Goal: Task Accomplishment & Management: Use online tool/utility

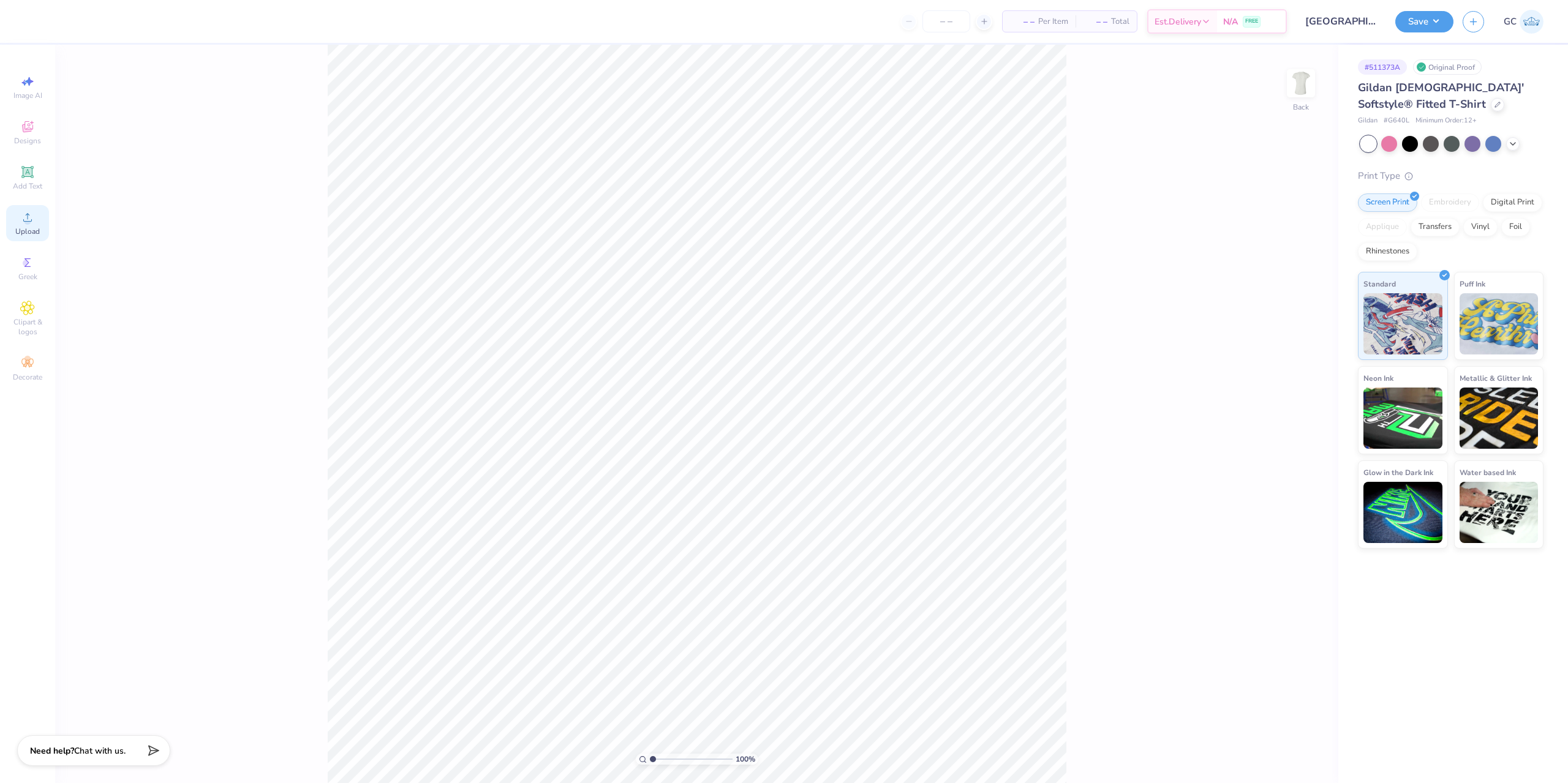
click at [35, 220] on div "Upload" at bounding box center [28, 223] width 43 height 37
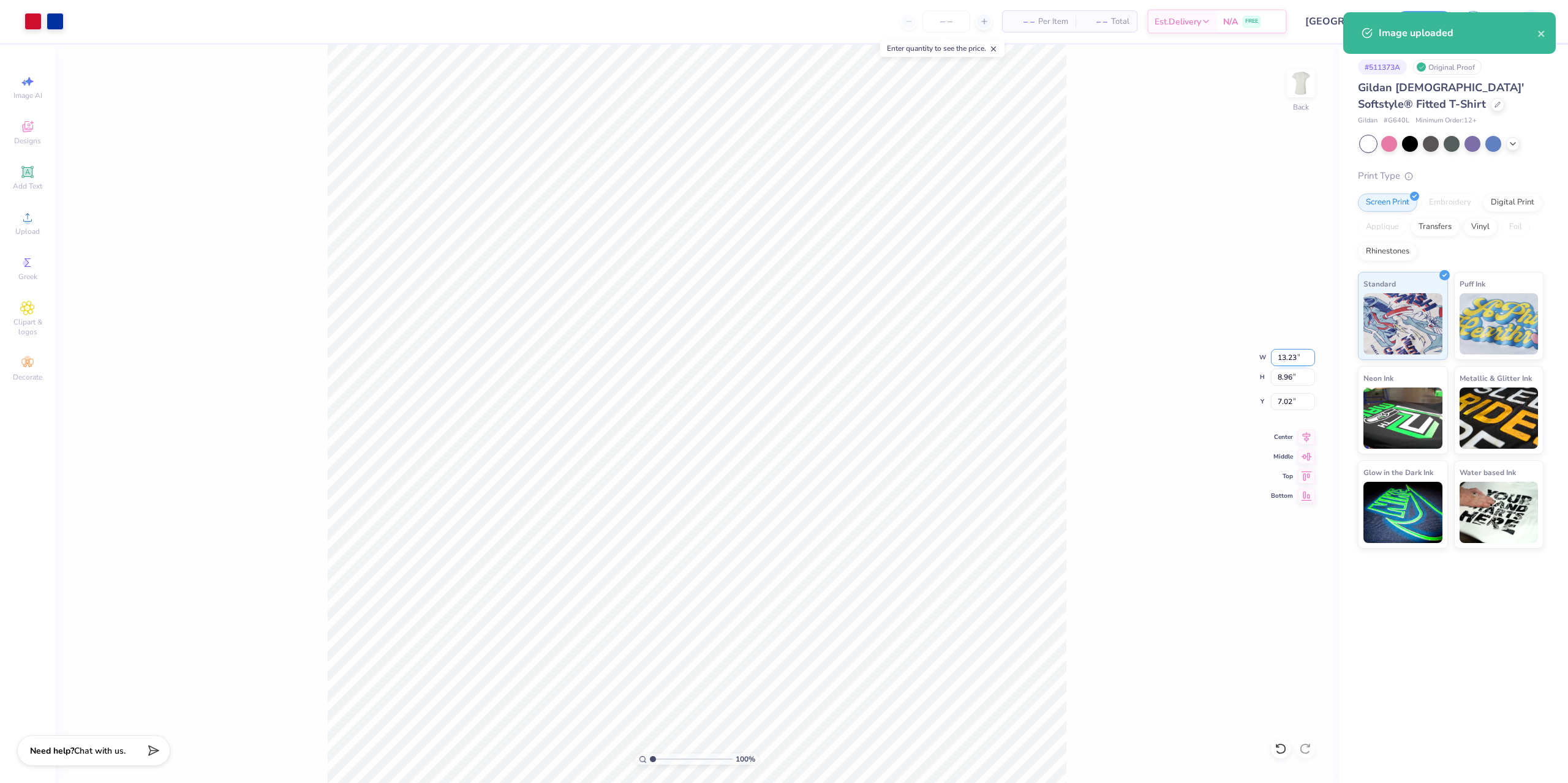
drag, startPoint x: 1286, startPoint y: 358, endPoint x: 1307, endPoint y: 358, distance: 21.0
click at [1307, 358] on input "13.23" at bounding box center [1293, 358] width 44 height 17
type input "7.00"
type input "4.74"
type input "3.00"
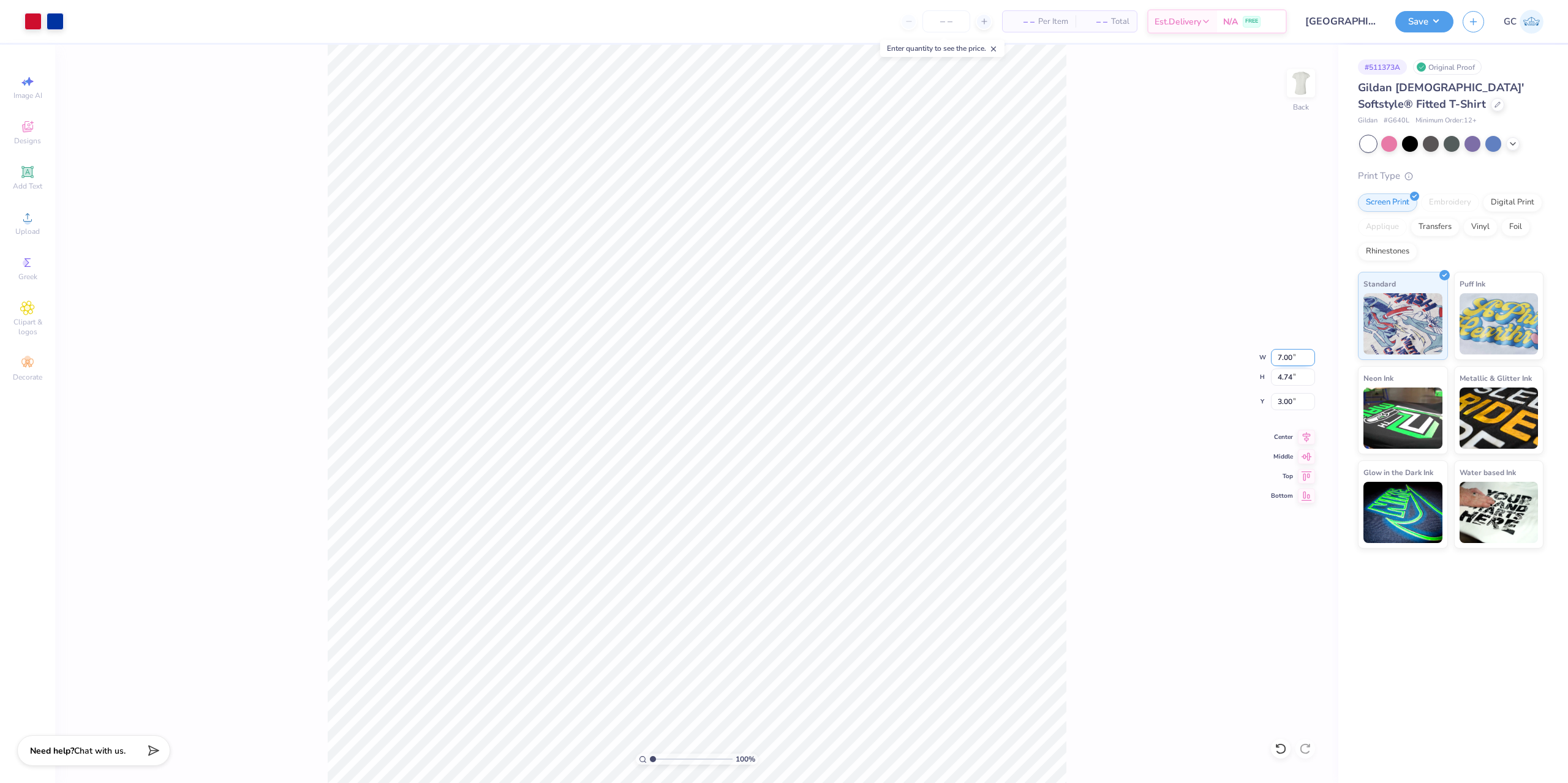
drag, startPoint x: 1297, startPoint y: 361, endPoint x: 1285, endPoint y: 360, distance: 12.0
click at [1279, 360] on input "7.00" at bounding box center [1293, 358] width 44 height 17
type input "8.00"
type input "5.42"
drag, startPoint x: 1277, startPoint y: 398, endPoint x: 1300, endPoint y: 400, distance: 23.1
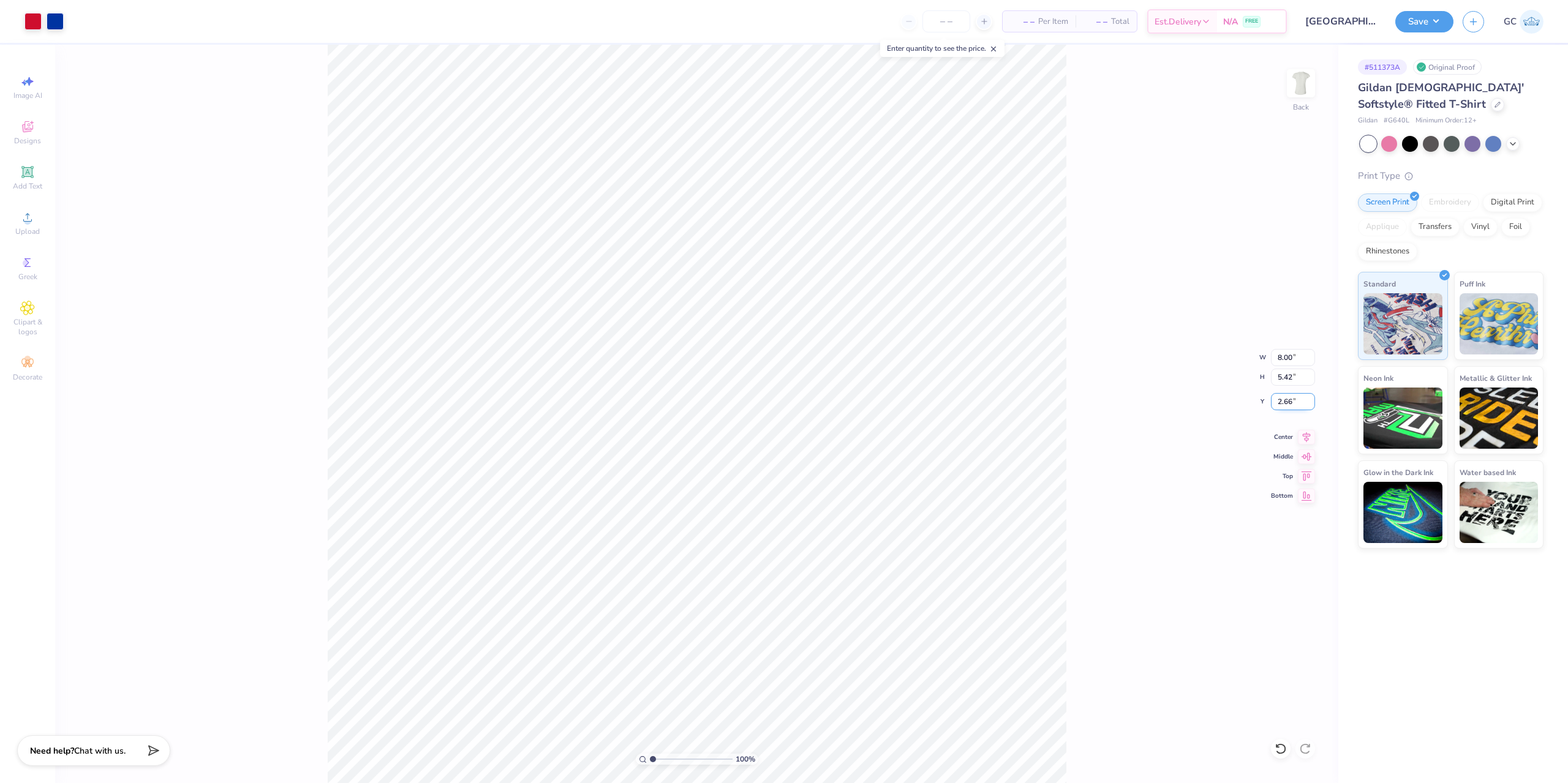
click at [1300, 400] on input "2.66" at bounding box center [1293, 402] width 44 height 17
type input "3.00"
click at [1444, 18] on button "Save" at bounding box center [1425, 19] width 58 height 22
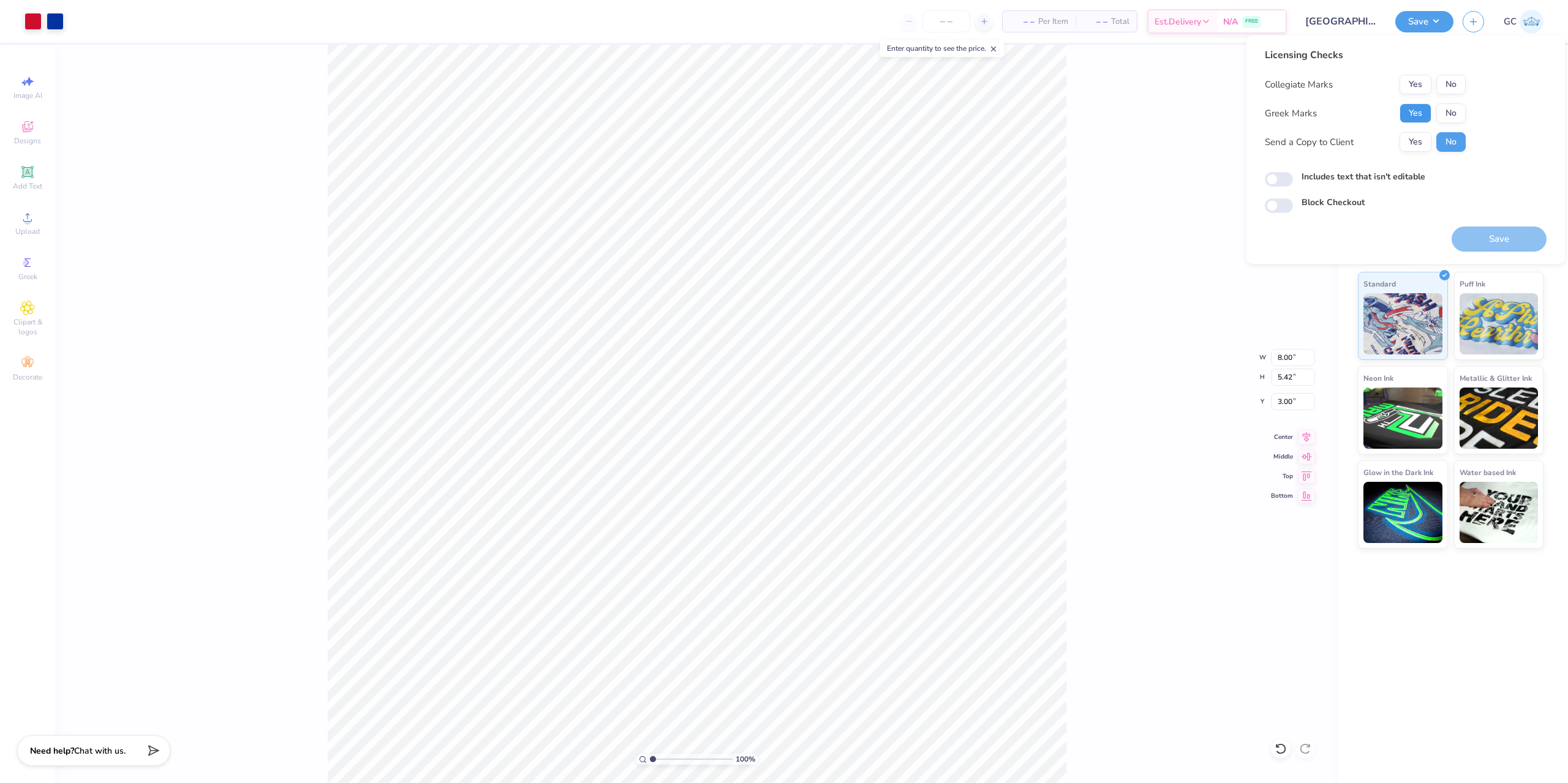
click at [1410, 112] on button "Yes" at bounding box center [1415, 113] width 32 height 19
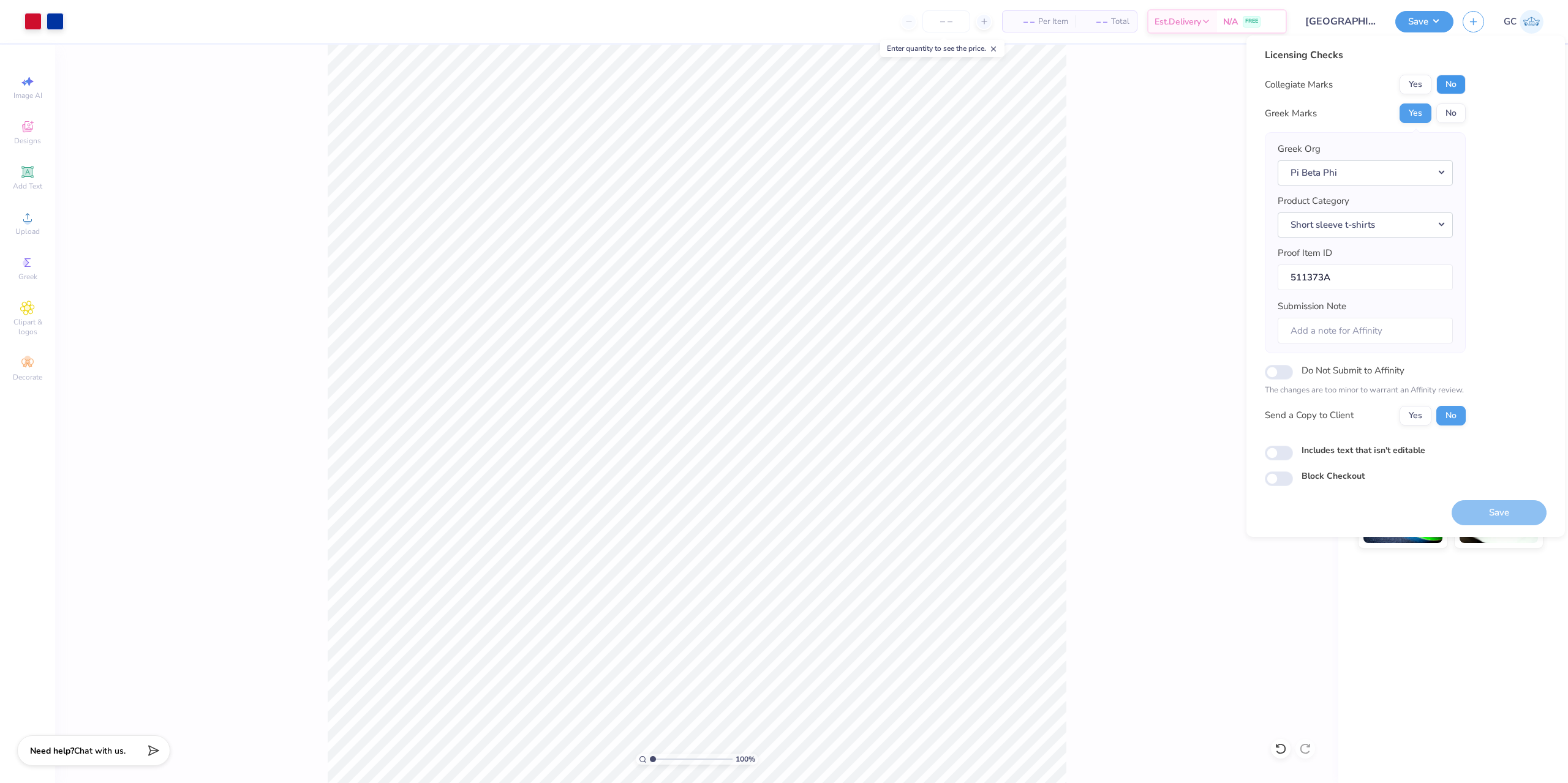
click at [1454, 77] on button "No" at bounding box center [1451, 84] width 29 height 19
click at [1522, 515] on button "Save" at bounding box center [1499, 513] width 95 height 25
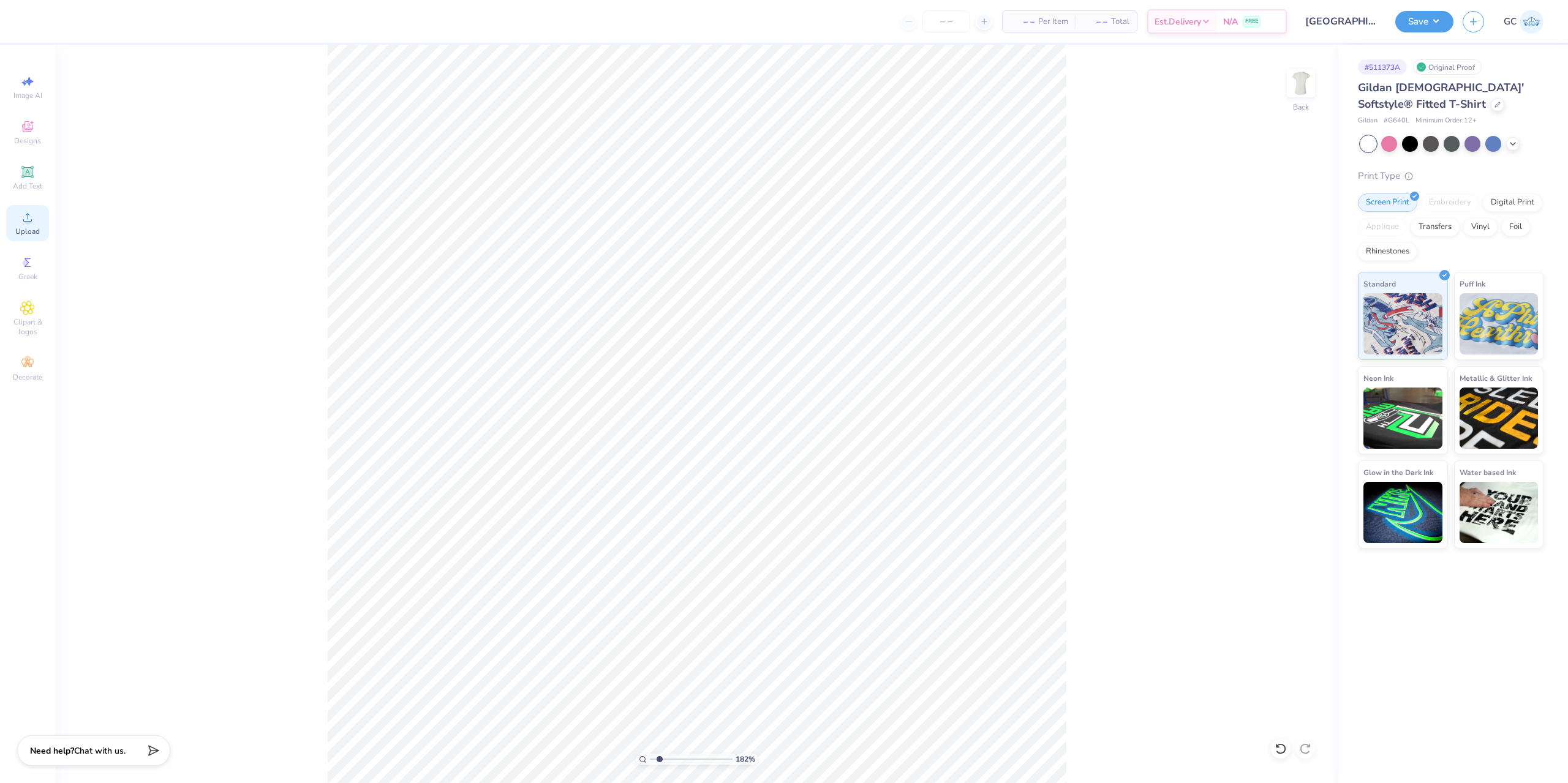
click at [26, 222] on circle at bounding box center [27, 221] width 7 height 7
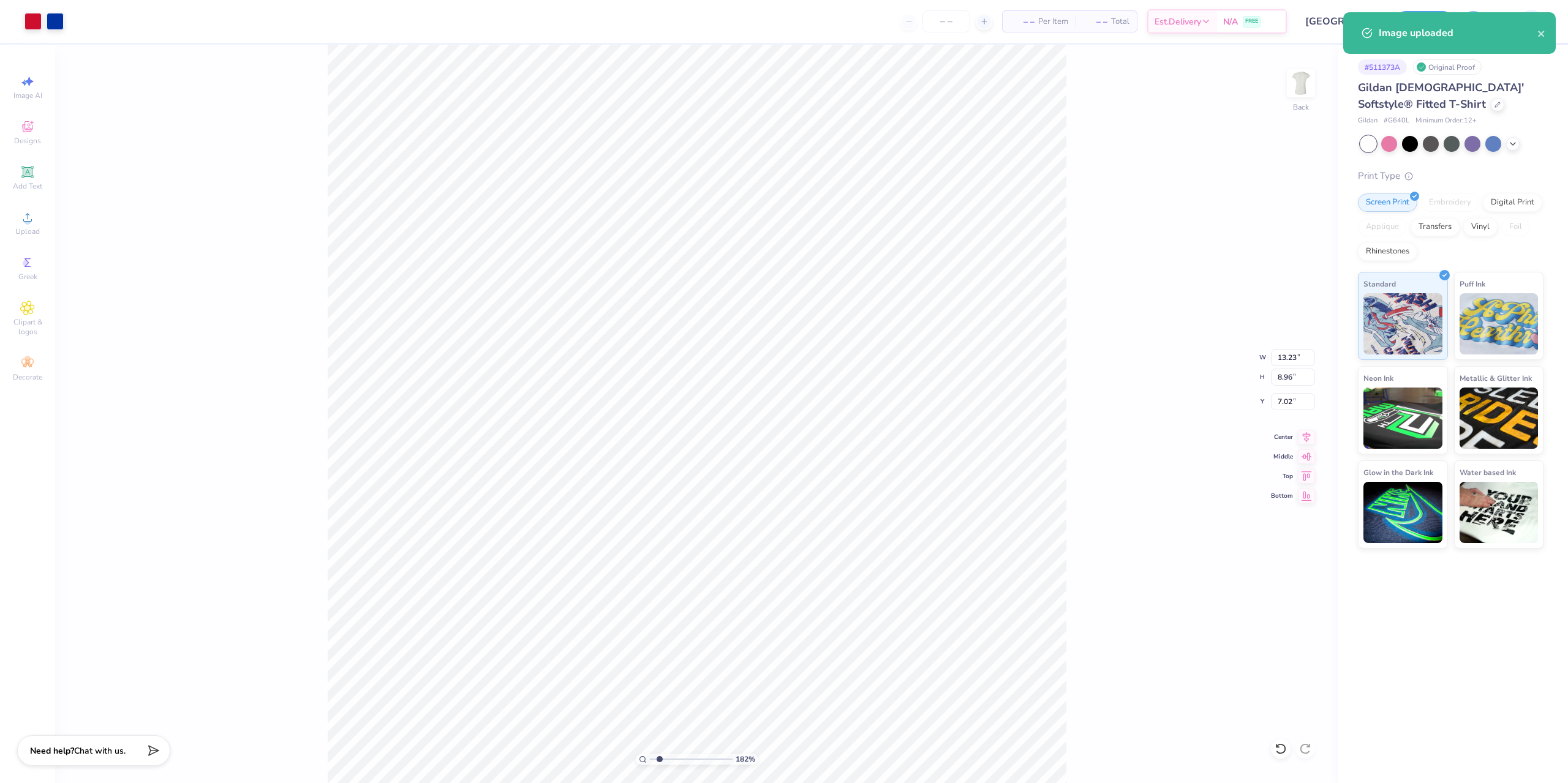
type input "1.82266588284093"
drag, startPoint x: 1279, startPoint y: 357, endPoint x: 1296, endPoint y: 355, distance: 17.1
click at [1296, 355] on input "13.23" at bounding box center [1293, 358] width 44 height 17
type input "8"
type input "1.82266588284093"
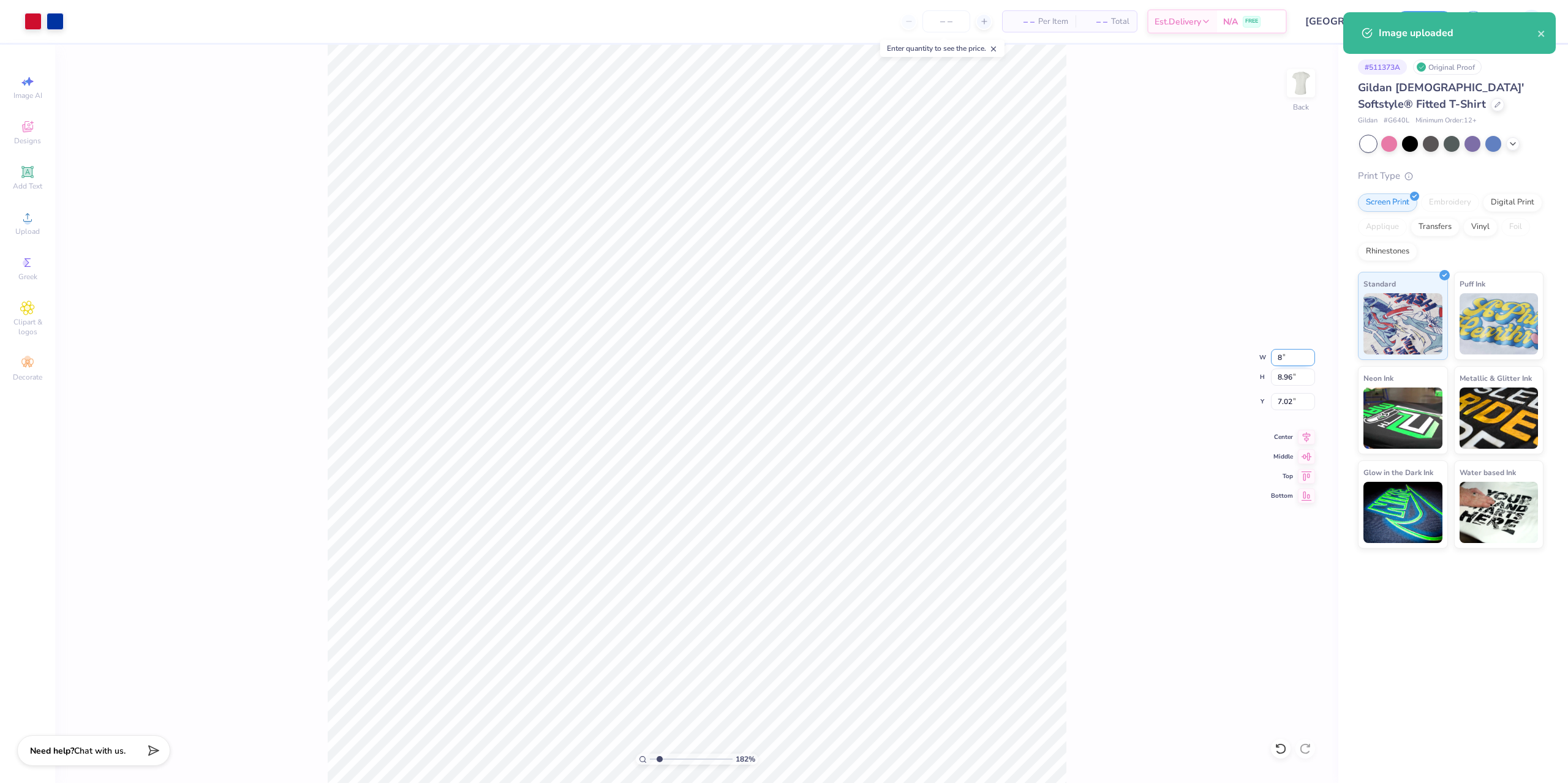
type input "8.00"
type input "5.42"
click at [1294, 403] on input "8.79" at bounding box center [1293, 402] width 44 height 17
type input "3"
type input "1.82266588284093"
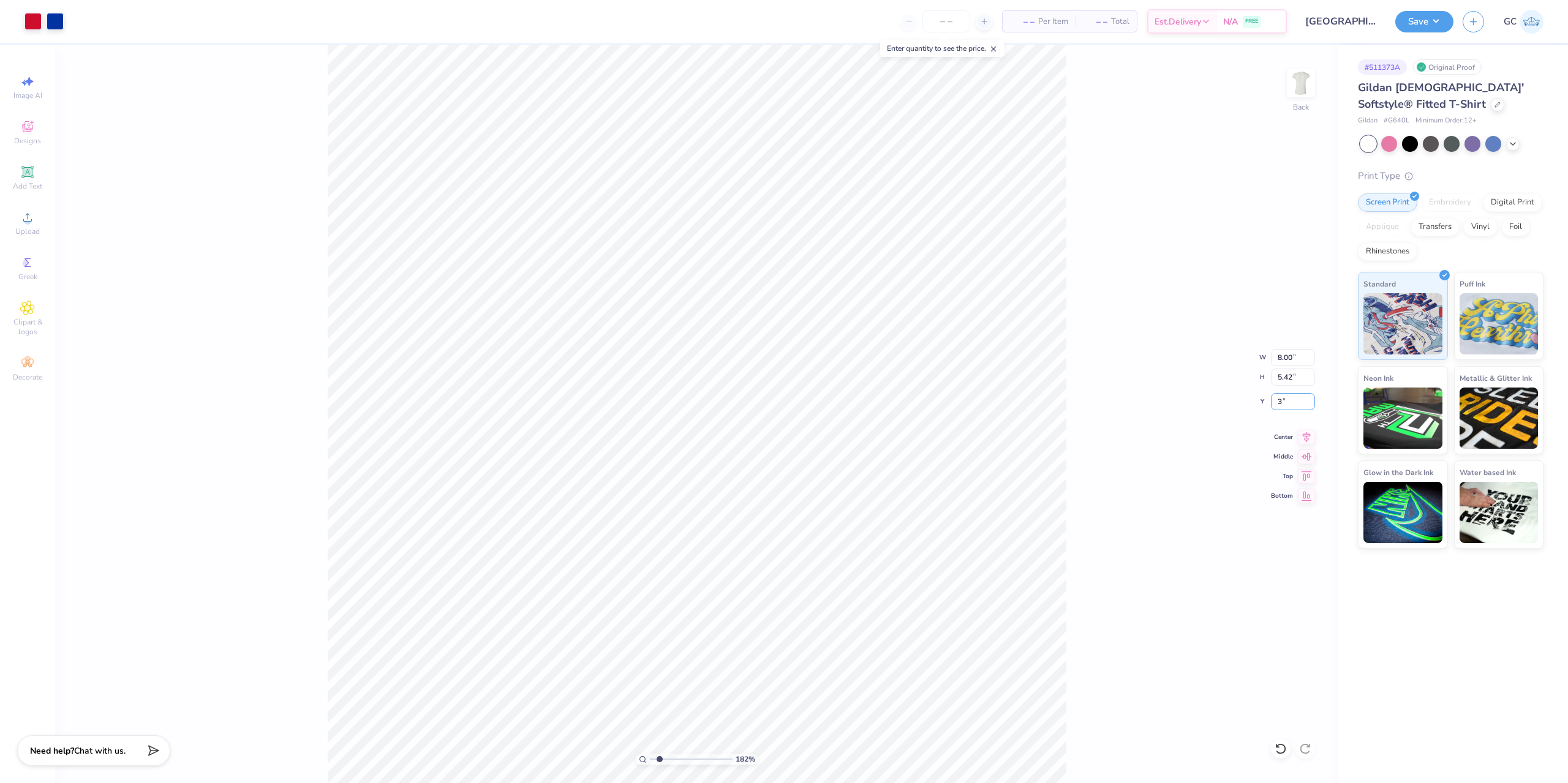
type input "3.00"
click at [1305, 439] on icon at bounding box center [1306, 436] width 17 height 15
click at [1430, 32] on div "Save" at bounding box center [1425, 22] width 58 height 22
click at [1438, 22] on button "Save" at bounding box center [1425, 19] width 58 height 22
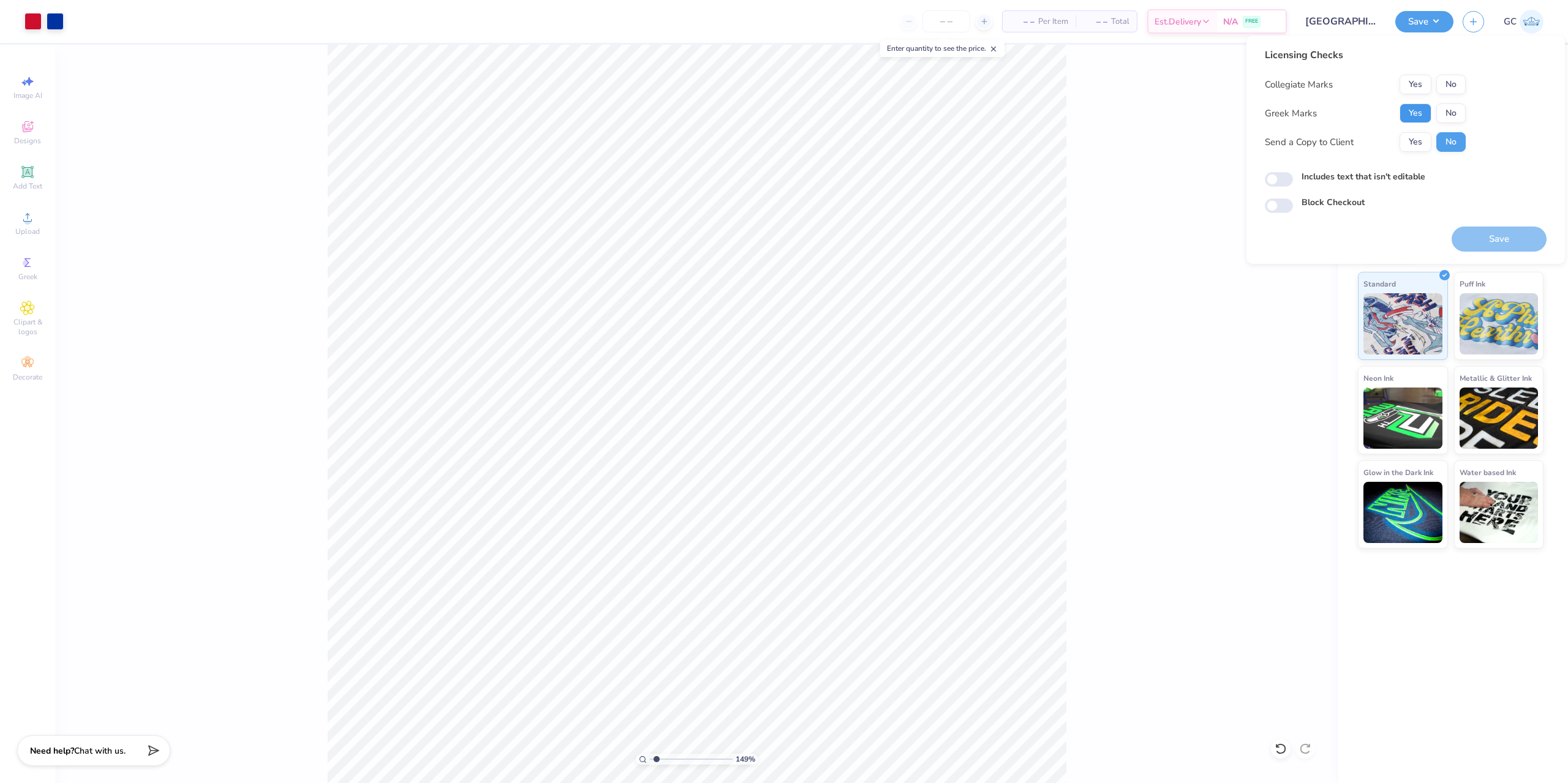
click at [1417, 112] on button "Yes" at bounding box center [1415, 113] width 32 height 19
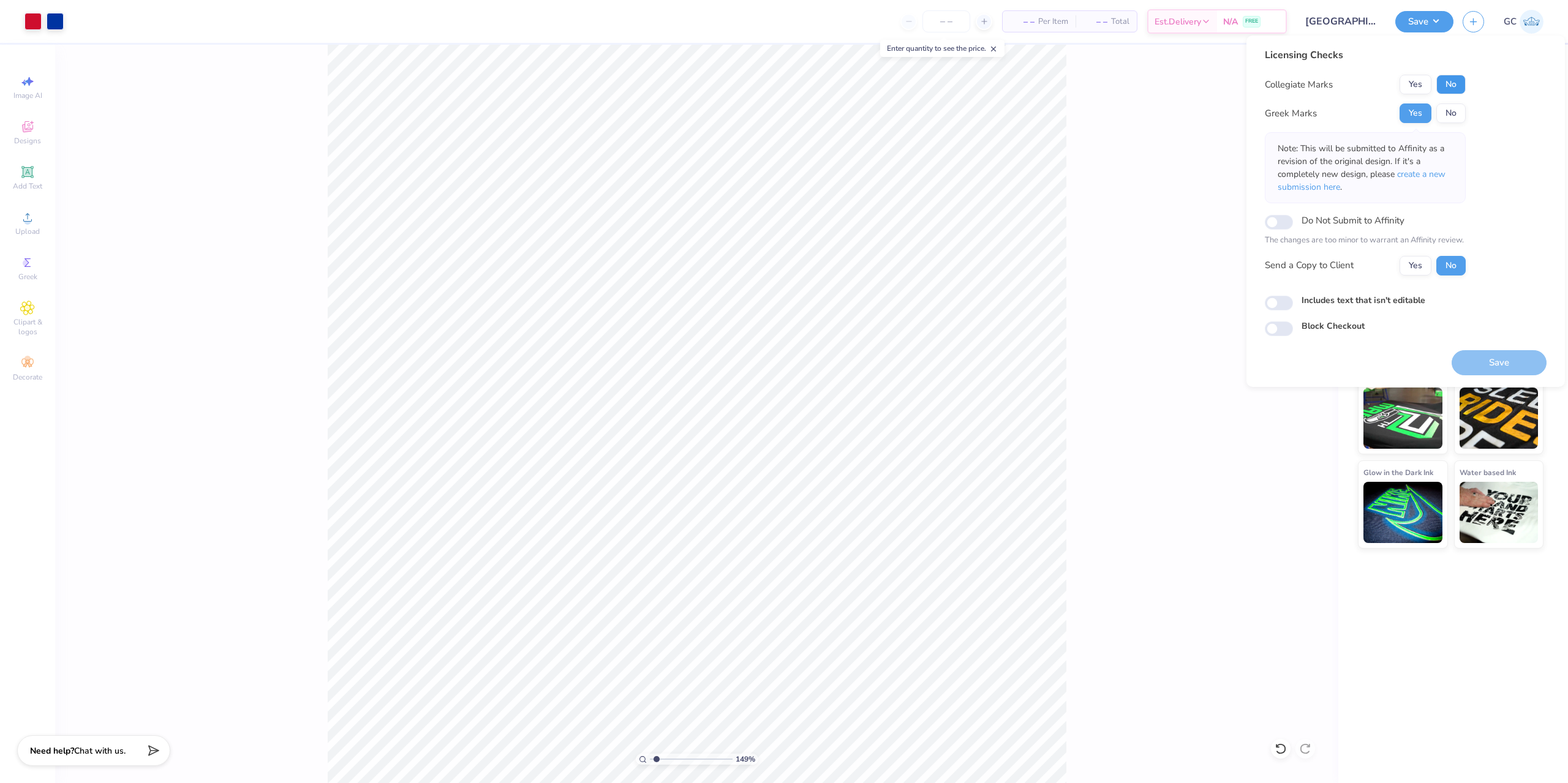
click at [1455, 89] on button "No" at bounding box center [1451, 84] width 29 height 19
click at [1514, 373] on button "Save" at bounding box center [1499, 363] width 95 height 25
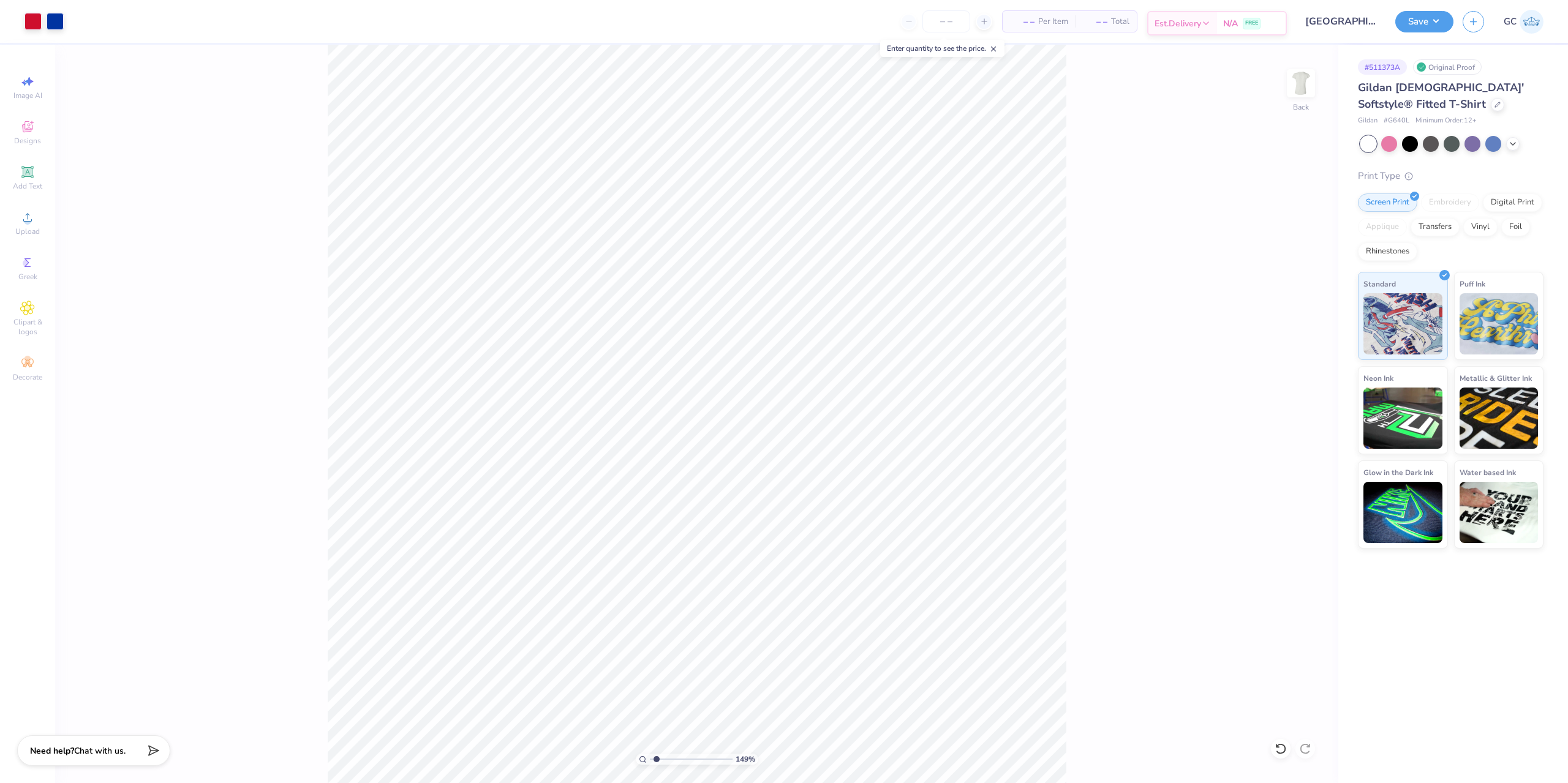
type input "1.49212329151837"
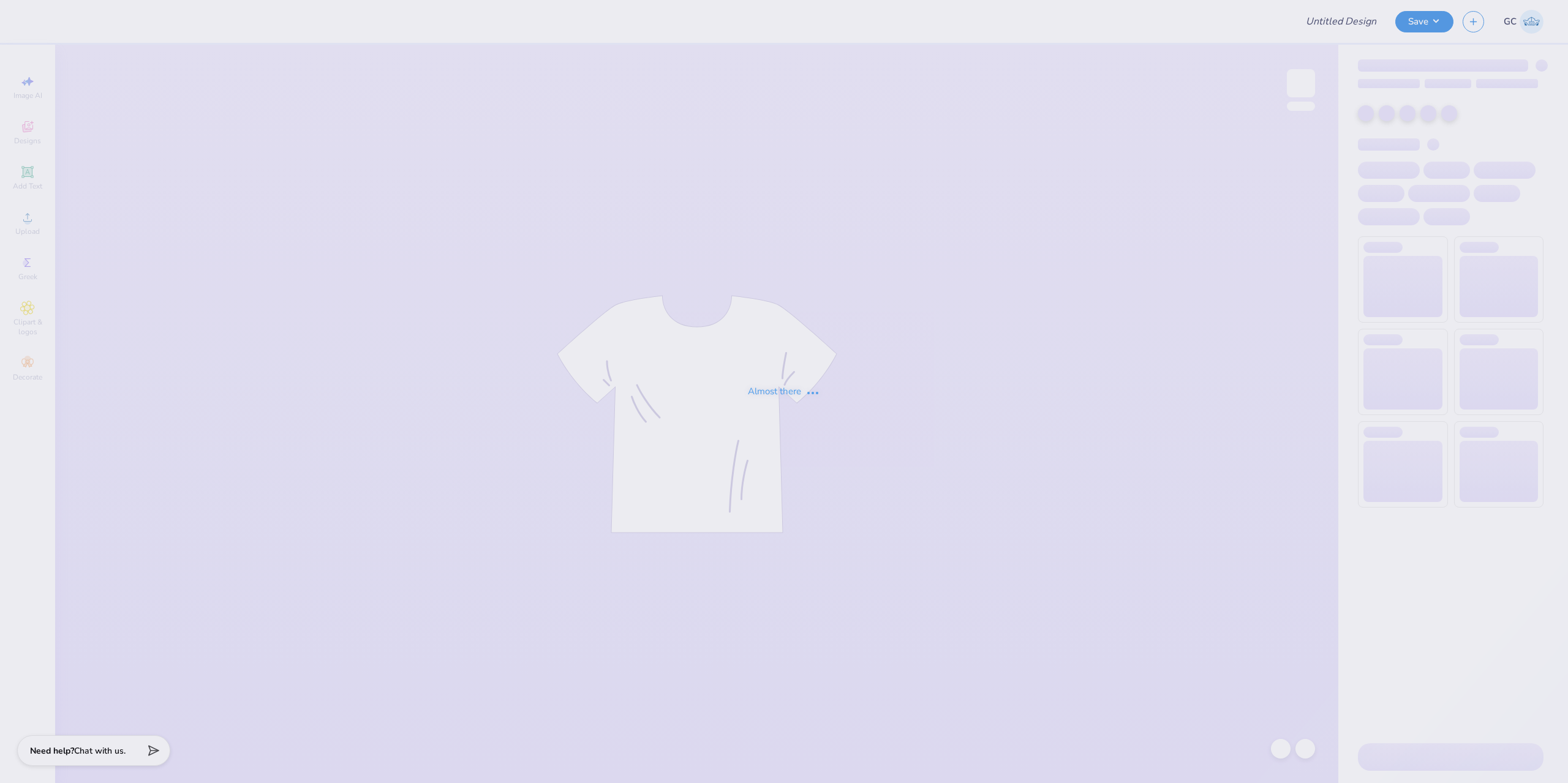
type input "Shirts for ADPi"
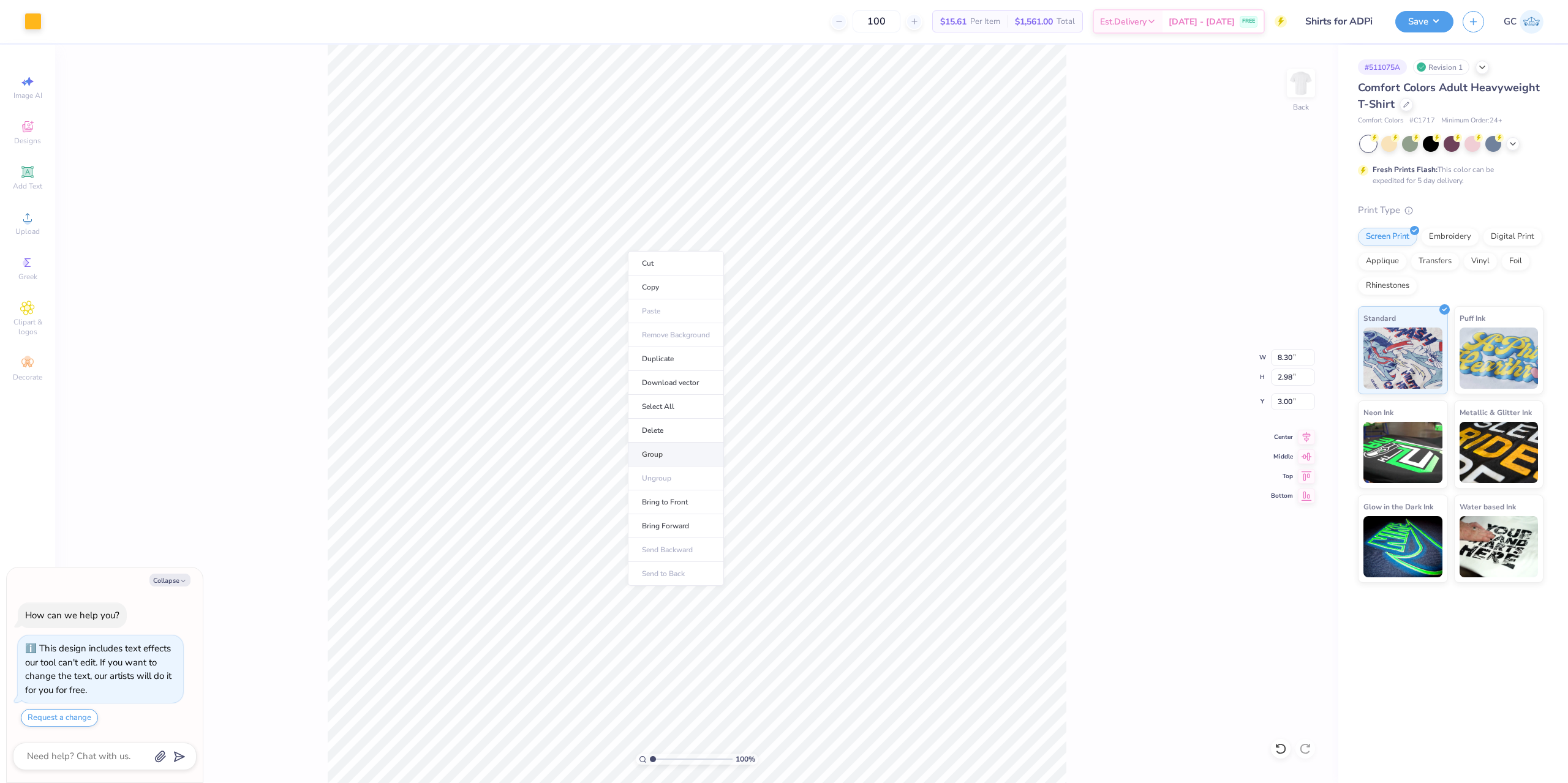
click at [668, 453] on li "Group" at bounding box center [676, 454] width 96 height 24
click at [756, 574] on li "Group" at bounding box center [754, 573] width 96 height 24
type textarea "x"
type input "11.00"
type input "12.06"
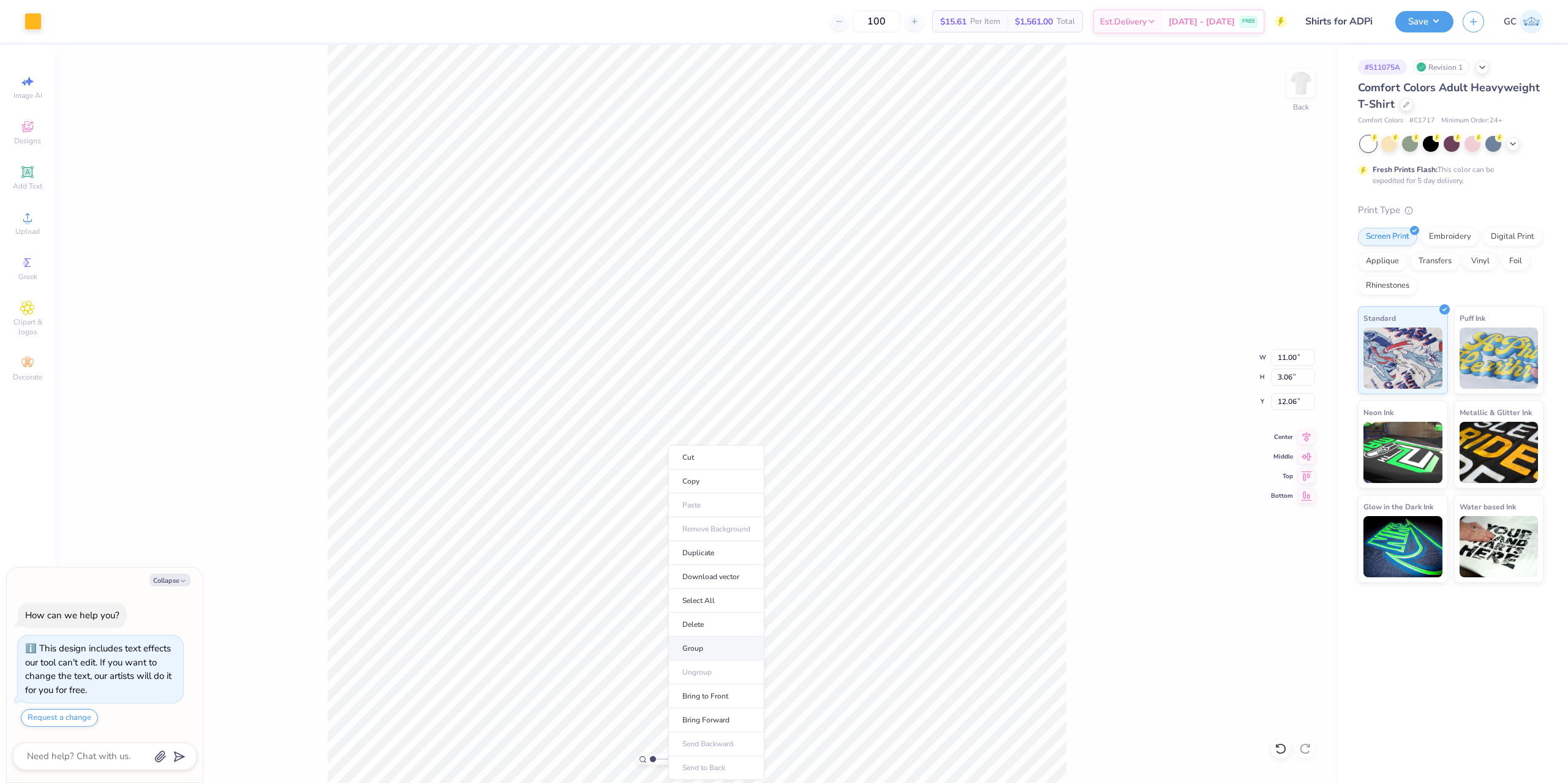
click at [717, 652] on li "Group" at bounding box center [716, 649] width 96 height 24
type textarea "x"
type input "10.63"
type input "7.54"
type textarea "x"
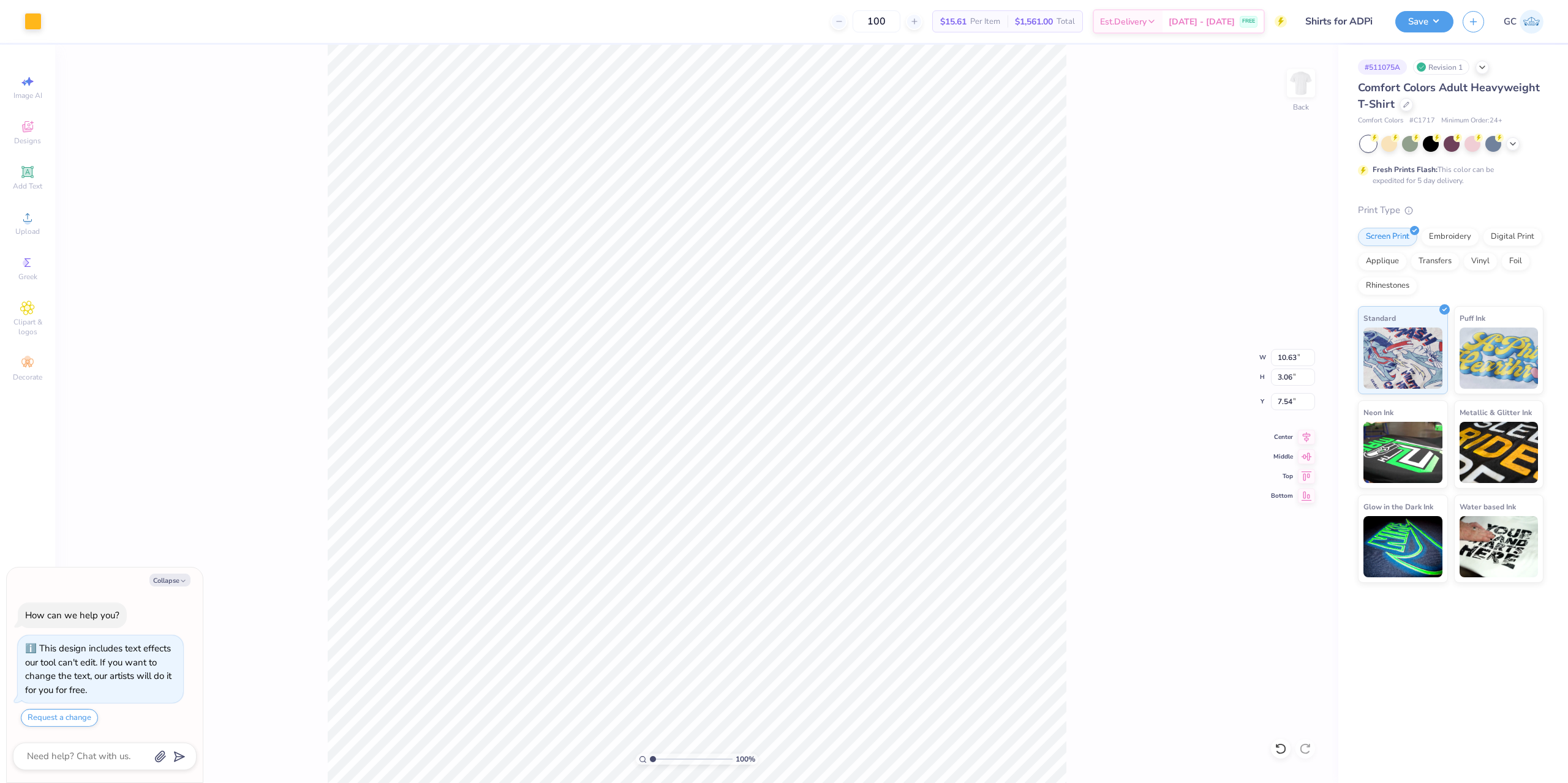
type input "8.30"
type input "2.98"
type input "3.00"
click at [821, 559] on li "Group" at bounding box center [822, 565] width 96 height 24
click at [1081, 347] on div "100 % Back W 11.00 11.00 " H 12.12 12.12 " Y 3.00 3.00 " Center Middle Top Bott…" at bounding box center [697, 413] width 1283 height 738
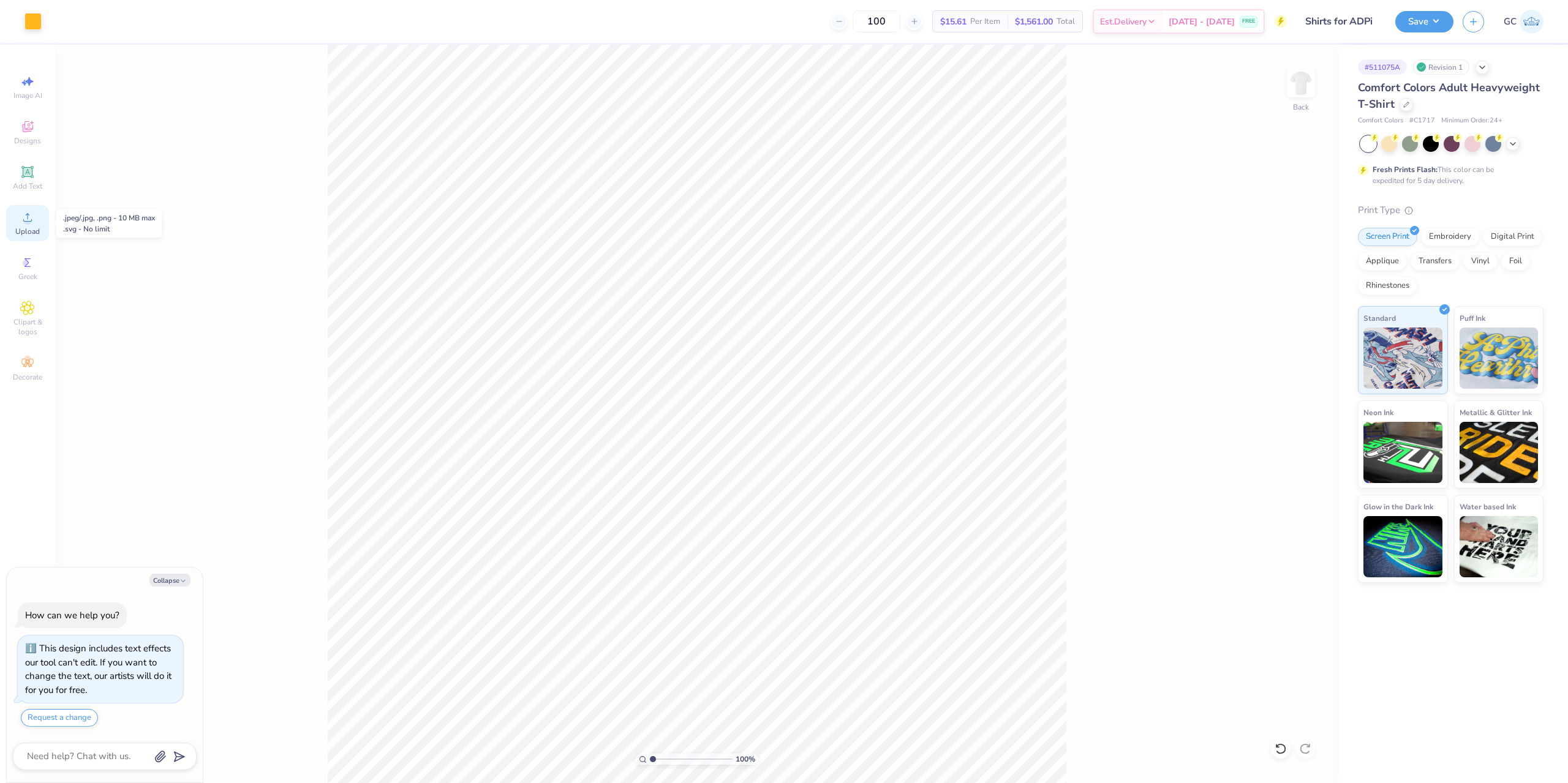
click at [25, 216] on icon at bounding box center [28, 218] width 15 height 15
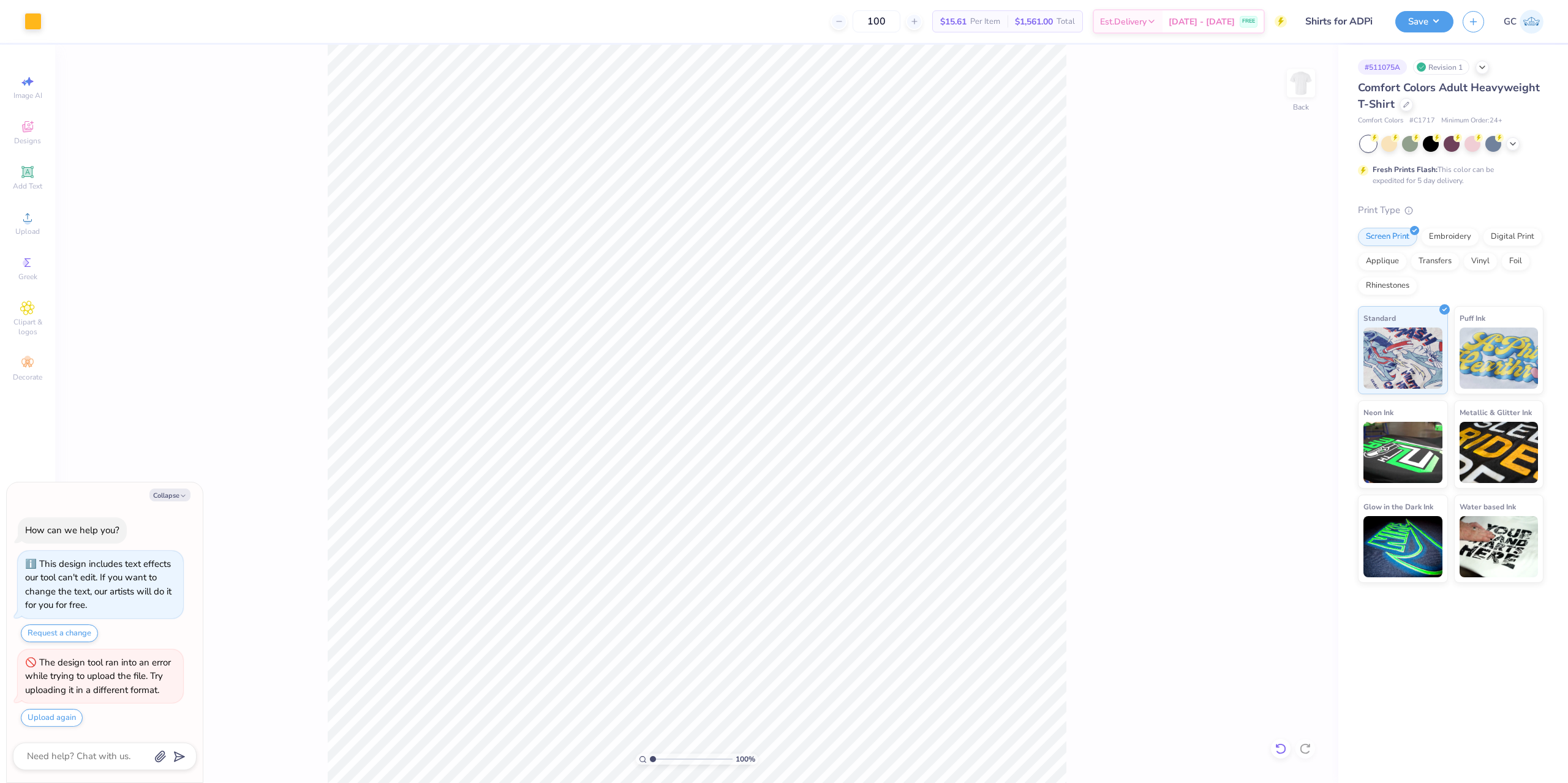
click at [1280, 749] on icon at bounding box center [1281, 749] width 12 height 12
click at [19, 221] on div "Upload" at bounding box center [28, 223] width 43 height 37
click at [26, 25] on div at bounding box center [33, 20] width 17 height 17
type textarea "x"
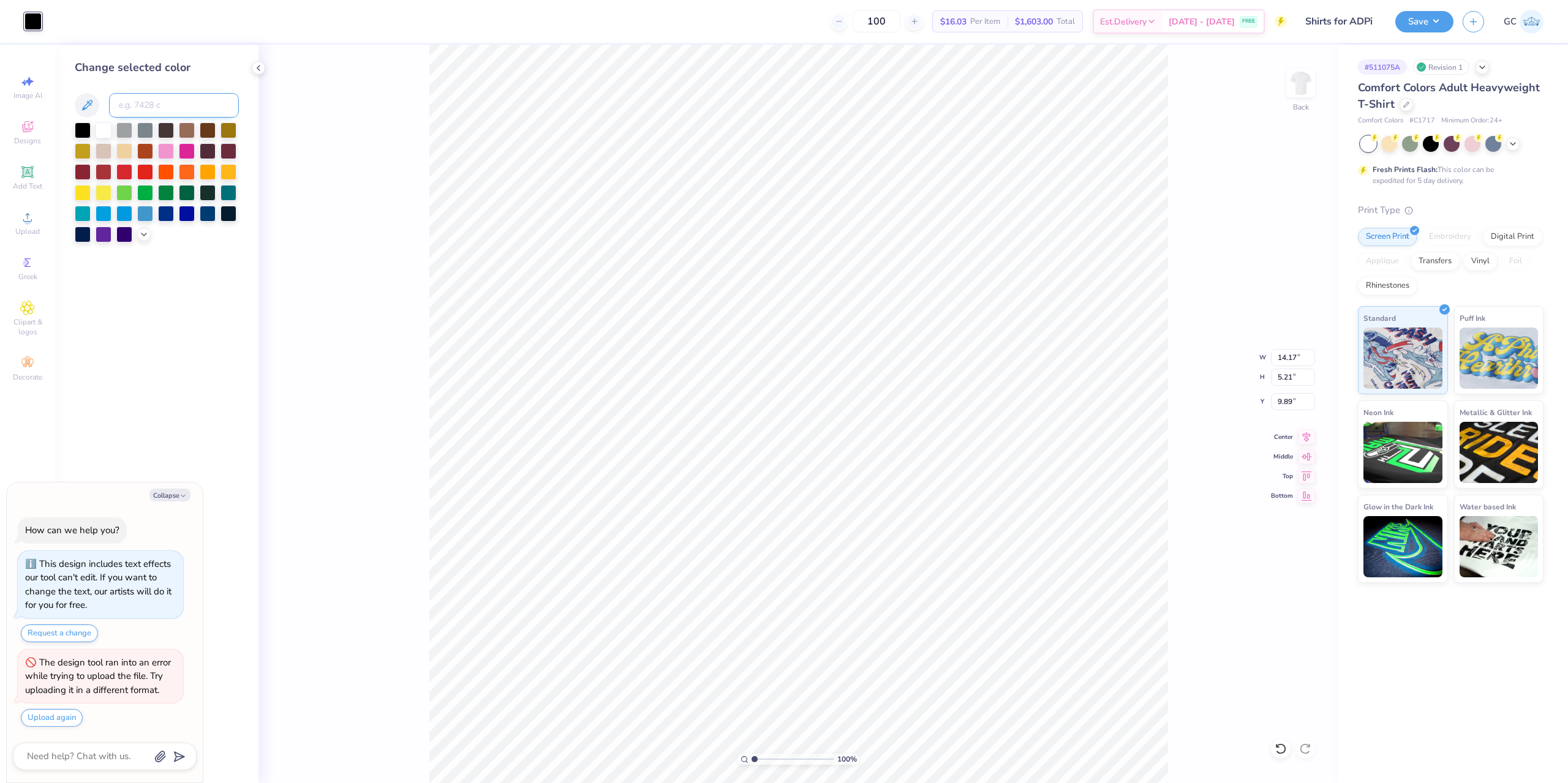
click at [134, 106] on input at bounding box center [174, 105] width 130 height 25
type input "1235"
type textarea "x"
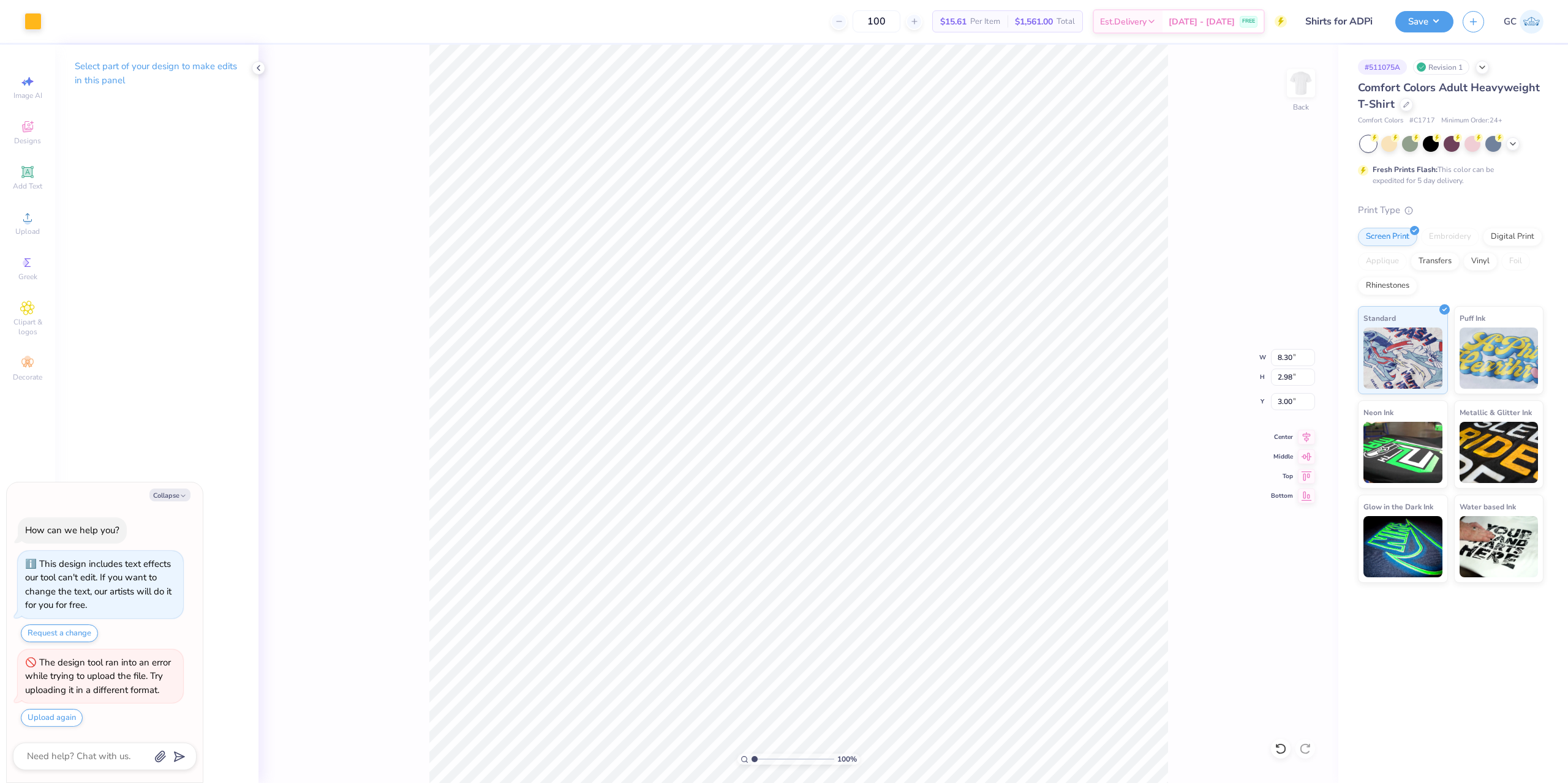
type textarea "x"
type input "14.17"
type input "5.21"
type input "9.89"
click at [1283, 356] on input "14.17" at bounding box center [1293, 358] width 44 height 17
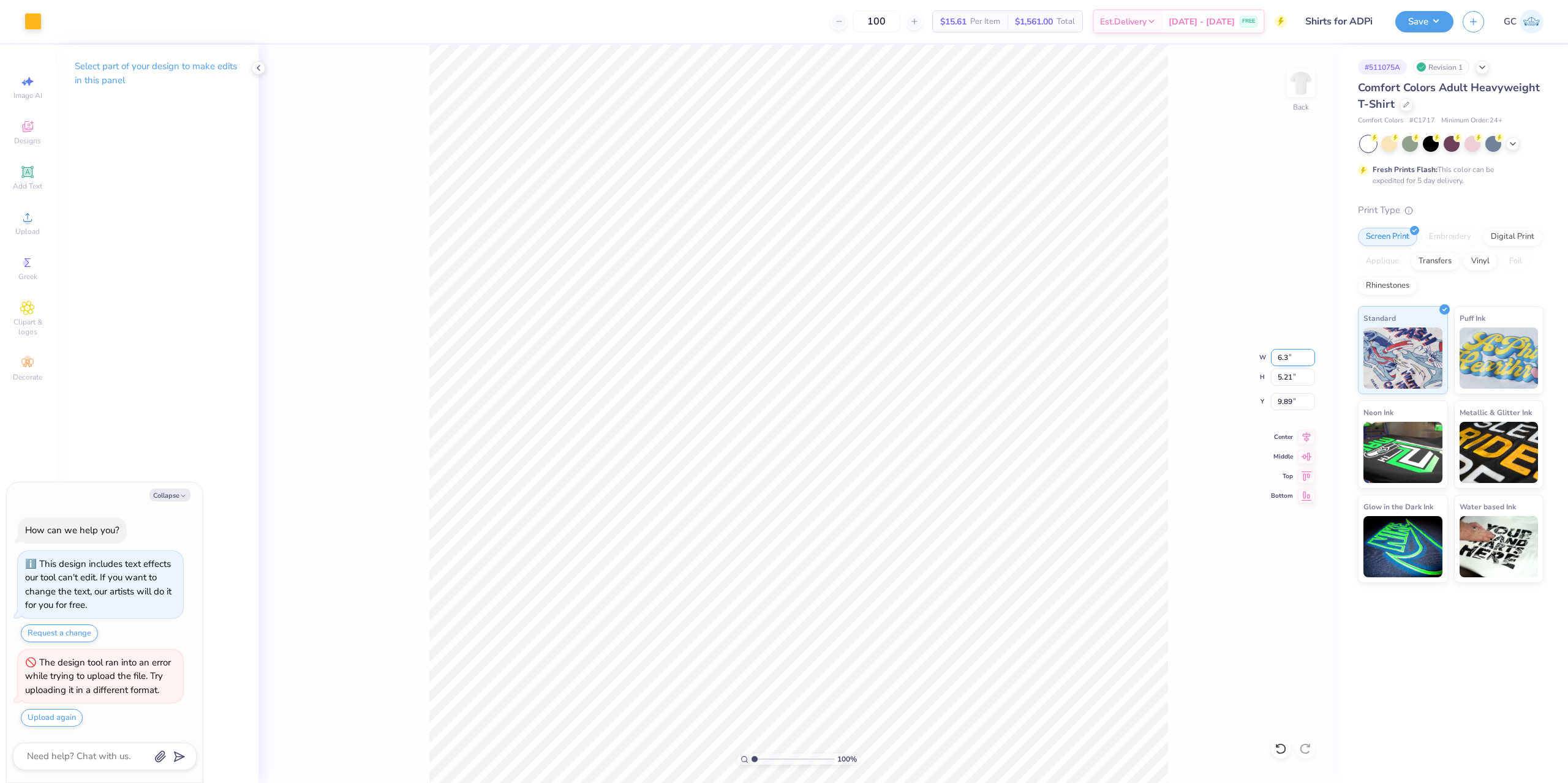
type input "6.3"
type textarea "x"
type input "6.30"
type input "2.32"
type input "11.34"
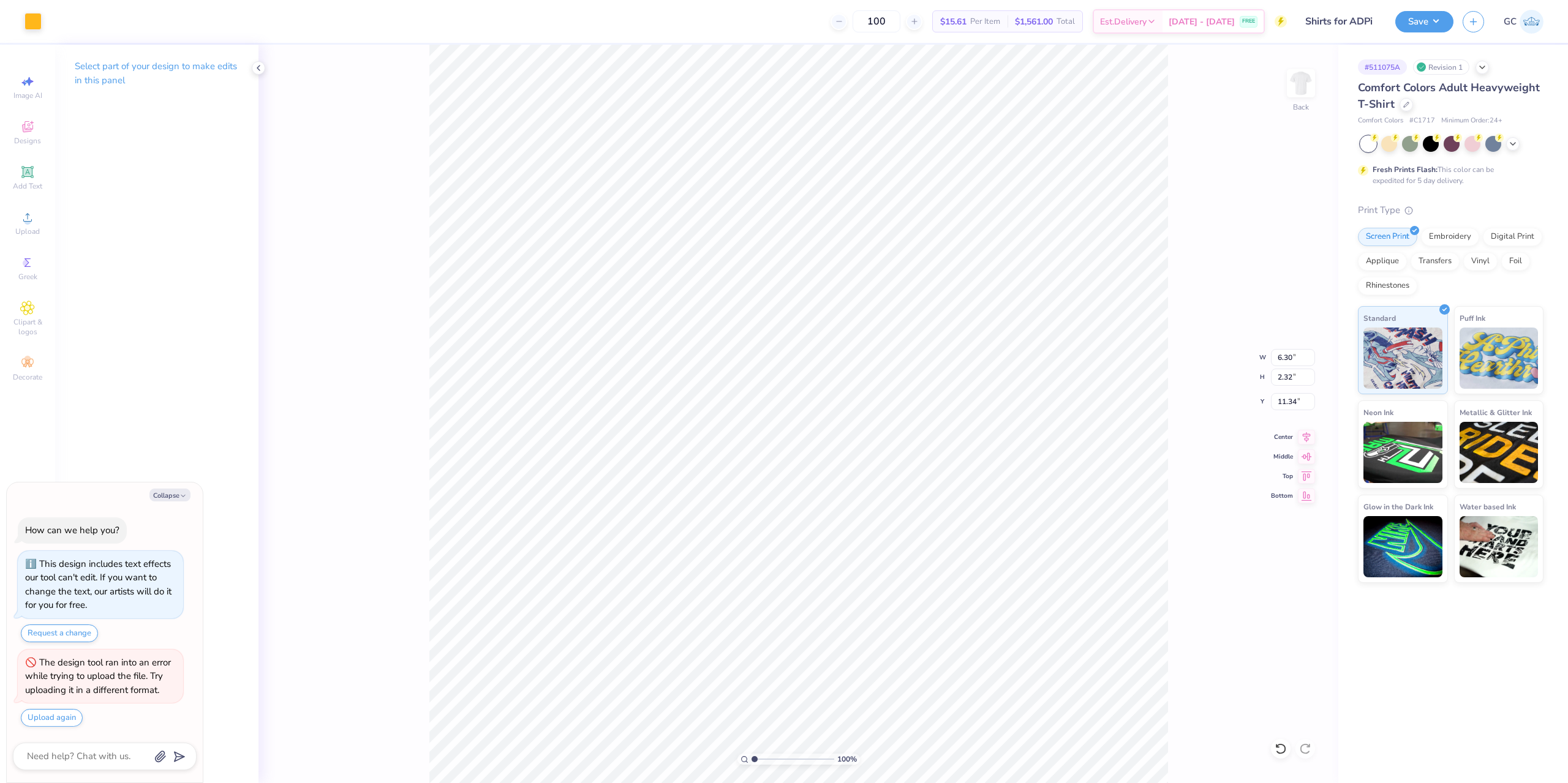
type textarea "x"
type input "3.66"
type textarea "x"
type input "8.30"
type input "2.98"
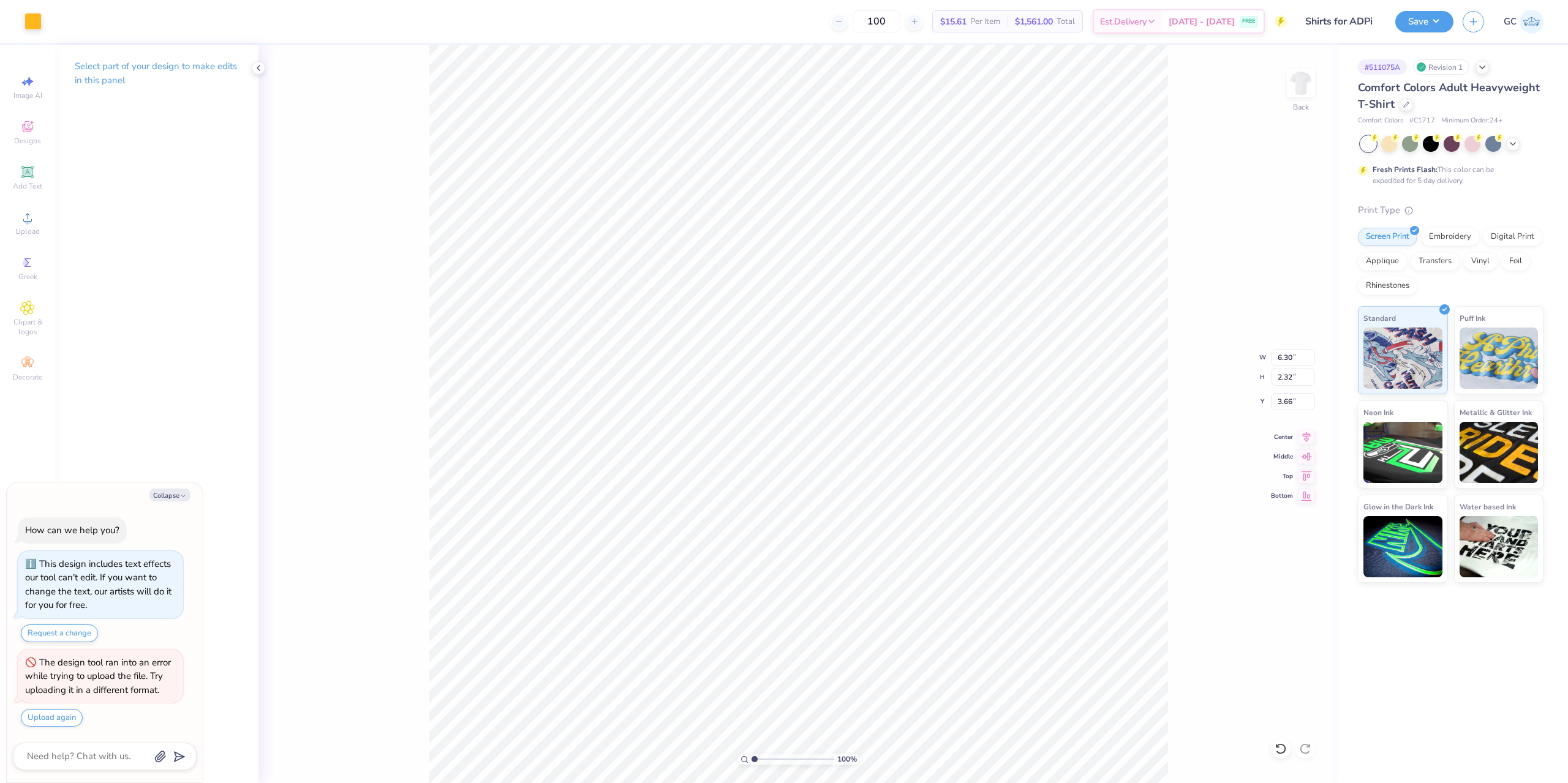
type input "3.00"
drag, startPoint x: 1293, startPoint y: 380, endPoint x: 1272, endPoint y: 380, distance: 21.0
click at [1272, 380] on input "2.98" at bounding box center [1293, 377] width 44 height 17
type textarea "x"
type input "6.30"
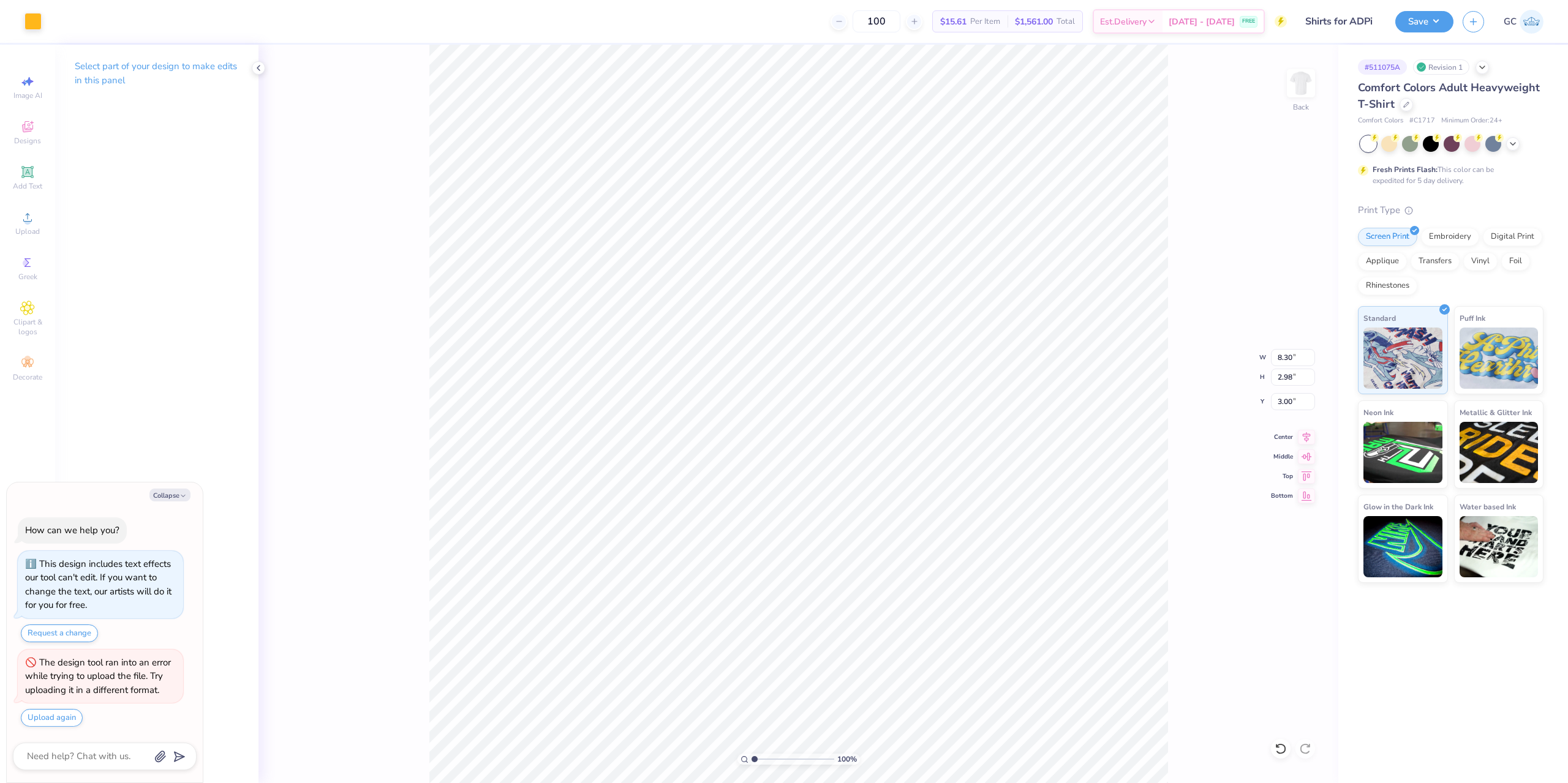
type input "2.32"
type input "3.66"
drag, startPoint x: 1294, startPoint y: 376, endPoint x: 1265, endPoint y: 376, distance: 29.0
click at [1265, 376] on div "100 % Back W 6.30 6.30 " H 2.32 2.32 " Y 3.66 3.66 " Center Middle Top Bottom" at bounding box center [798, 413] width 1080 height 738
type textarea "x"
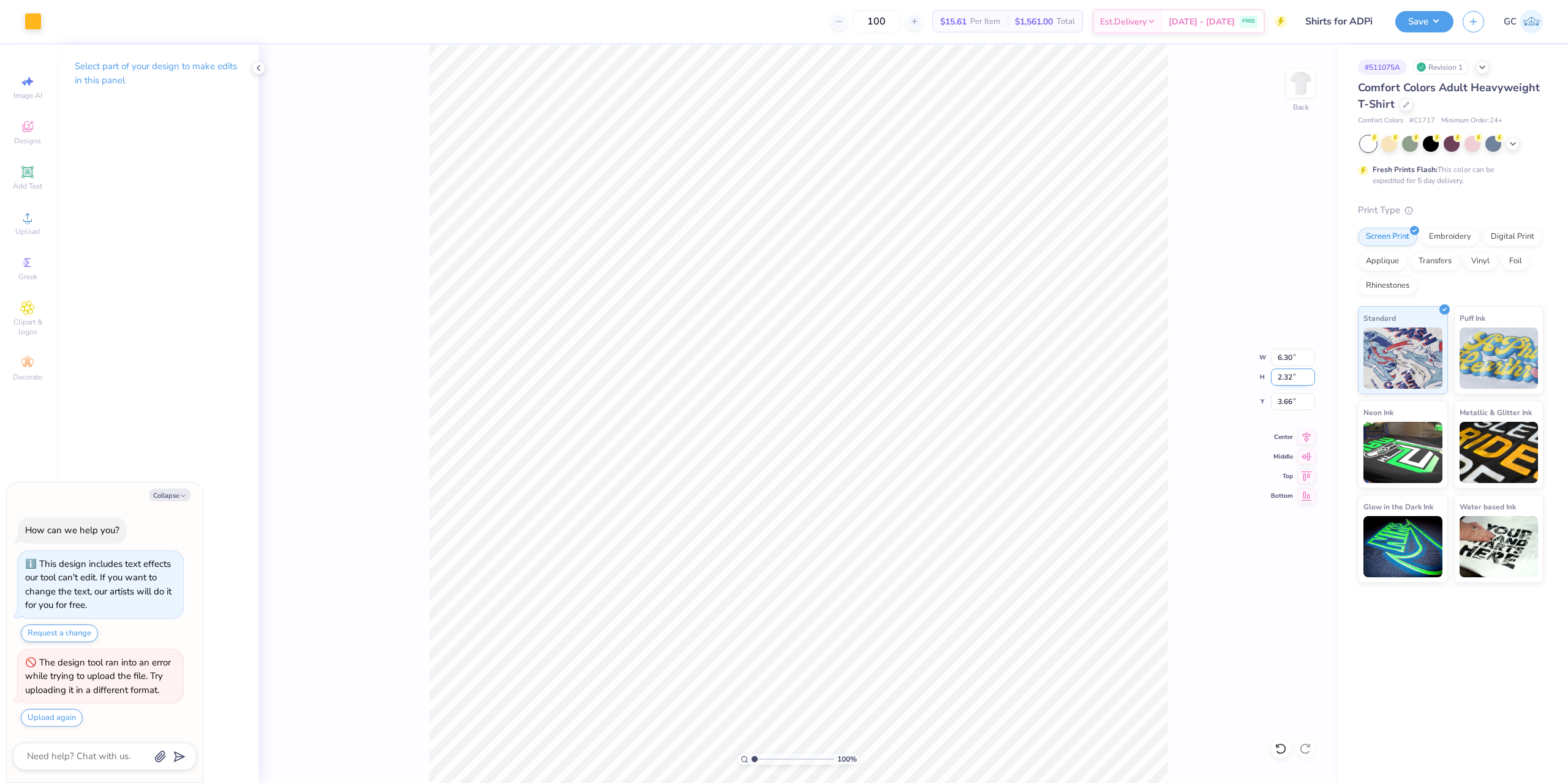
click at [1292, 375] on input "2.32" at bounding box center [1293, 377] width 44 height 17
paste input "98"
type input "2.98"
type textarea "x"
type input "8.10"
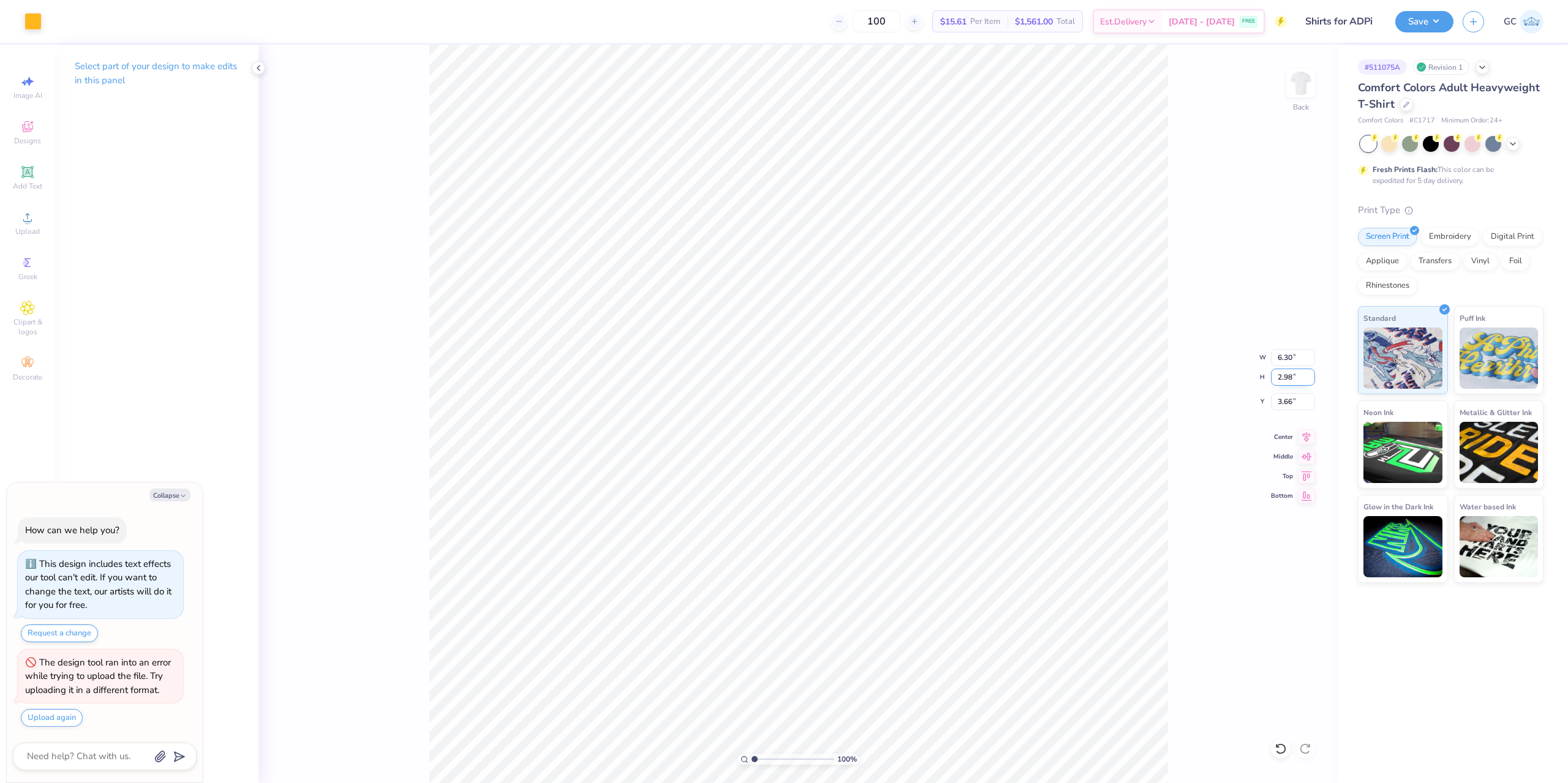
type input "3.33"
type textarea "x"
type input "3.00"
click at [1443, 19] on button "Save" at bounding box center [1425, 19] width 58 height 22
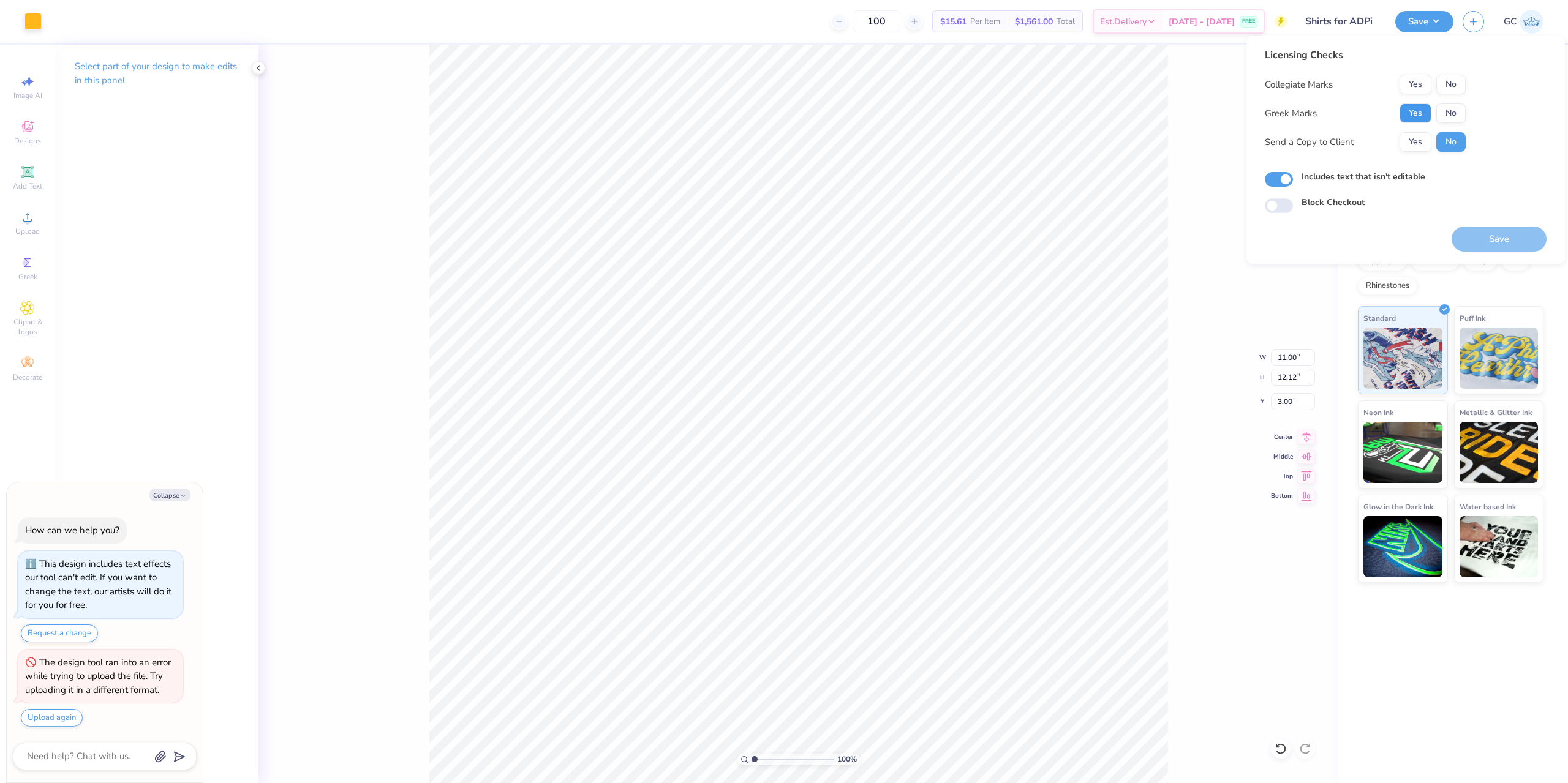
click at [1400, 112] on button "Yes" at bounding box center [1415, 113] width 32 height 19
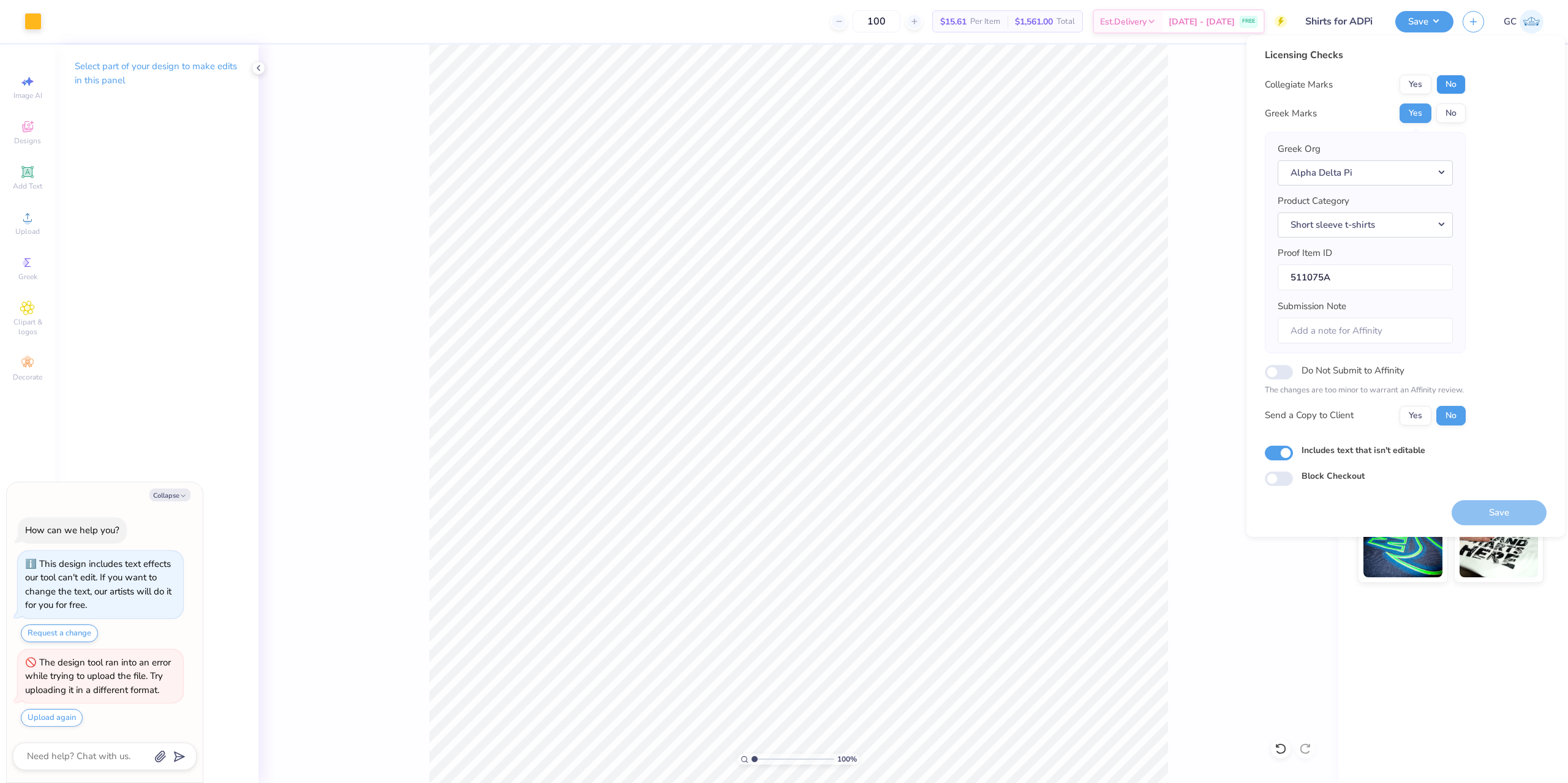
click at [1452, 85] on button "No" at bounding box center [1451, 84] width 29 height 19
click at [1511, 511] on button "Save" at bounding box center [1499, 513] width 95 height 25
type textarea "x"
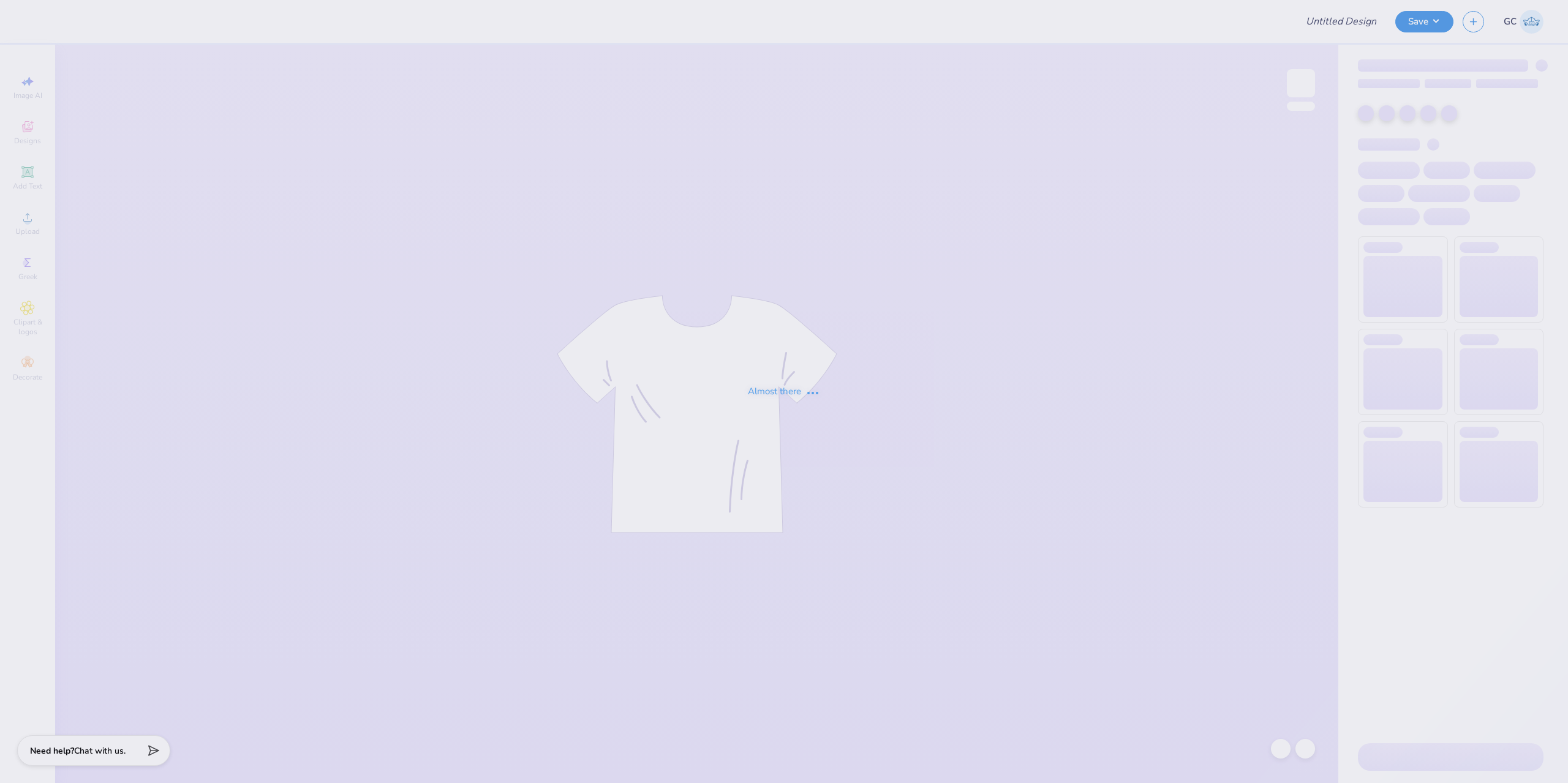
type input "Shirts for ADPi"
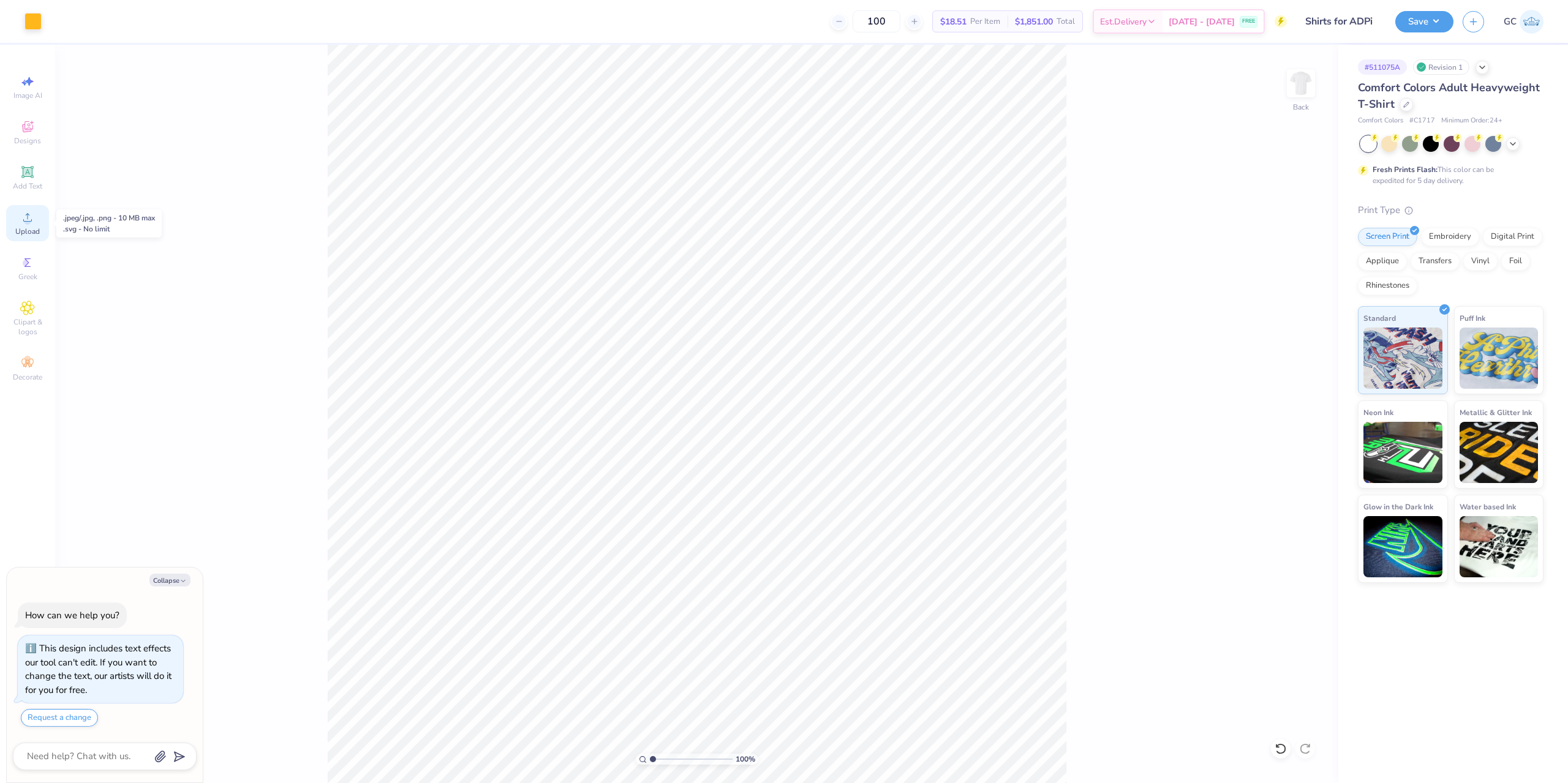
click at [24, 220] on icon at bounding box center [28, 218] width 9 height 9
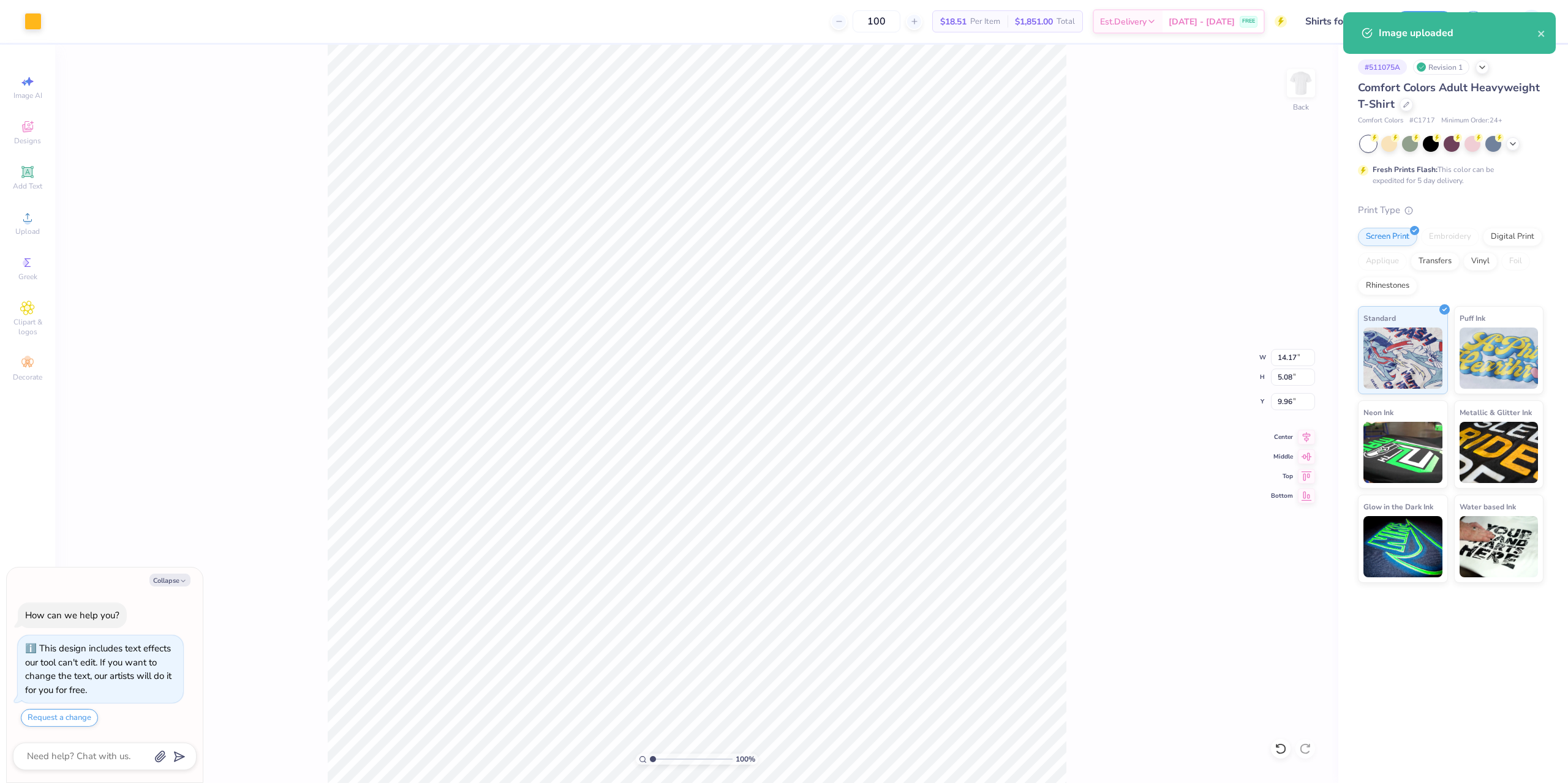
type textarea "x"
type input "2.01"
type input "2.94"
type input "3.04"
type textarea "x"
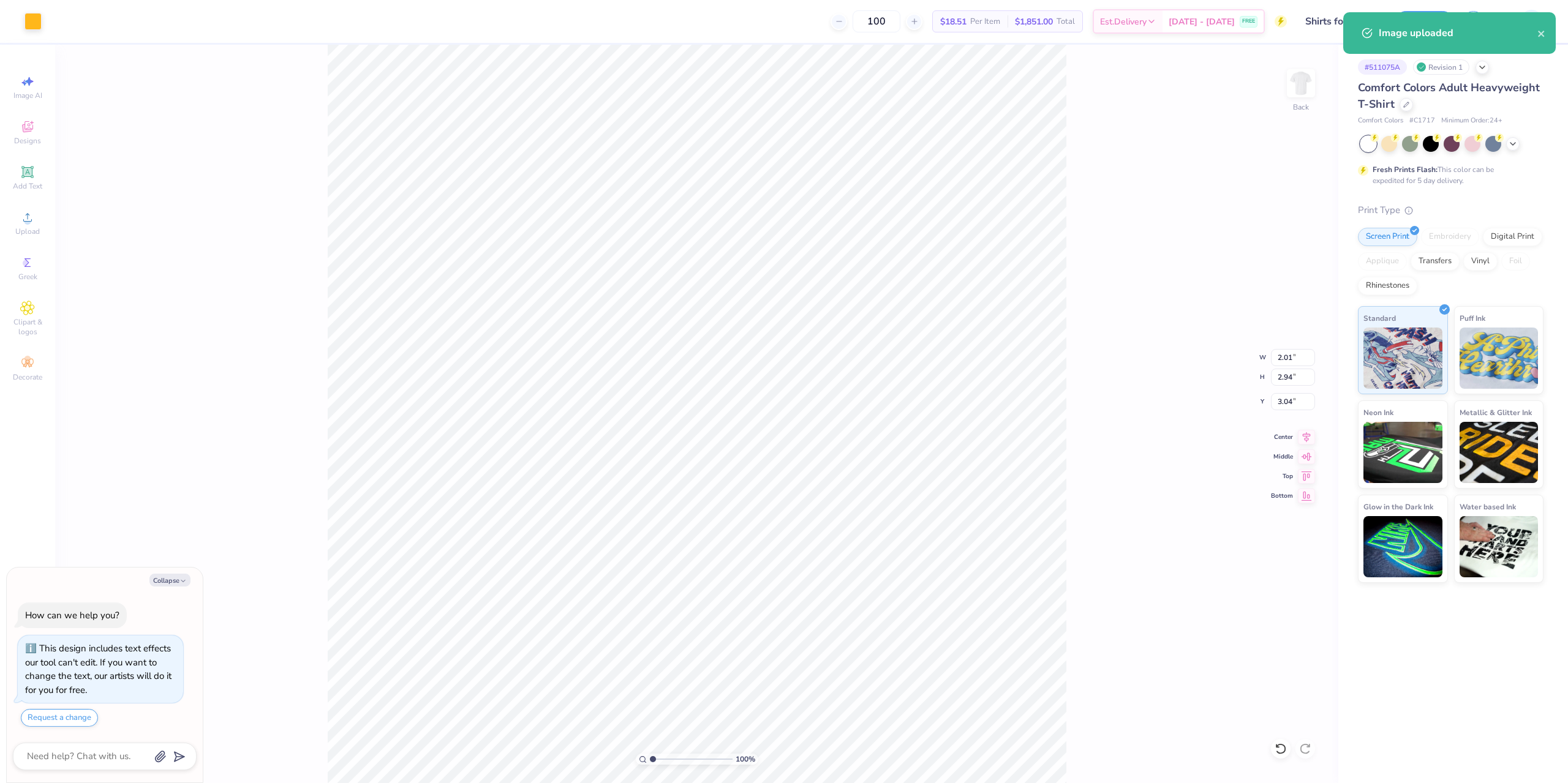
type input "14.17"
type input "5.08"
type input "9.96"
drag, startPoint x: 1277, startPoint y: 378, endPoint x: 1293, endPoint y: 378, distance: 16.0
click at [1293, 378] on input "5.08" at bounding box center [1293, 377] width 44 height 17
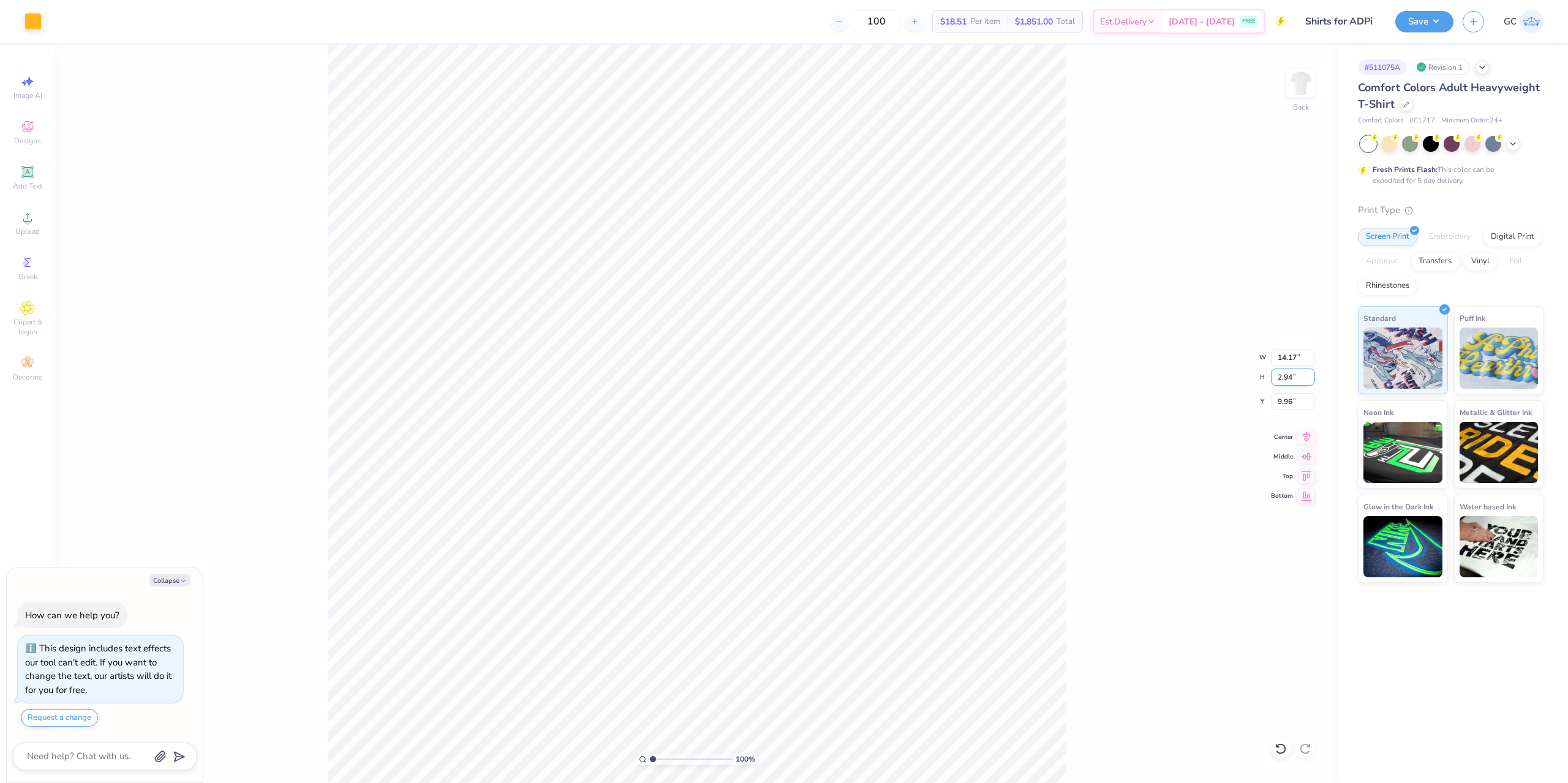
type input "2.94"
type textarea "x"
type input "8.20"
type input "11.03"
type textarea "x"
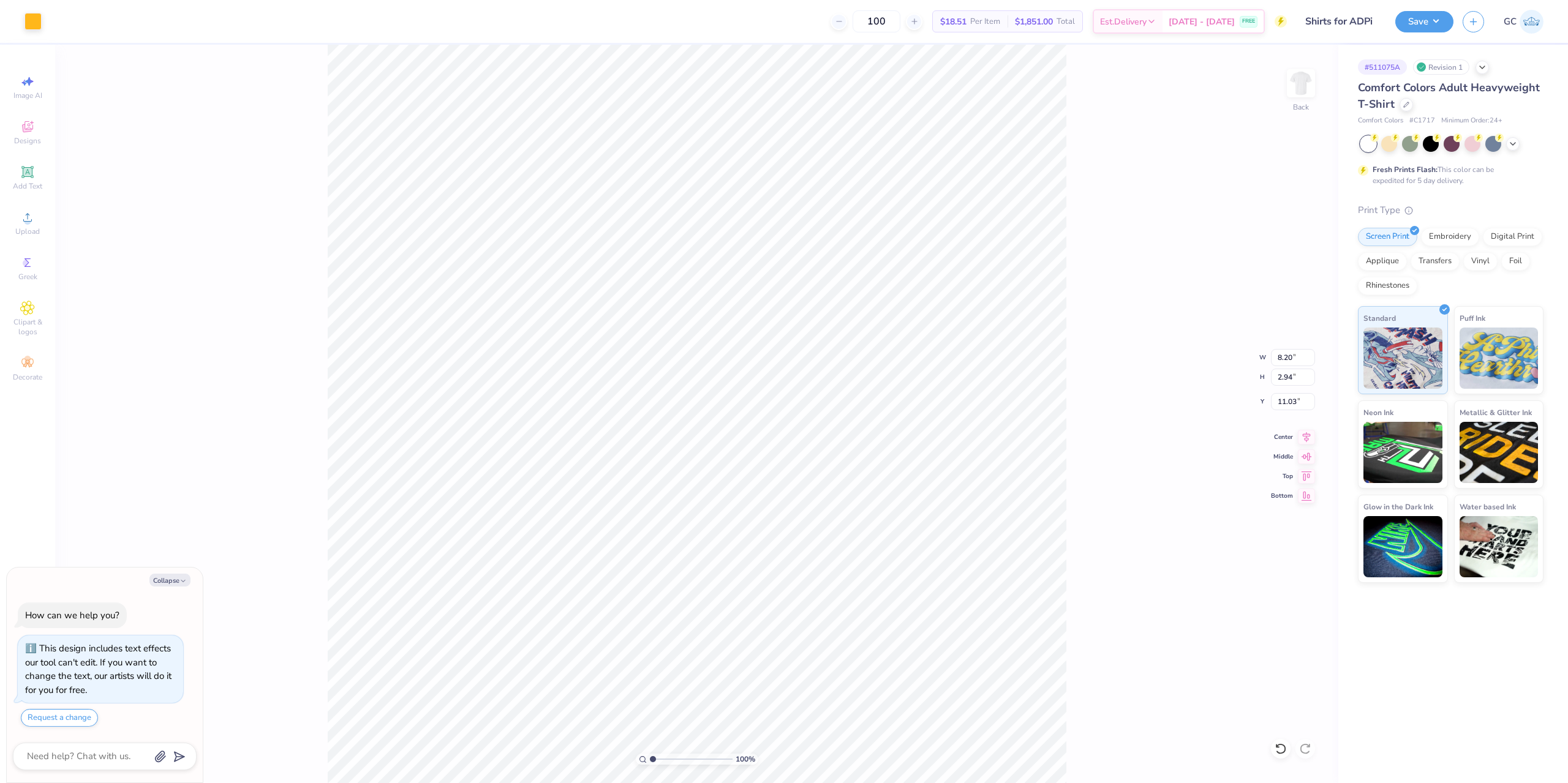
type input "3.00"
type textarea "x"
type input "0.88"
type textarea "x"
drag, startPoint x: 1279, startPoint y: 399, endPoint x: 1295, endPoint y: 400, distance: 16.0
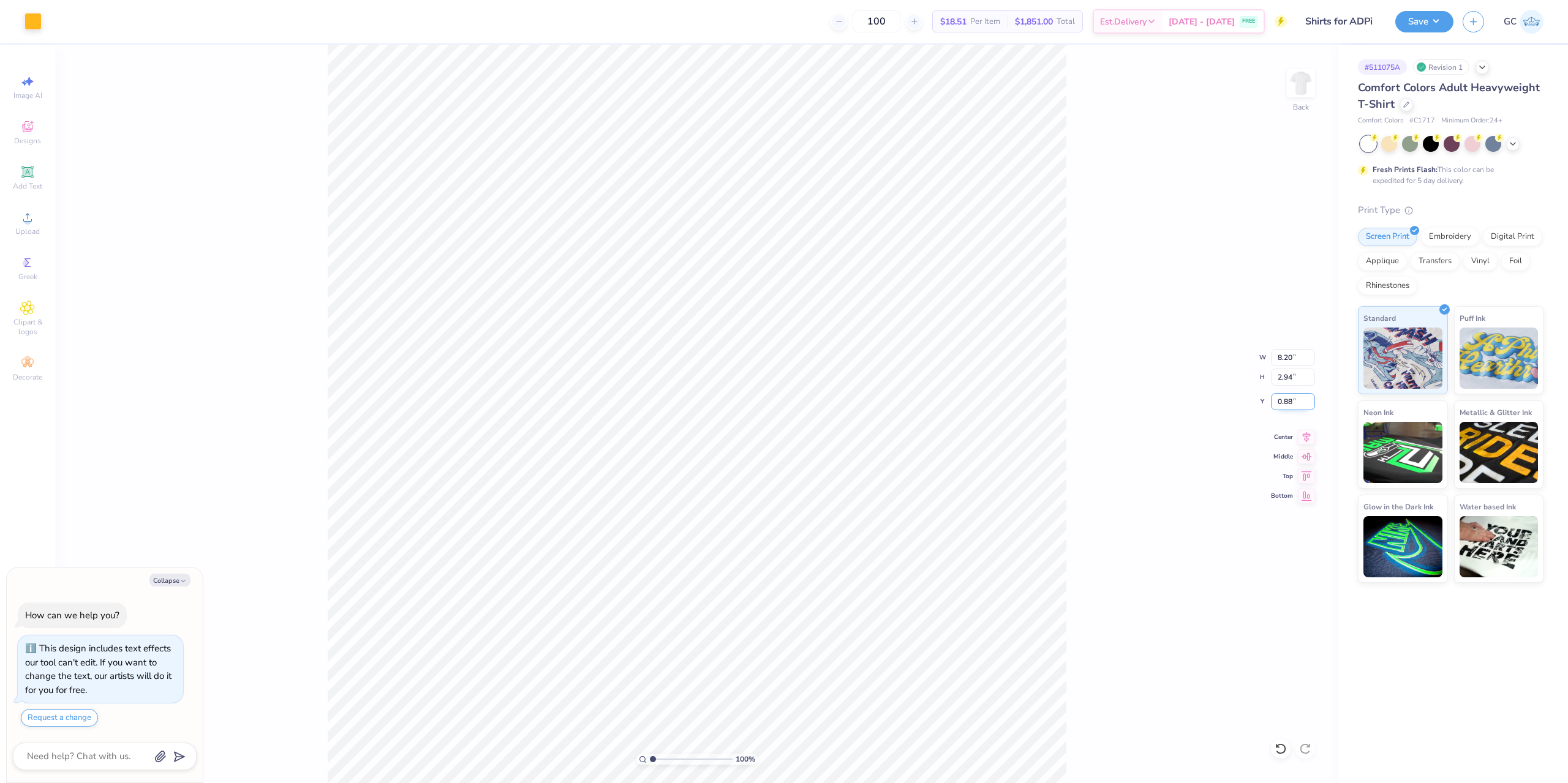
click at [1295, 400] on input "0.88" at bounding box center [1293, 402] width 44 height 17
type input "3"
type textarea "x"
type input "3.00"
click at [1283, 746] on icon at bounding box center [1281, 749] width 12 height 12
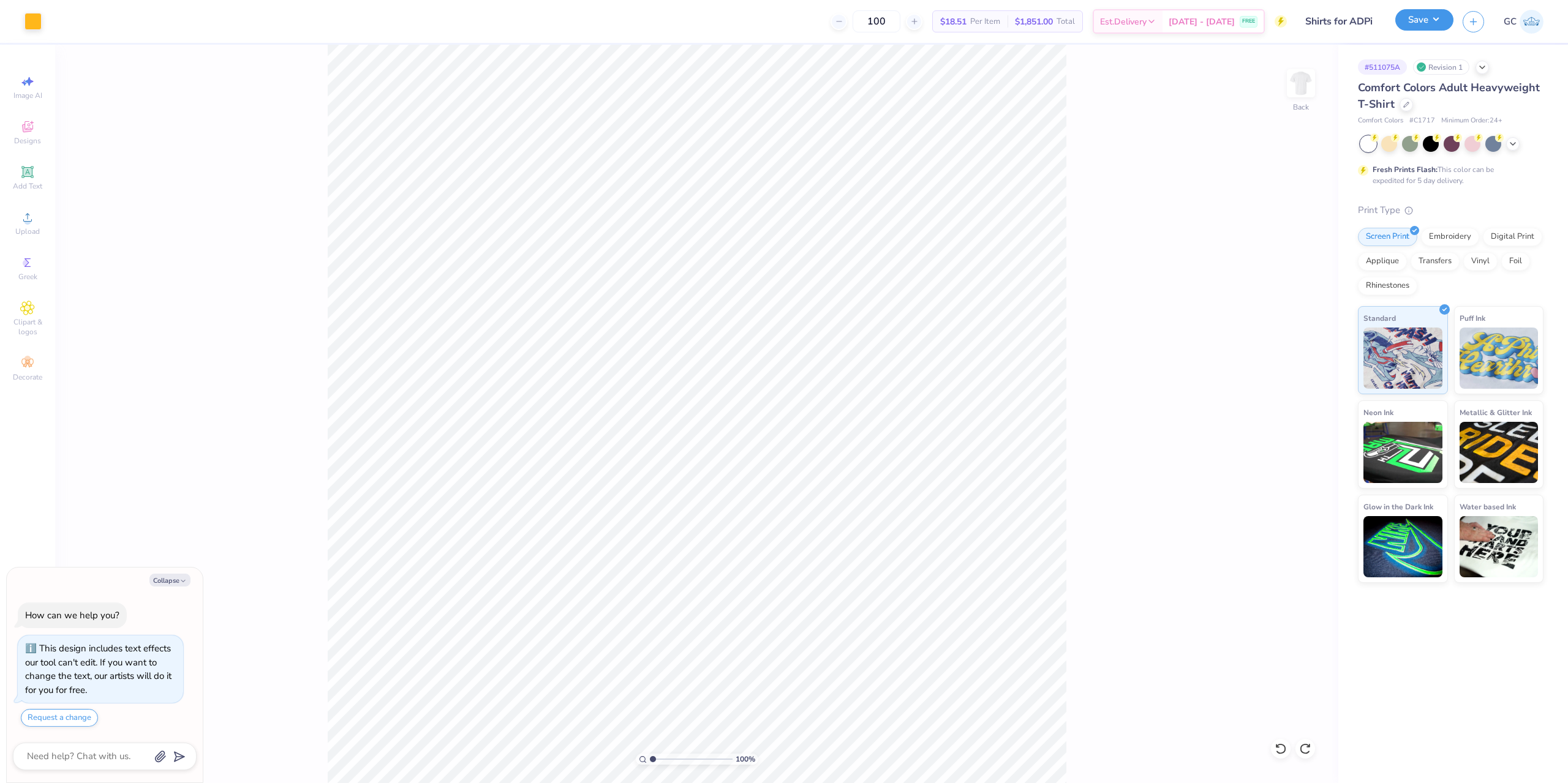
click at [1424, 21] on button "Save" at bounding box center [1425, 19] width 58 height 22
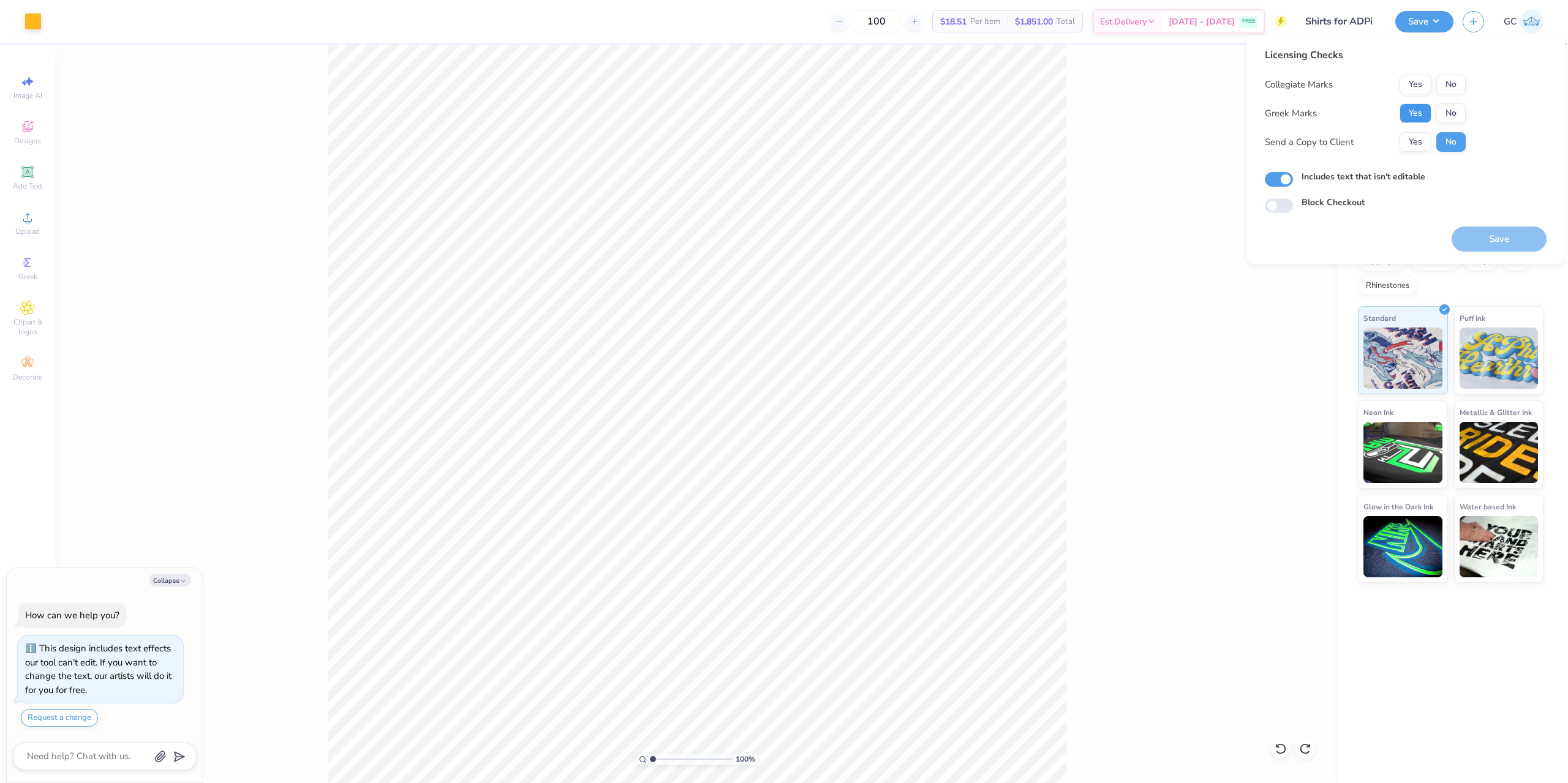
click at [1410, 117] on button "Yes" at bounding box center [1415, 113] width 32 height 19
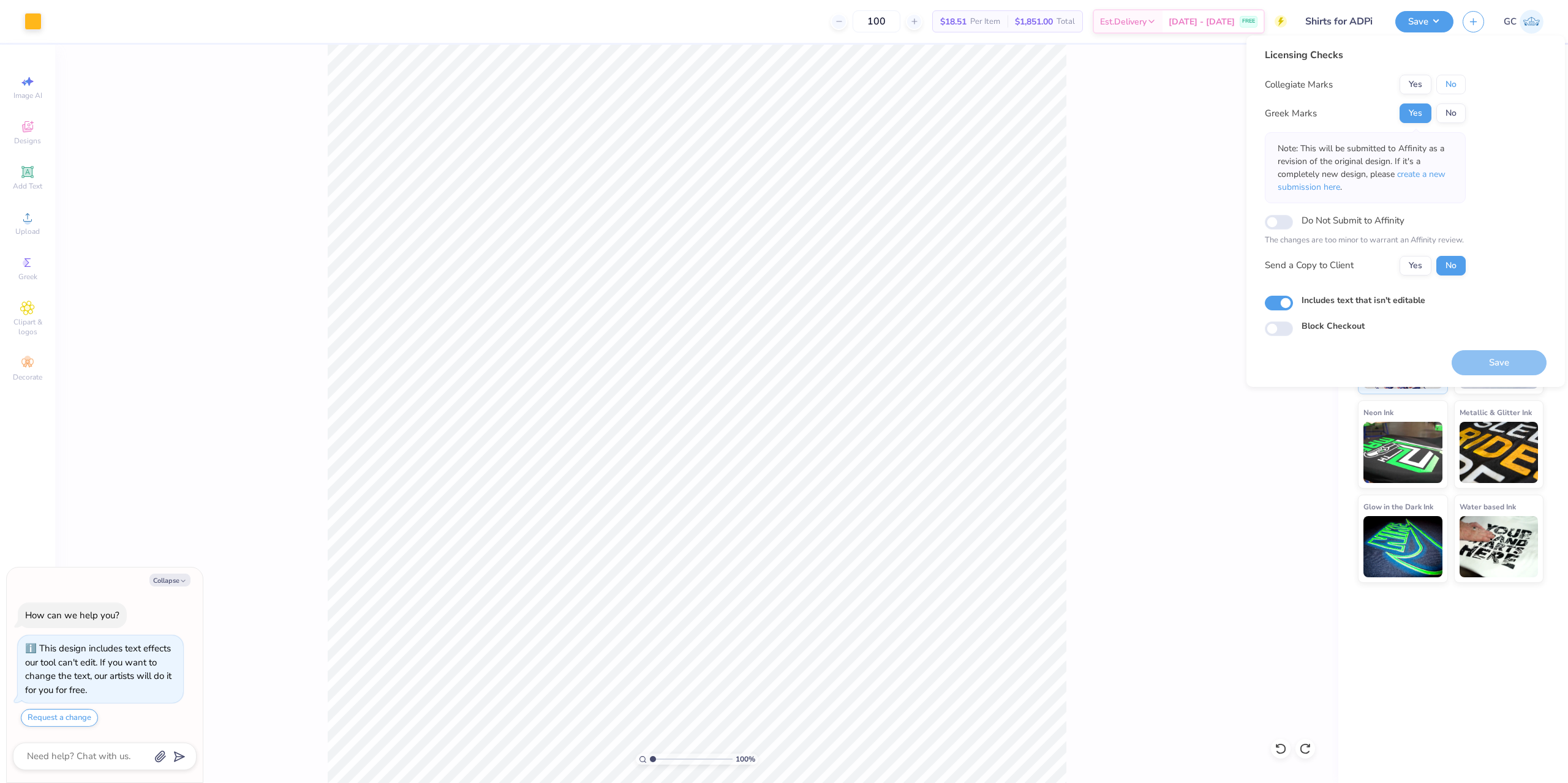
click at [1463, 87] on button "No" at bounding box center [1451, 84] width 29 height 19
click at [1495, 360] on button "Save" at bounding box center [1499, 363] width 95 height 25
type textarea "x"
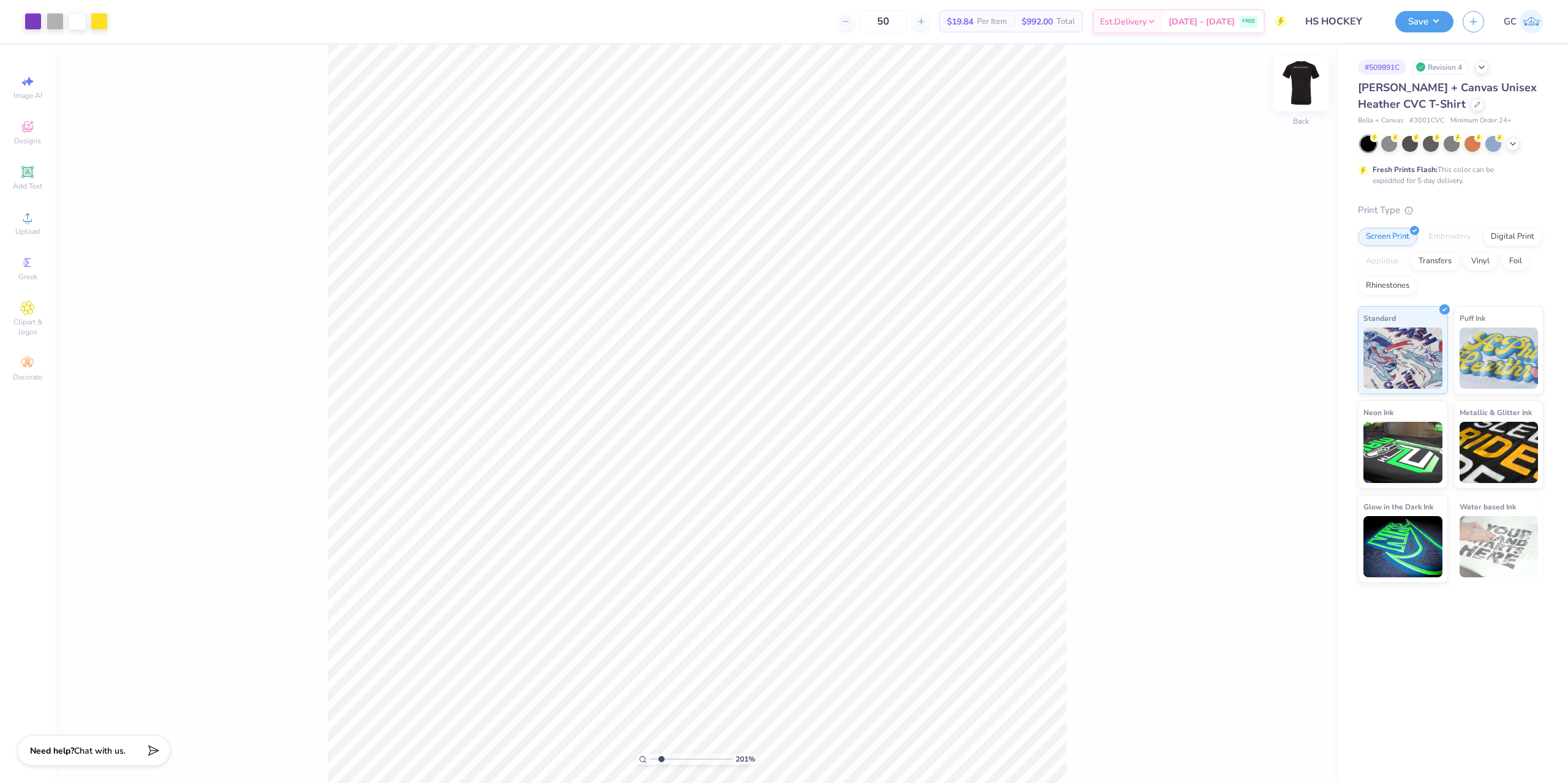
click at [1314, 75] on img at bounding box center [1301, 83] width 49 height 49
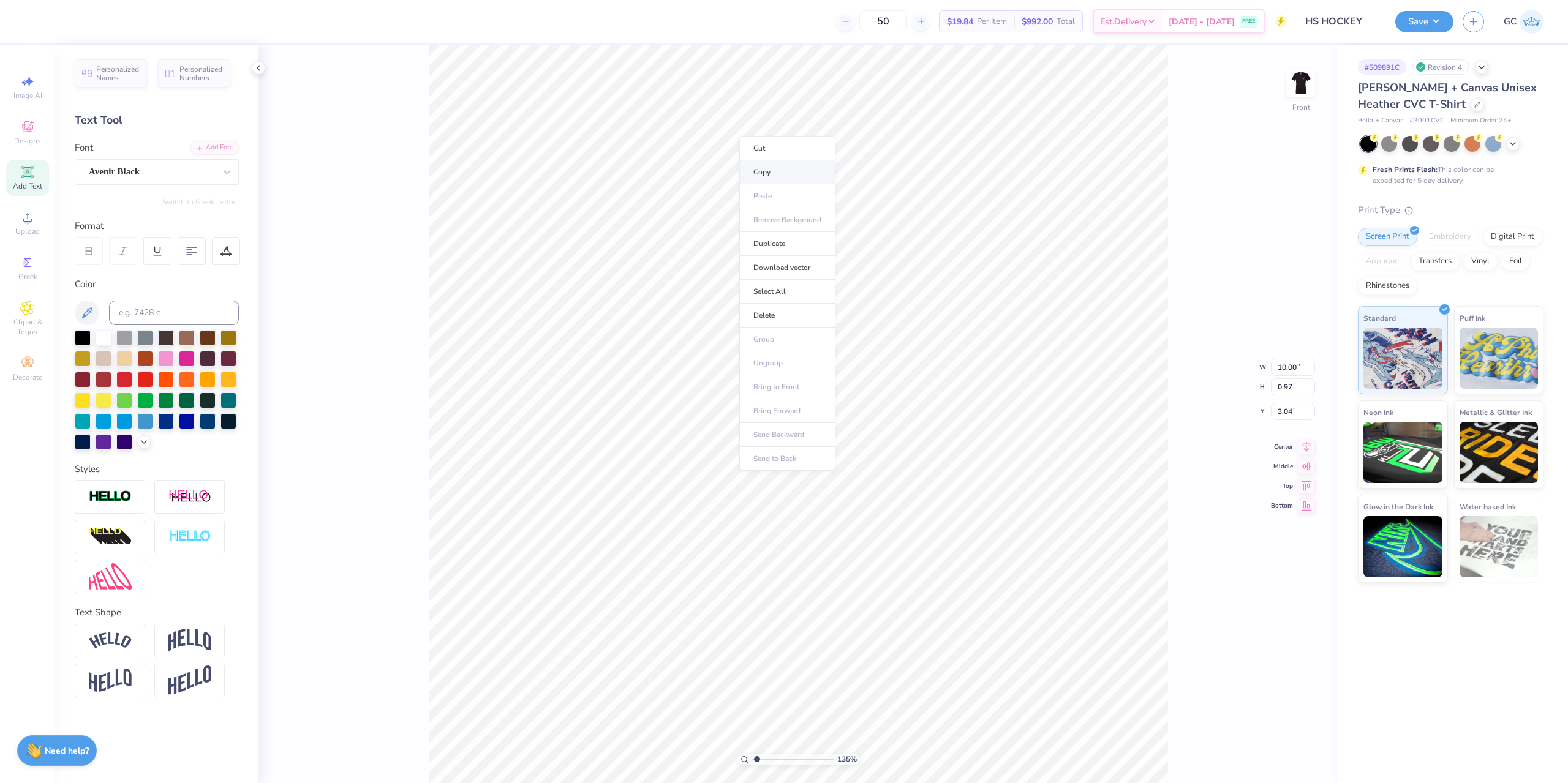
click at [777, 172] on li "Copy" at bounding box center [787, 172] width 96 height 24
click at [1303, 79] on img at bounding box center [1301, 83] width 49 height 49
click at [891, 385] on li "Paste" at bounding box center [912, 389] width 96 height 24
type input "1.35006143669128"
type input "3.03"
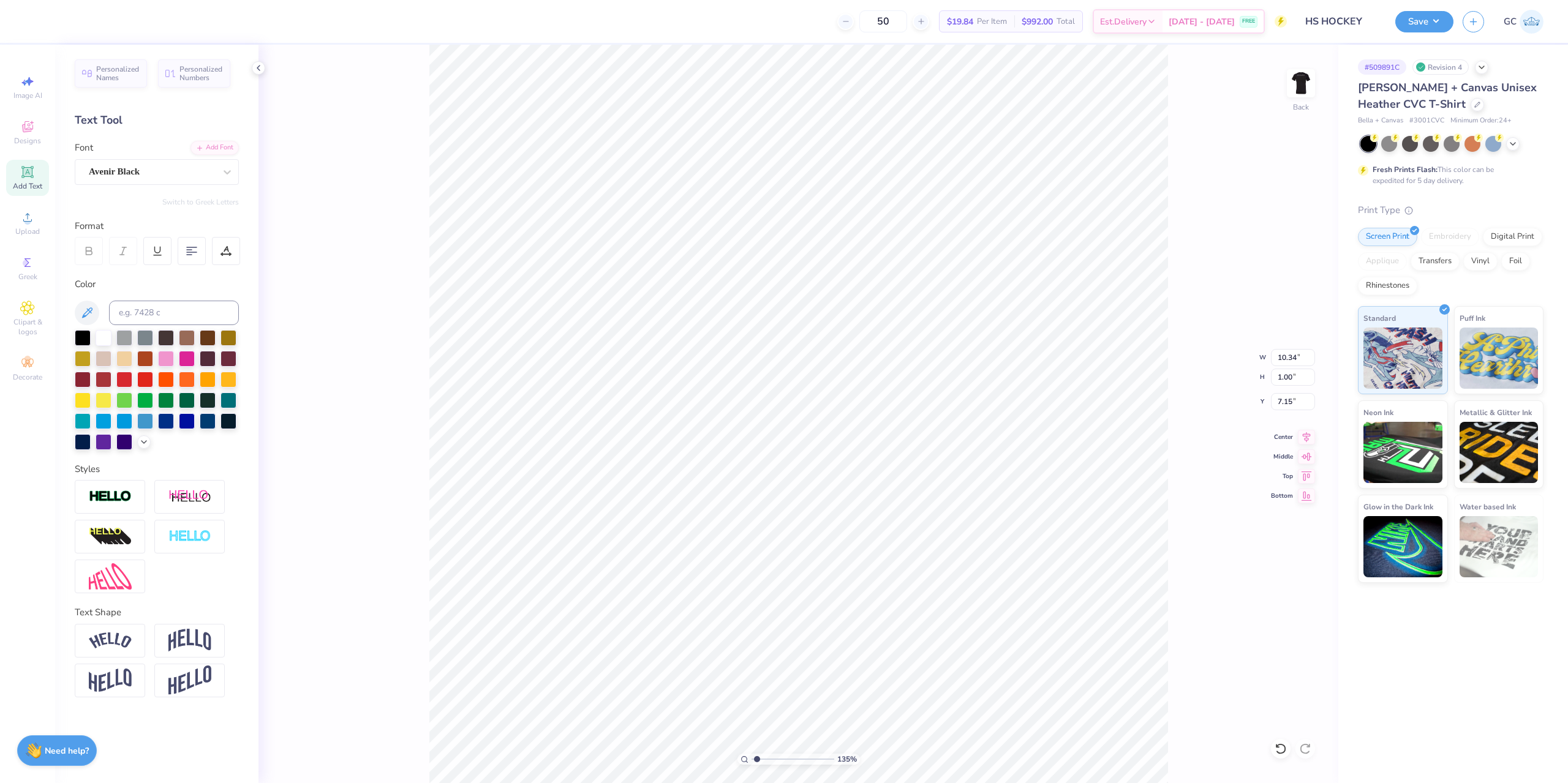
type input "4.00"
type input "2.94"
click at [1297, 85] on img at bounding box center [1301, 83] width 49 height 49
type input "1.35006143669128"
drag, startPoint x: 1277, startPoint y: 414, endPoint x: 1295, endPoint y: 413, distance: 18.0
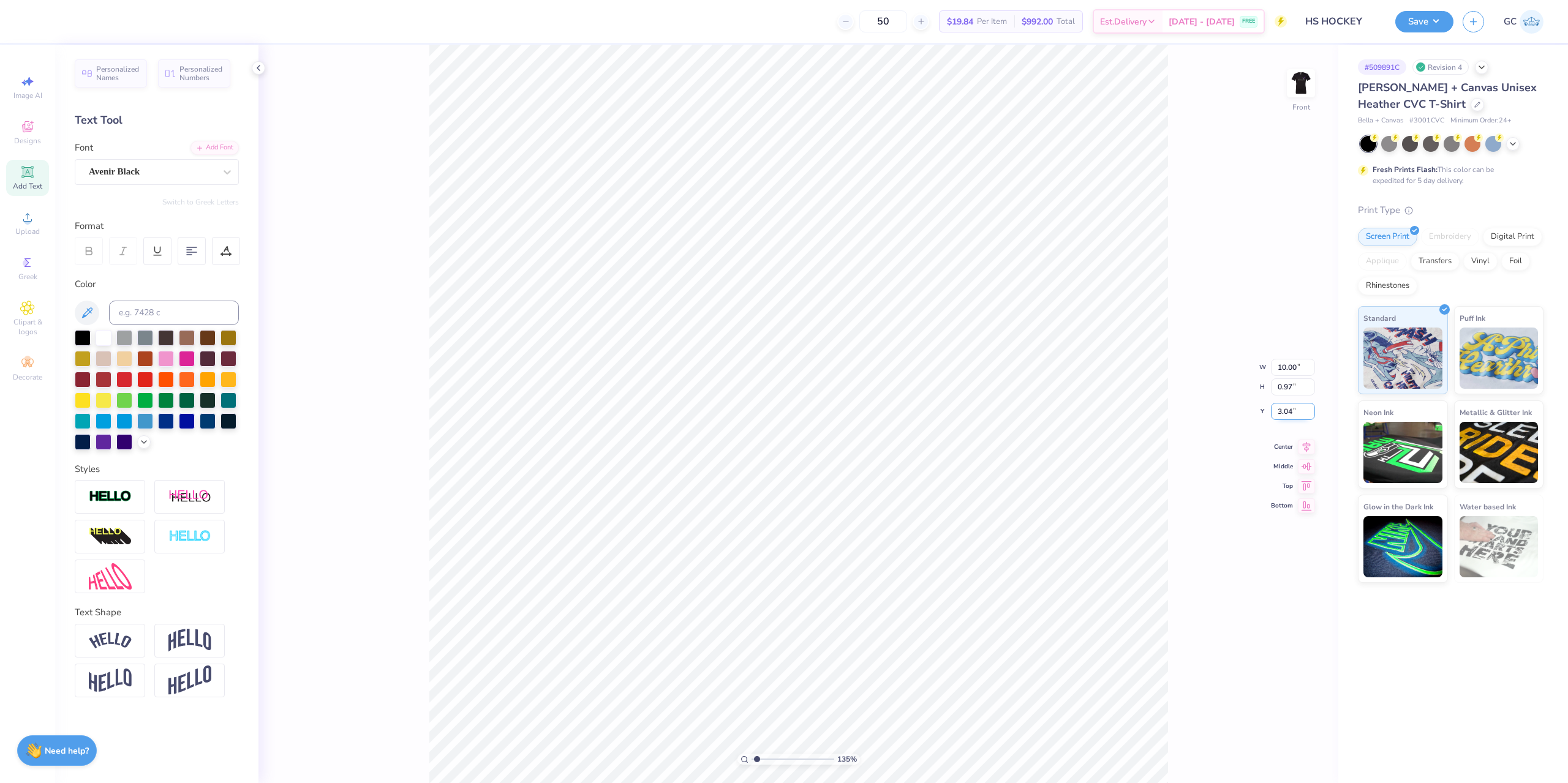
click at [1295, 413] on input "3.04" at bounding box center [1293, 411] width 44 height 17
type input "3"
type input "1.35006143669128"
type input "3.00"
click at [1310, 430] on icon at bounding box center [1306, 436] width 17 height 15
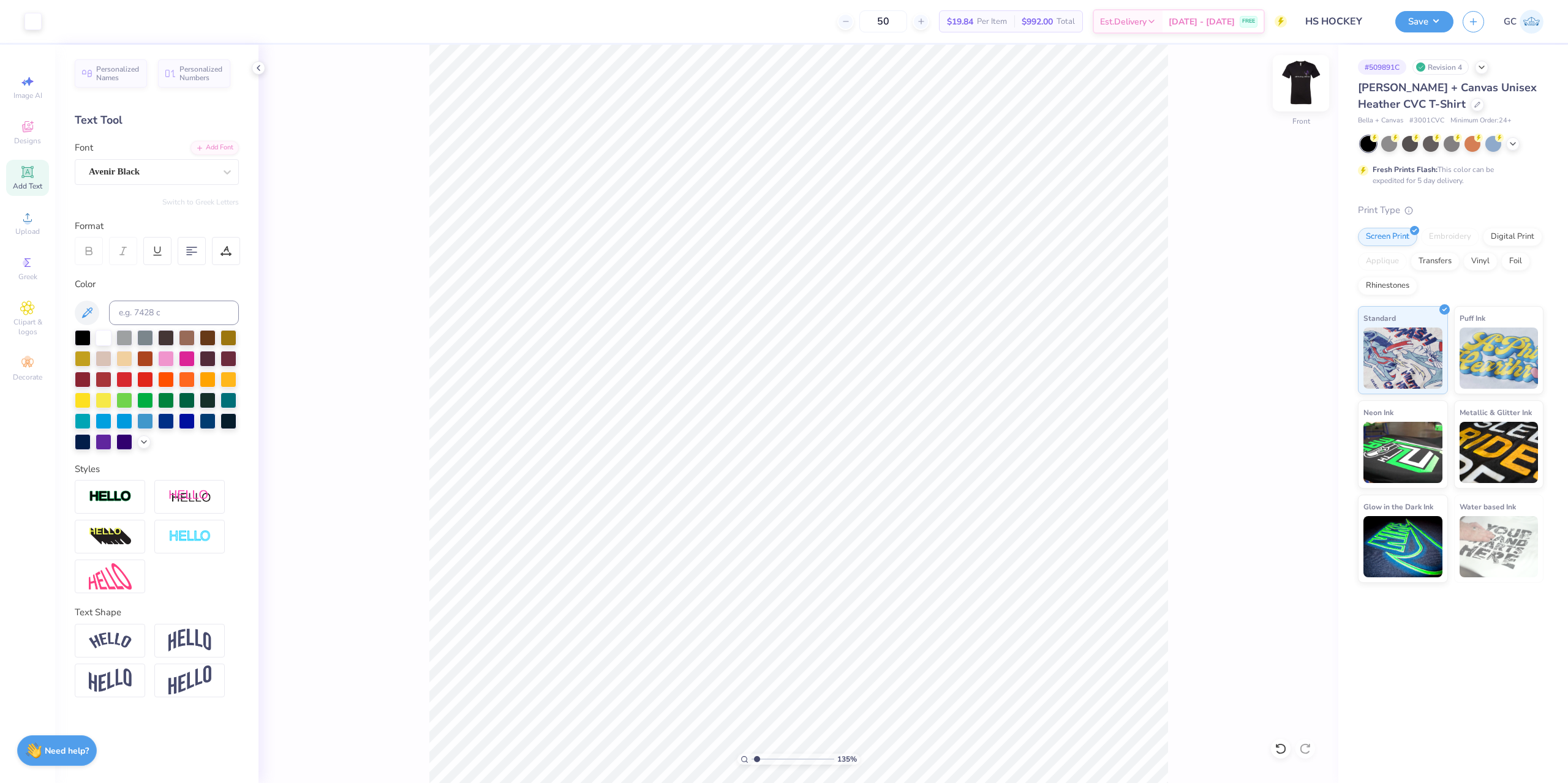
click at [1297, 92] on img at bounding box center [1301, 83] width 49 height 49
click at [1310, 95] on img at bounding box center [1301, 83] width 49 height 49
type input "1.35006143669128"
type textarea "One shift at a time"
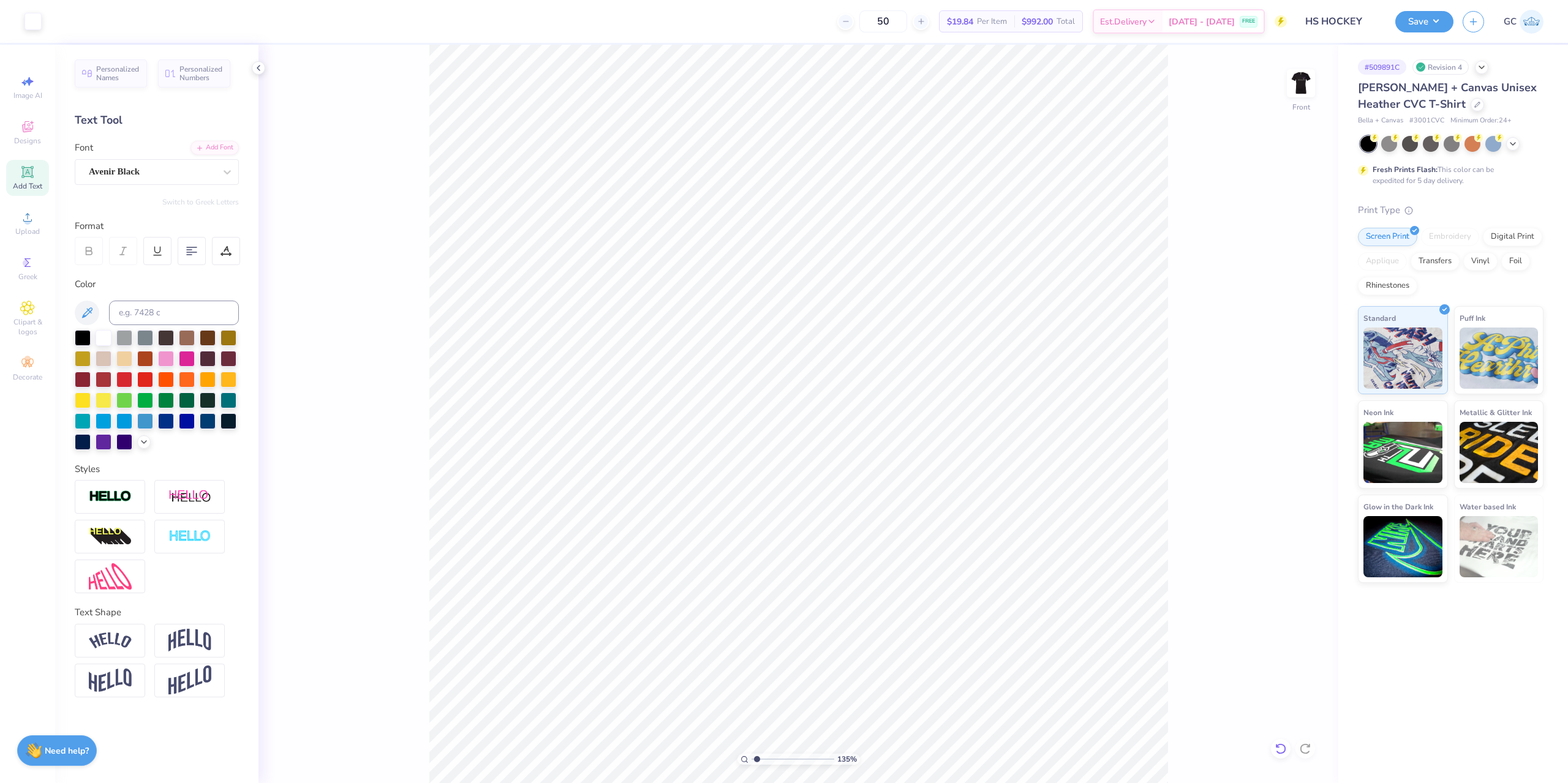
drag, startPoint x: 1276, startPoint y: 742, endPoint x: 1213, endPoint y: 673, distance: 93.4
click at [1276, 742] on div at bounding box center [1281, 749] width 19 height 19
click at [1310, 89] on img at bounding box center [1301, 83] width 49 height 49
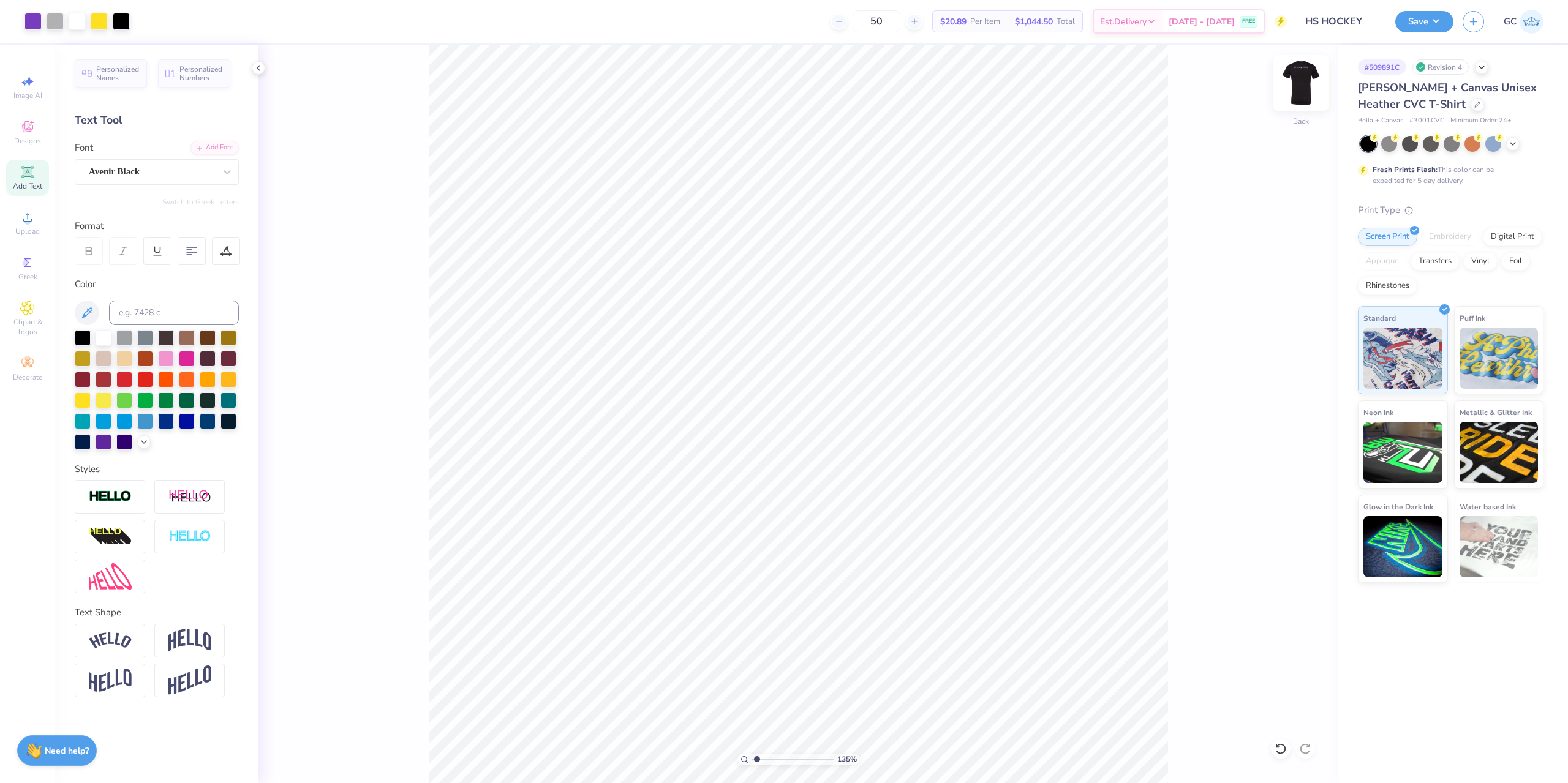
click at [1300, 74] on img at bounding box center [1301, 83] width 49 height 49
type input "1.35006143669128"
type textarea "One shift at a time"
type input "1.35006143669128"
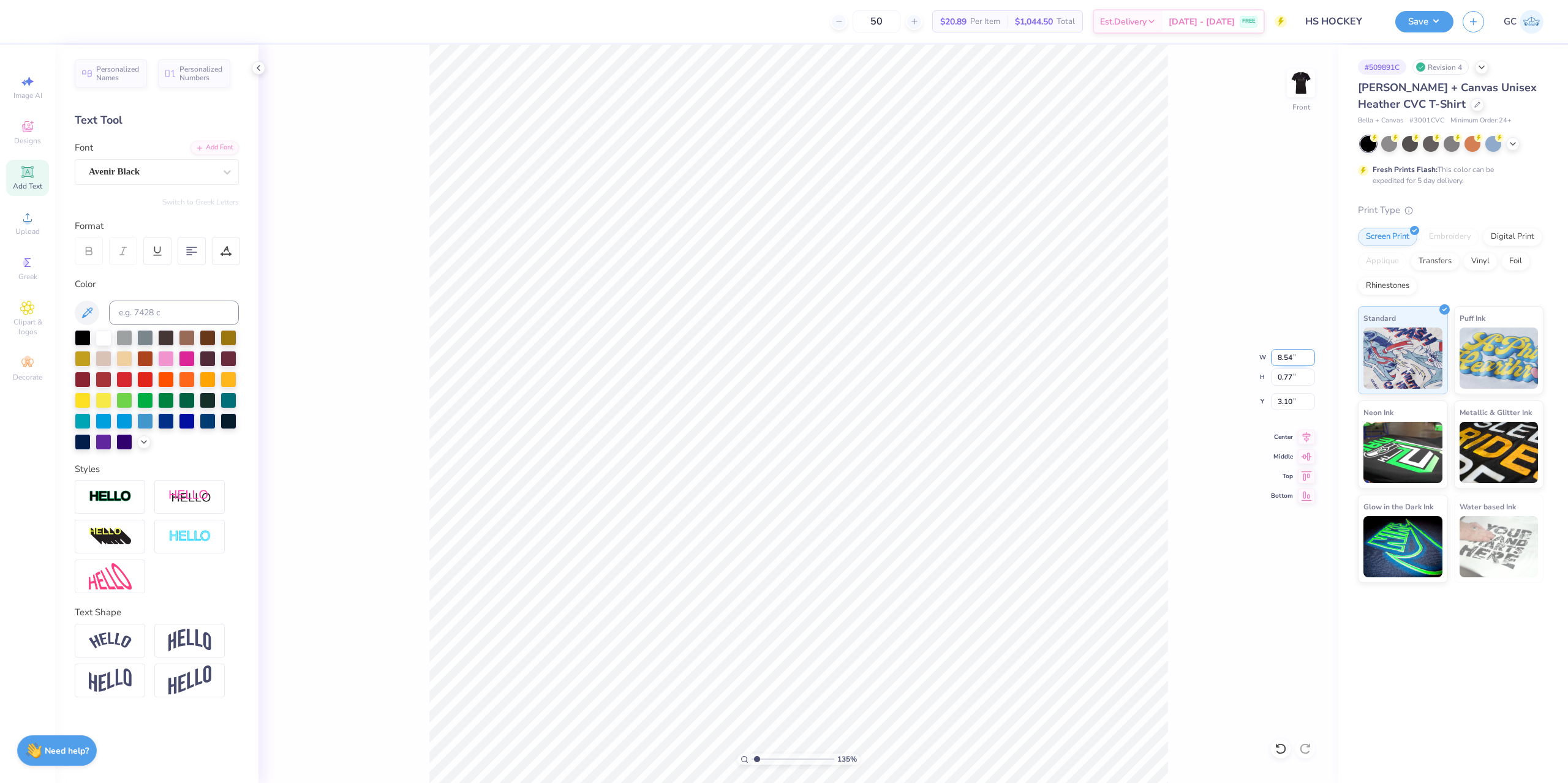
click at [1294, 357] on input "8.54" at bounding box center [1293, 358] width 44 height 17
type input "10"
type input "1.35006143669128"
type input "10.00"
type input "0.90"
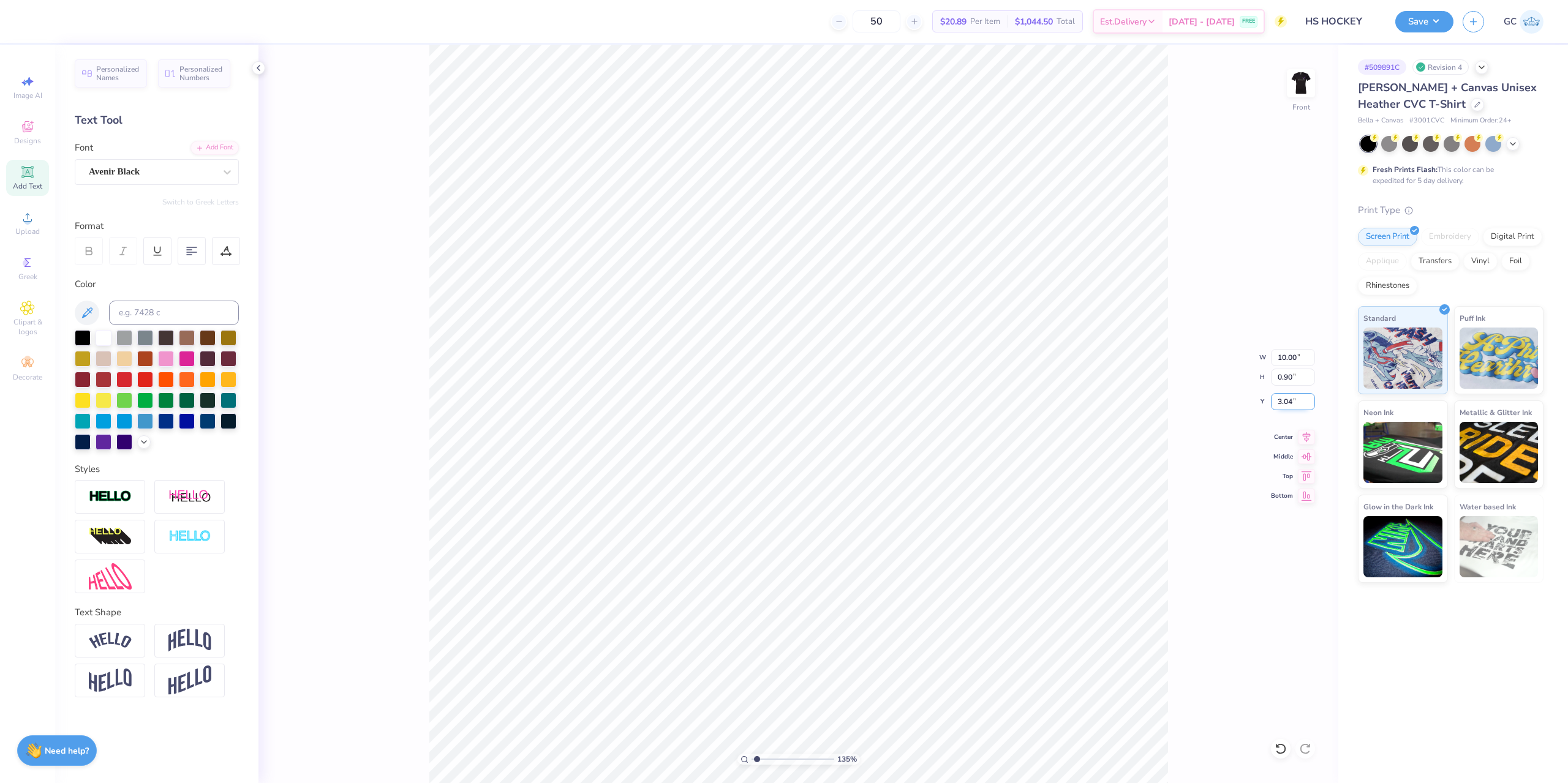
drag, startPoint x: 1280, startPoint y: 405, endPoint x: 1293, endPoint y: 405, distance: 13.0
click at [1293, 405] on input "3.04" at bounding box center [1293, 402] width 44 height 17
type input "3"
type input "1.35006143669128"
type input "3.00"
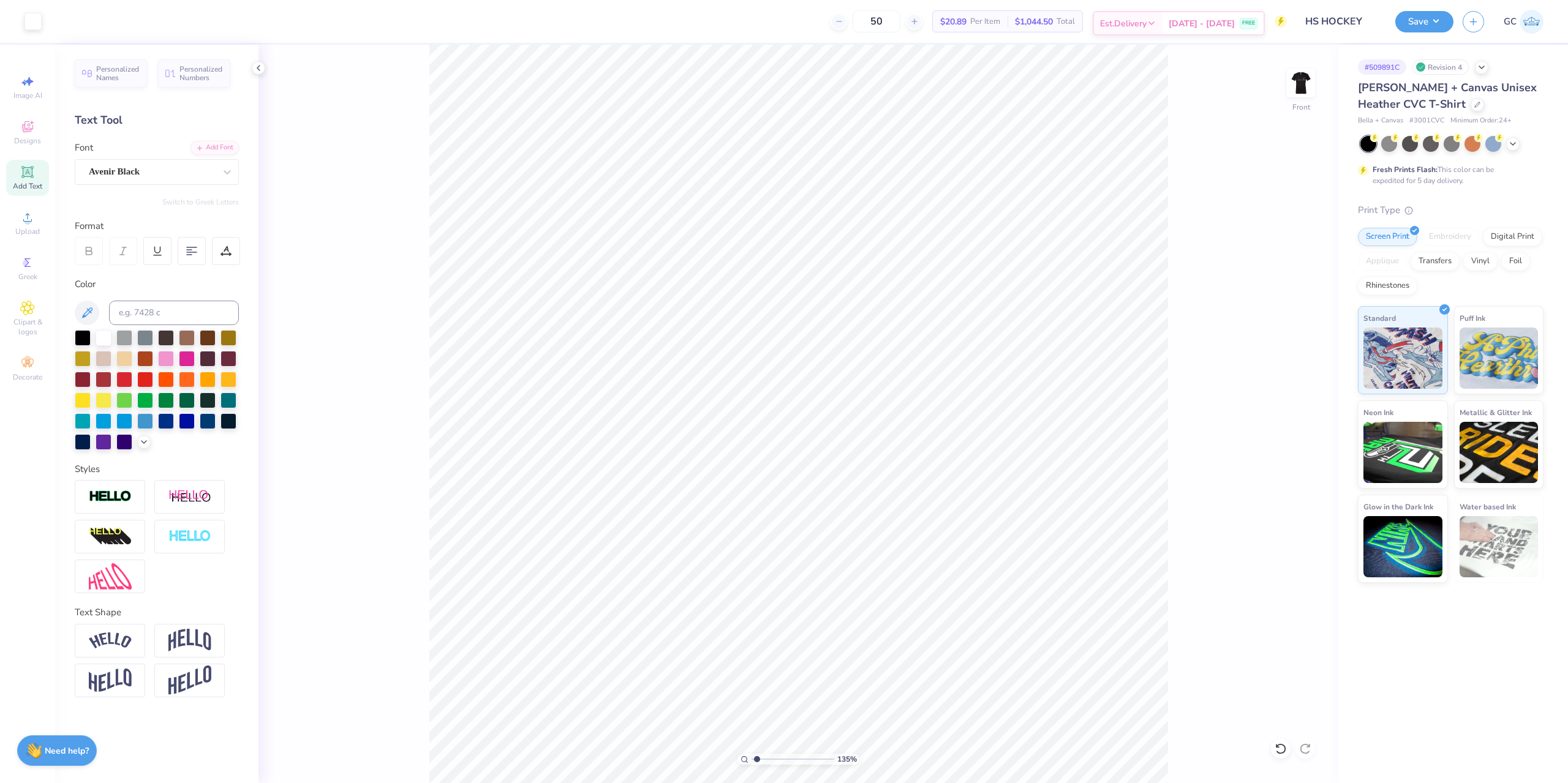
click at [1306, 81] on img at bounding box center [1301, 83] width 25 height 25
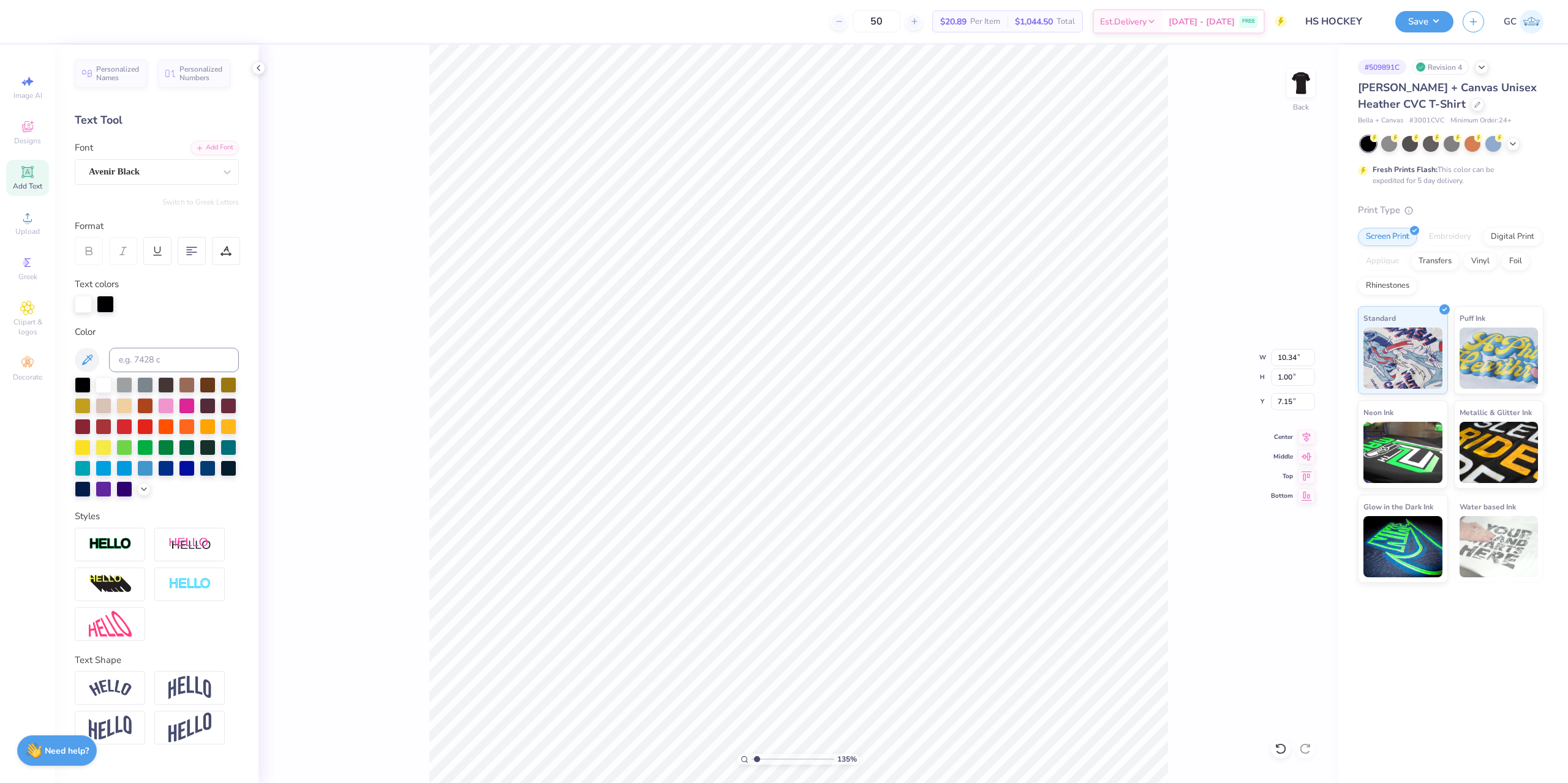
type input "1.35006143669128"
type input "4.31"
type input "0.42"
type input "7.73"
type input "1.35006143669128"
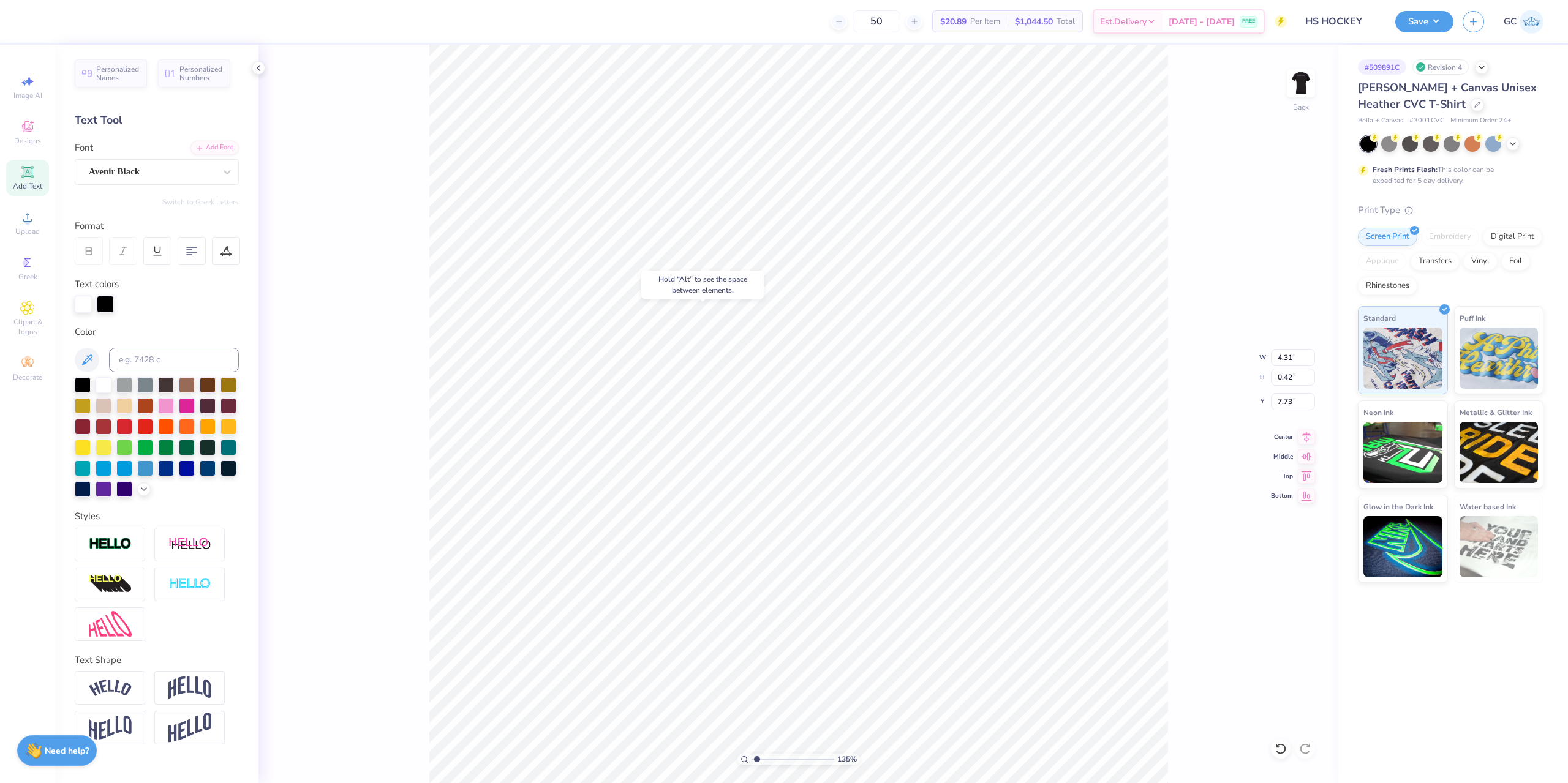
type input "7.15"
type input "1.35006143669128"
drag, startPoint x: 1279, startPoint y: 358, endPoint x: 1292, endPoint y: 358, distance: 13.0
click at [1292, 358] on input "4.31" at bounding box center [1293, 358] width 44 height 17
type input "2.81"
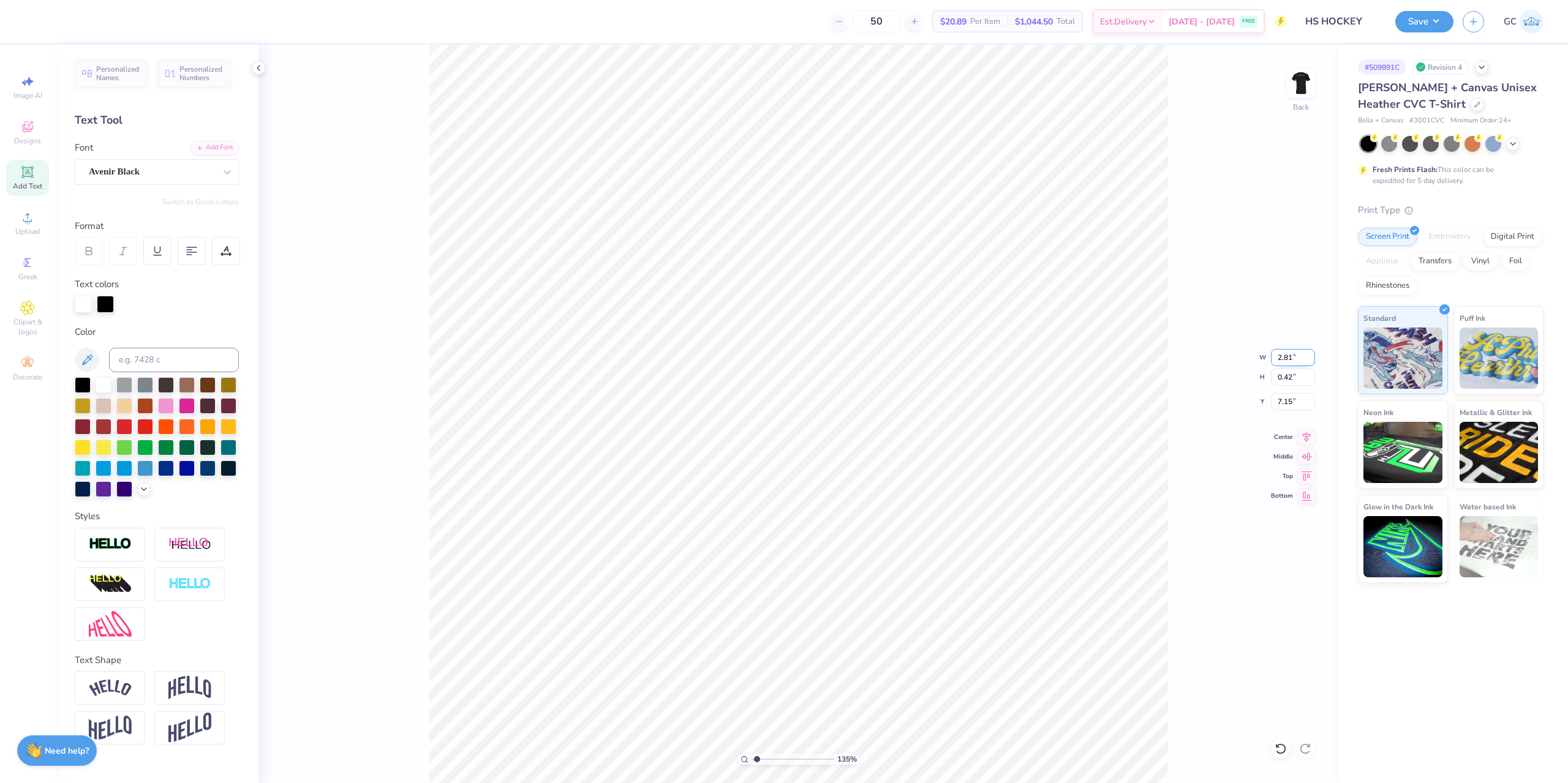
type input "1.35006143669128"
type input "0.27"
type input "7.22"
drag, startPoint x: 1277, startPoint y: 360, endPoint x: 1293, endPoint y: 356, distance: 16.5
click at [1293, 356] on input "2.81" at bounding box center [1293, 358] width 44 height 17
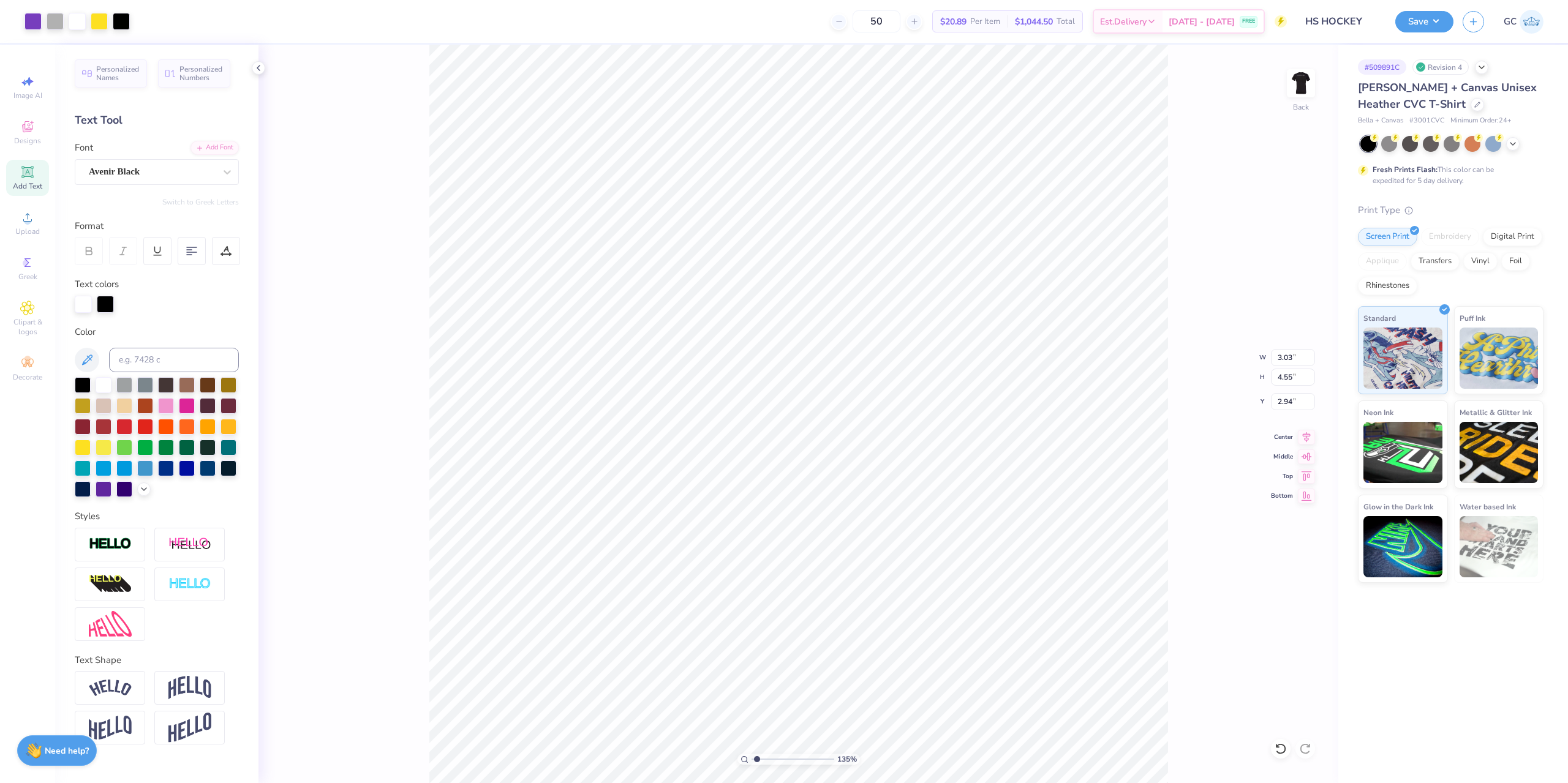
click at [1318, 436] on div "135 % Back W 3.03 3.03 " H 4.55 4.55 " Y 2.94 2.94 " Center Middle Top Bottom" at bounding box center [798, 413] width 1080 height 738
click at [1309, 436] on div "135 % Back" at bounding box center [798, 413] width 1080 height 738
click at [1304, 434] on icon at bounding box center [1306, 436] width 17 height 15
click at [1308, 438] on icon at bounding box center [1307, 435] width 8 height 10
click at [1303, 435] on icon at bounding box center [1306, 436] width 17 height 15
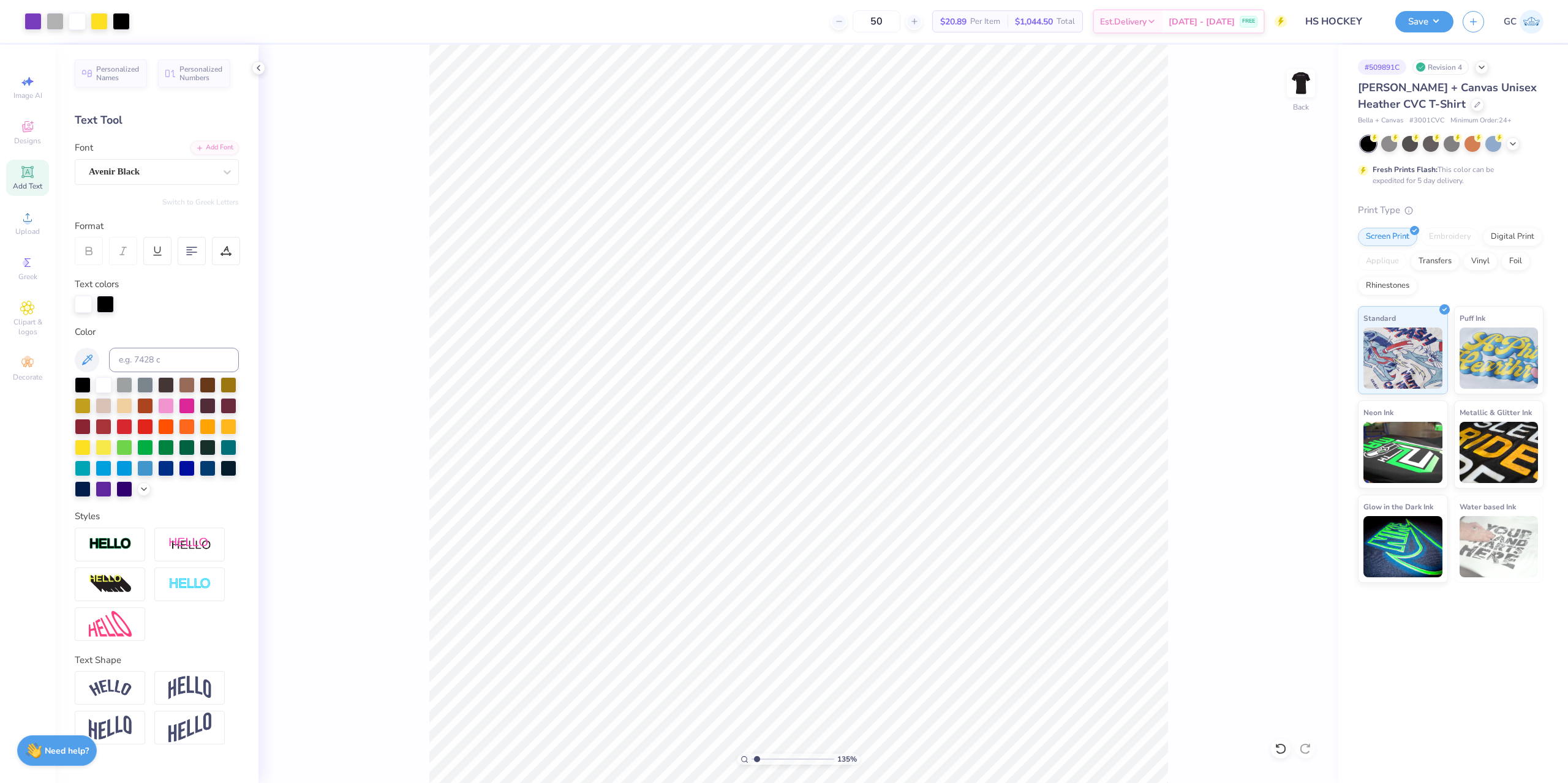
type input "1.35006143669128"
click at [1279, 356] on input "2.81" at bounding box center [1293, 358] width 44 height 17
type input "3.03"
type input "1.35006143669128"
type input "0.29"
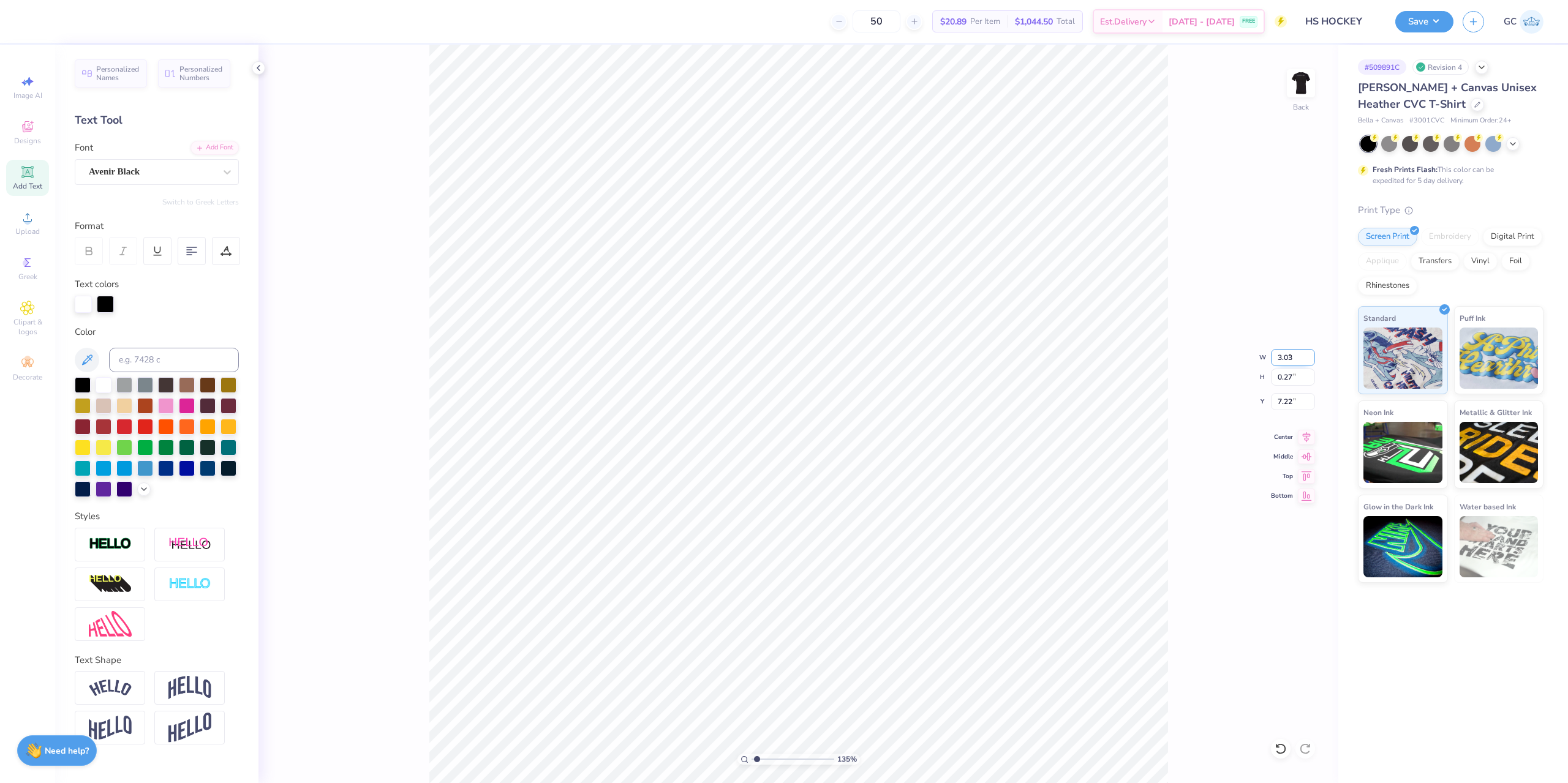
type input "7.21"
type input "2.01445811466782"
type input "7.07"
type input "1.82266588284093"
click at [1289, 378] on input "4.42" at bounding box center [1293, 377] width 44 height 17
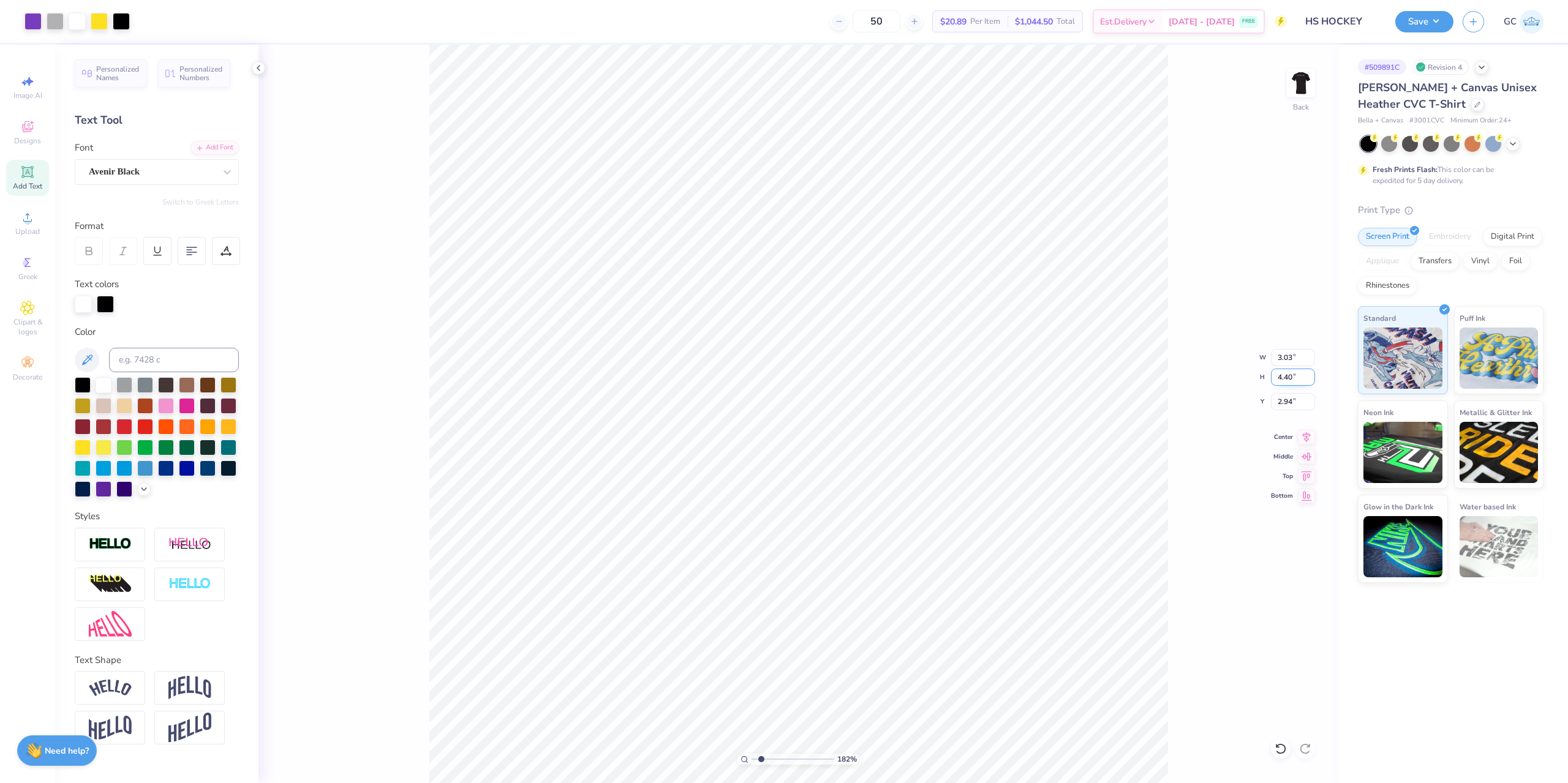
type input "4.40"
type input "1.82266588284093"
type input "3.02"
type input "2.95"
type input "1.82266588284093"
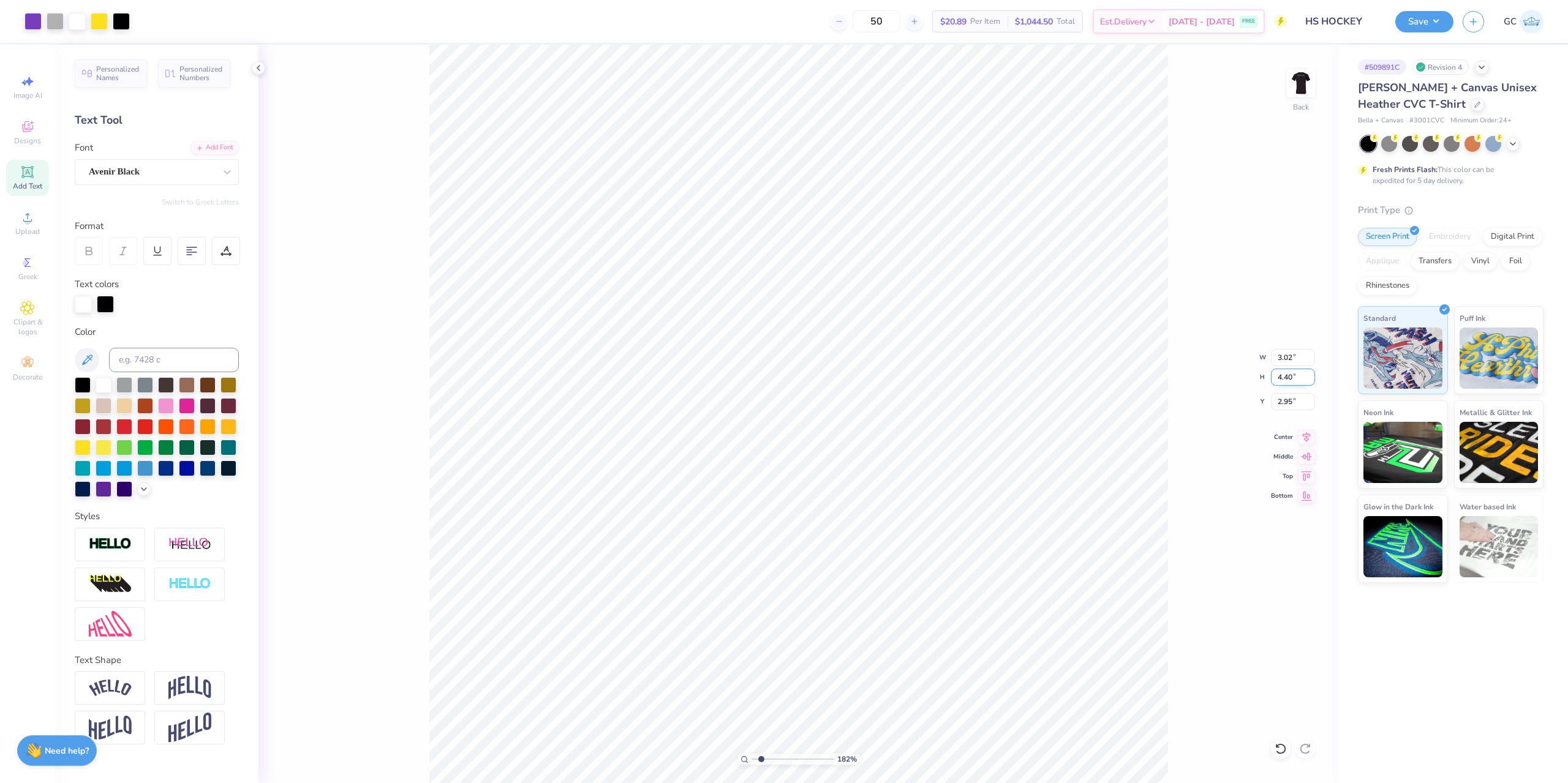
type input "3.00"
click at [969, 414] on li "Download vector" at bounding box center [962, 410] width 96 height 24
drag, startPoint x: 1324, startPoint y: 75, endPoint x: 1312, endPoint y: 75, distance: 12.0
click at [1321, 75] on div "111 % Back W 3.02 3.02 " H 4.40 4.40 " Y 3.00 3.00 " Center Middle Top Bottom" at bounding box center [798, 413] width 1080 height 738
click at [1306, 75] on img at bounding box center [1301, 83] width 49 height 49
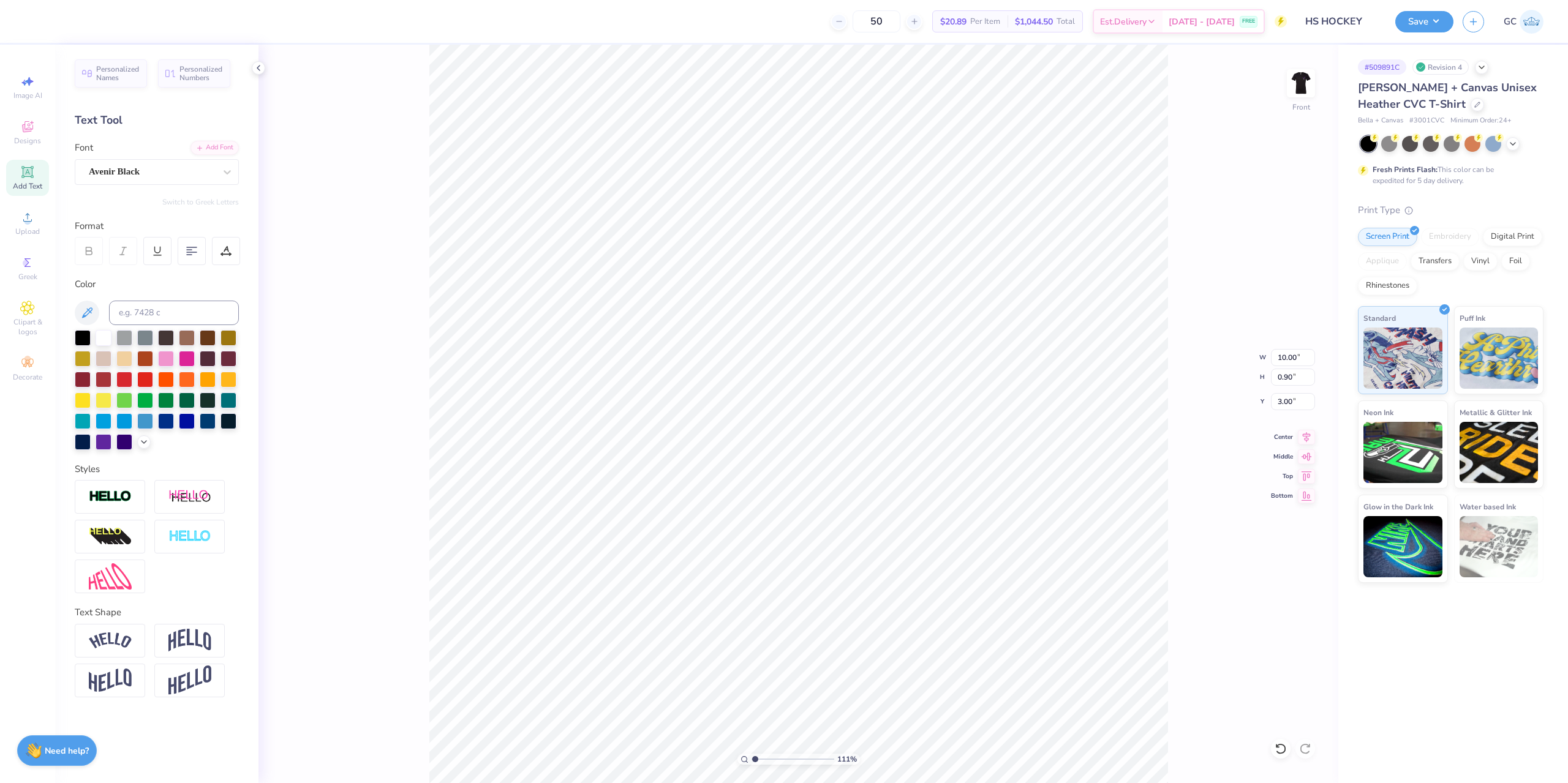
drag, startPoint x: 1403, startPoint y: 16, endPoint x: 1420, endPoint y: 33, distance: 24.0
click at [1403, 16] on button "Save" at bounding box center [1425, 22] width 58 height 22
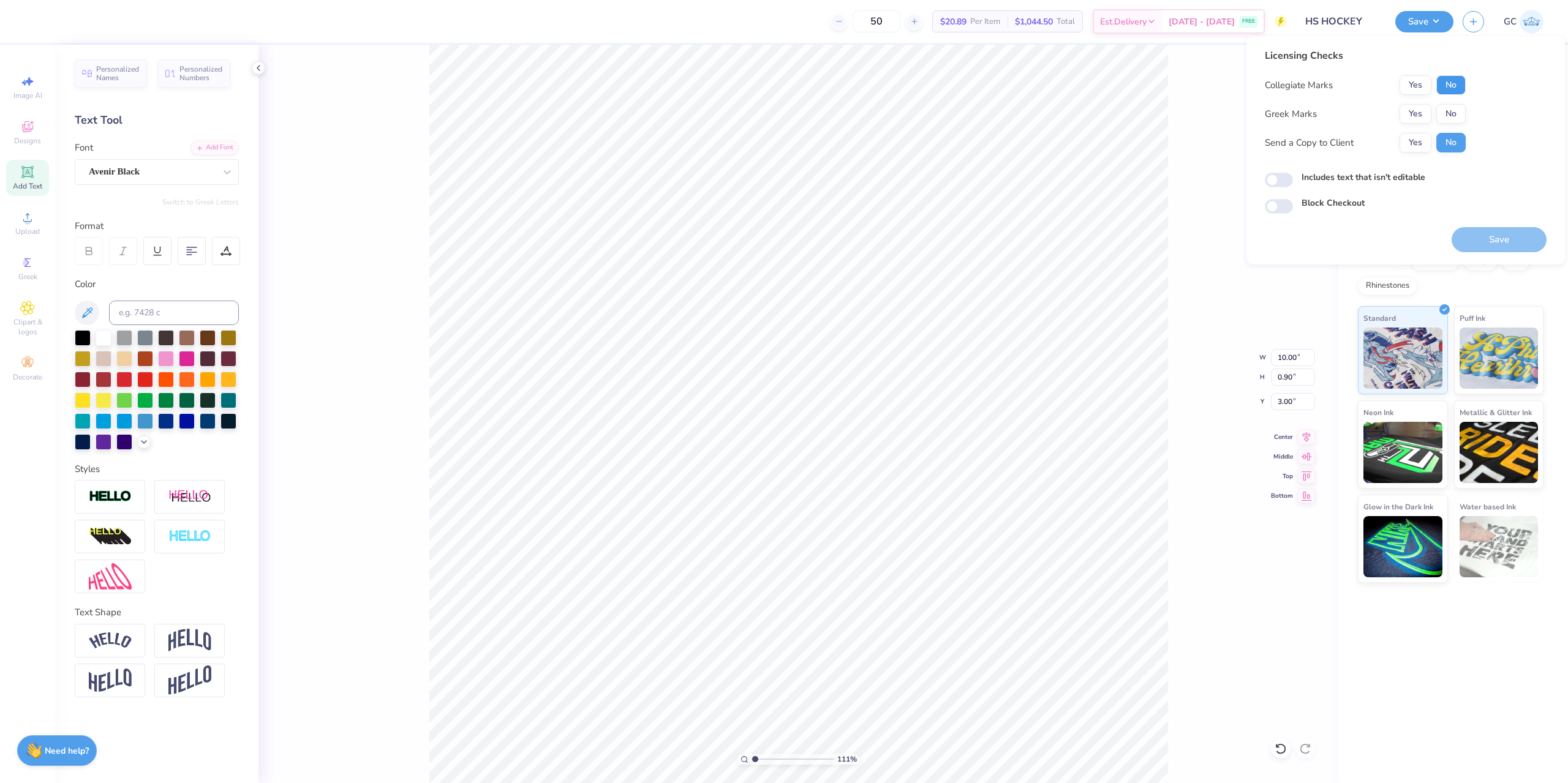
click at [1457, 81] on button "No" at bounding box center [1451, 85] width 29 height 19
click at [1455, 107] on button "No" at bounding box center [1451, 114] width 29 height 19
click at [1503, 239] on button "Save" at bounding box center [1499, 240] width 95 height 25
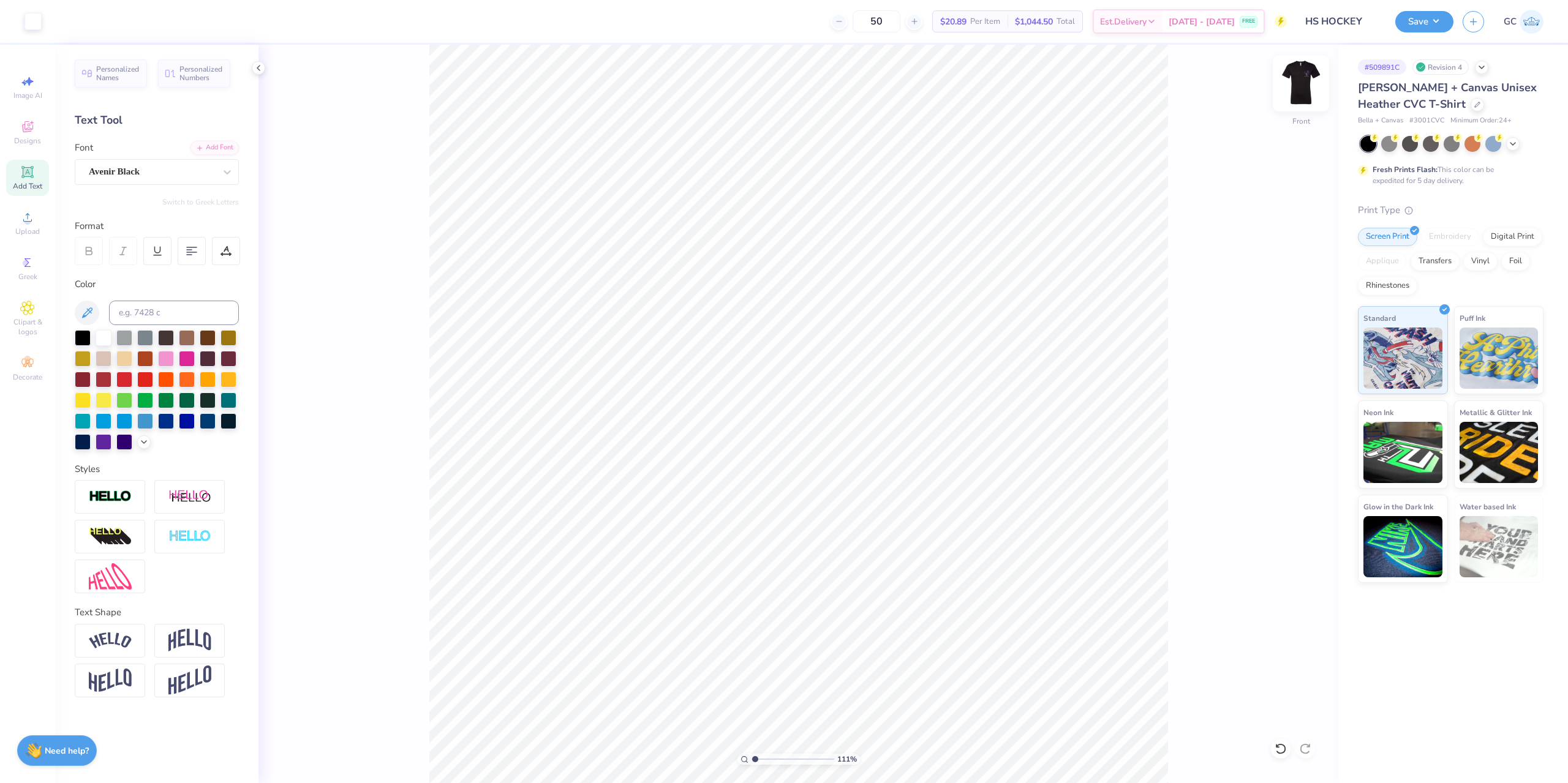
click at [1302, 85] on img at bounding box center [1301, 83] width 49 height 49
click at [119, 21] on div at bounding box center [121, 20] width 17 height 17
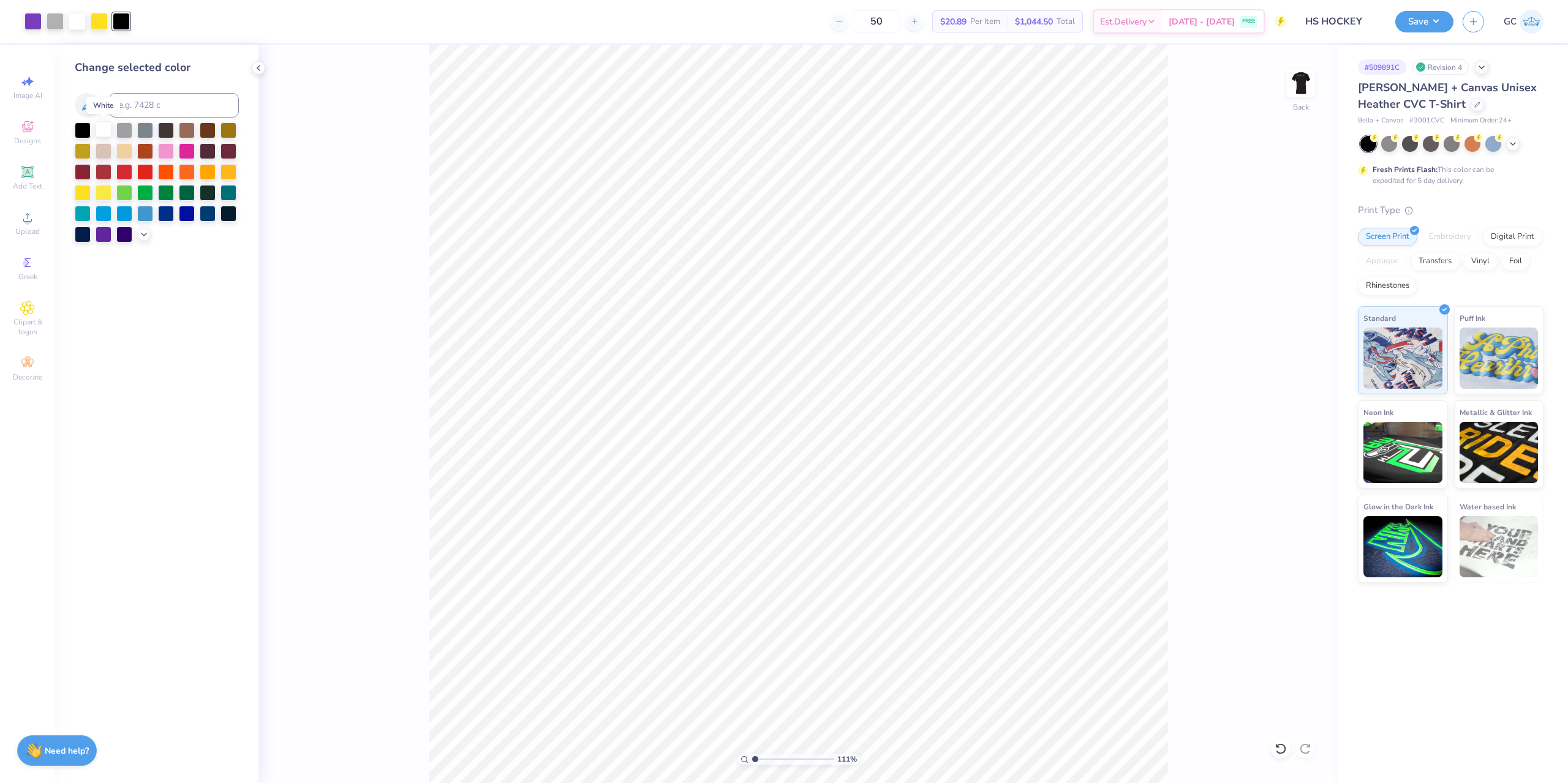
click at [98, 133] on div at bounding box center [103, 129] width 16 height 16
click at [1280, 746] on icon at bounding box center [1281, 749] width 12 height 12
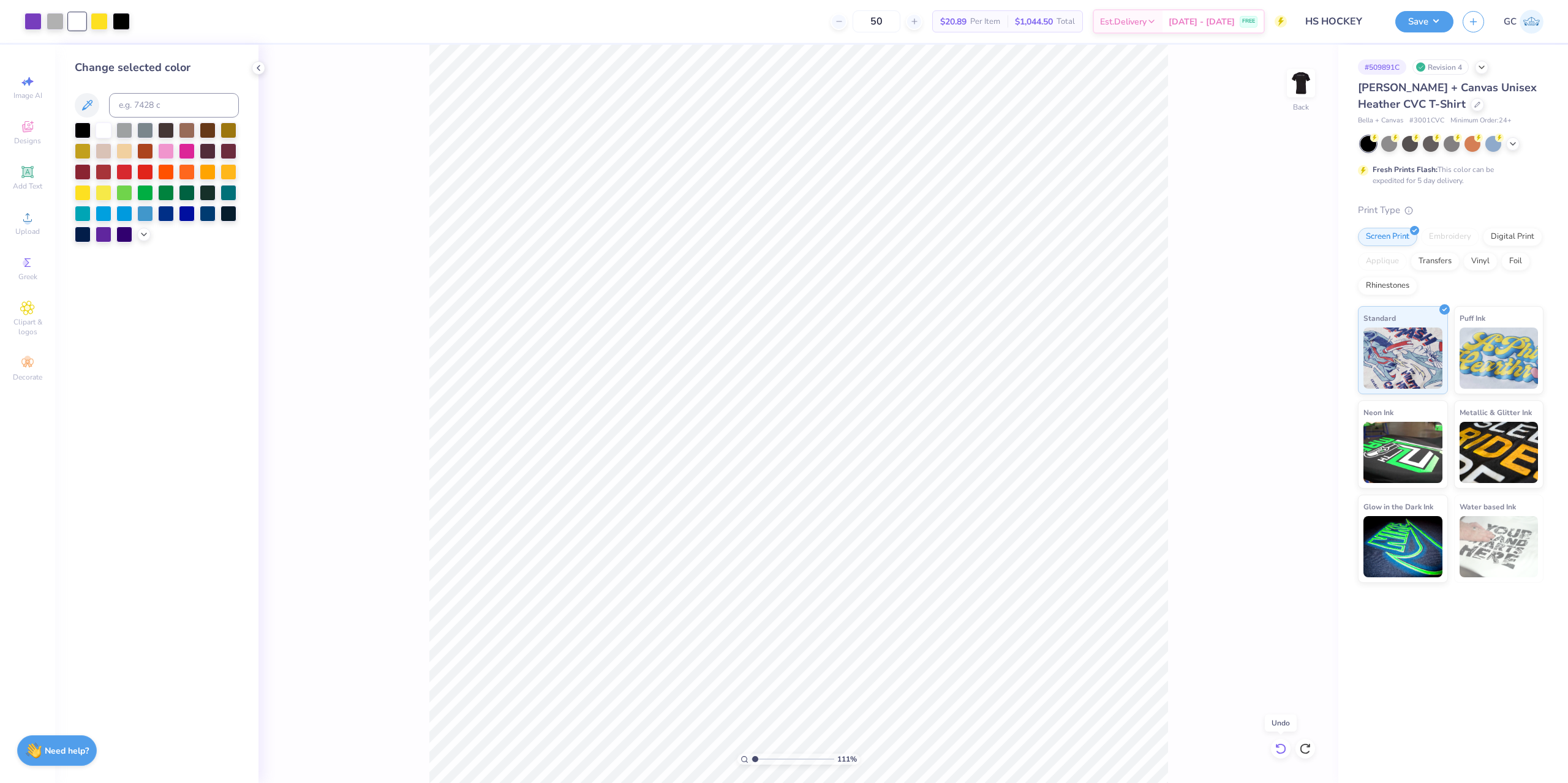
click at [1280, 746] on icon at bounding box center [1281, 749] width 12 height 12
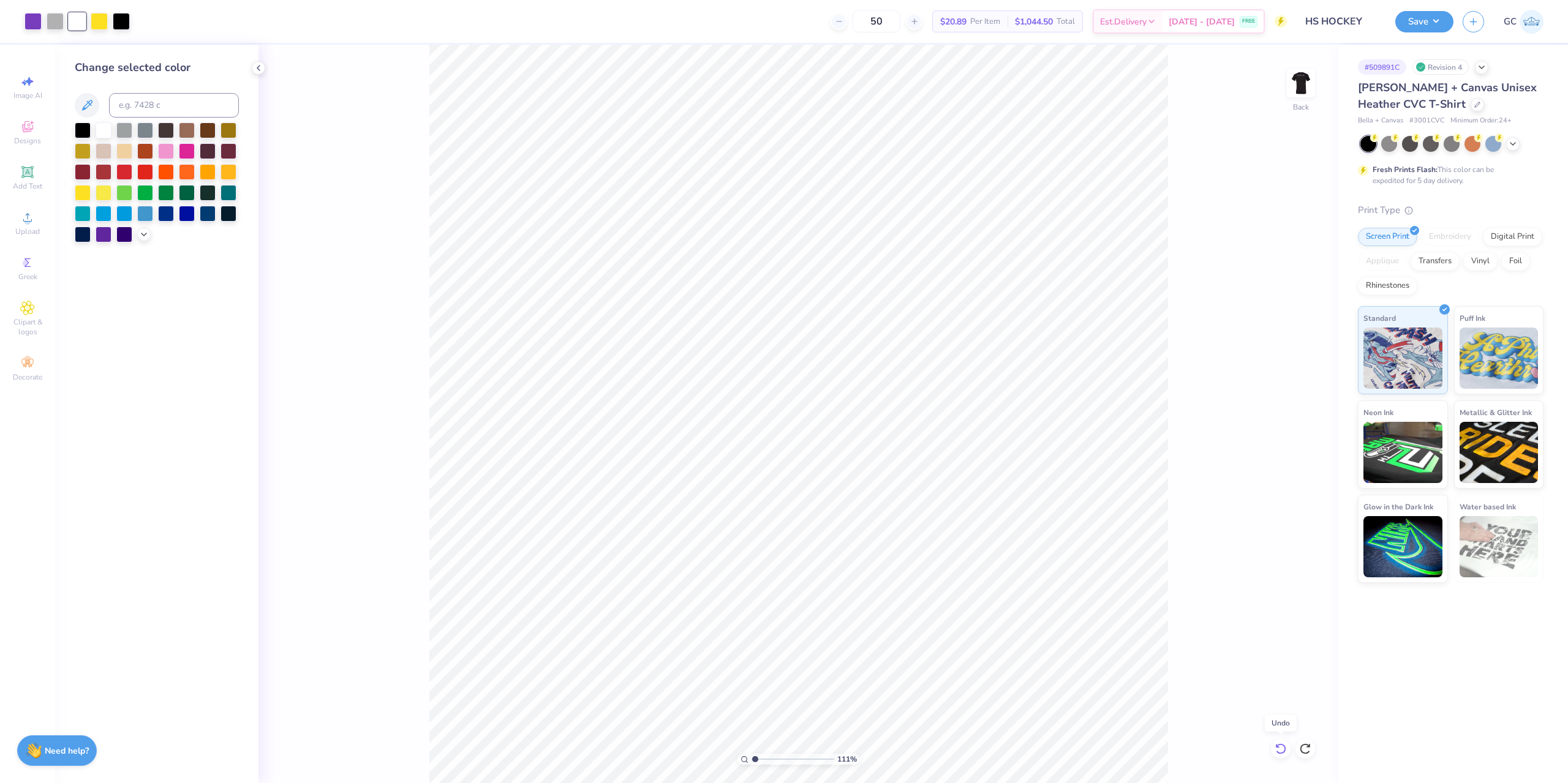
click at [1280, 746] on icon at bounding box center [1281, 749] width 12 height 12
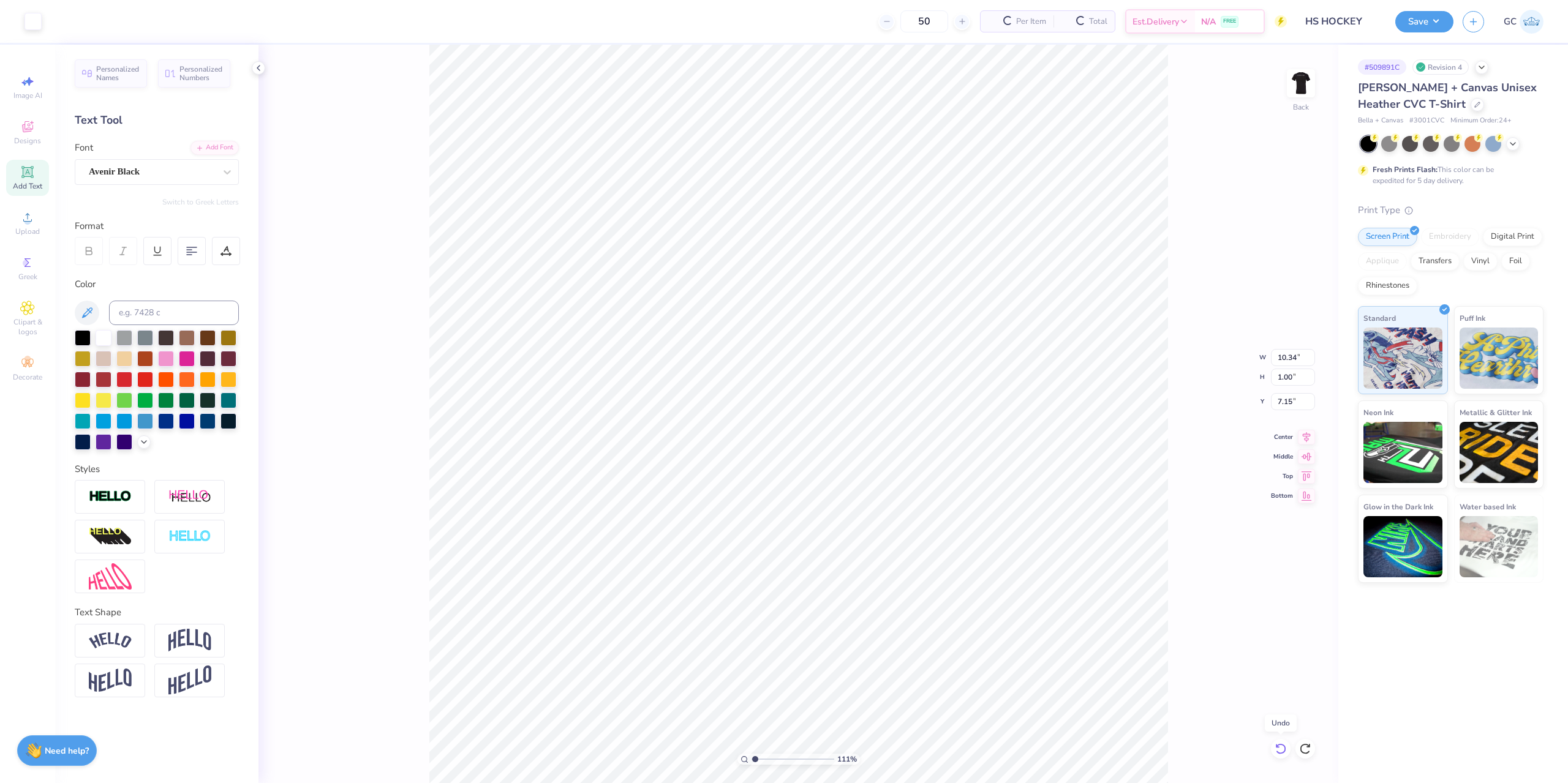
click at [1280, 746] on icon at bounding box center [1281, 749] width 12 height 12
click at [1300, 742] on div at bounding box center [1306, 749] width 19 height 19
type input "1.10522621487156"
type input "3.39"
type input "0.33"
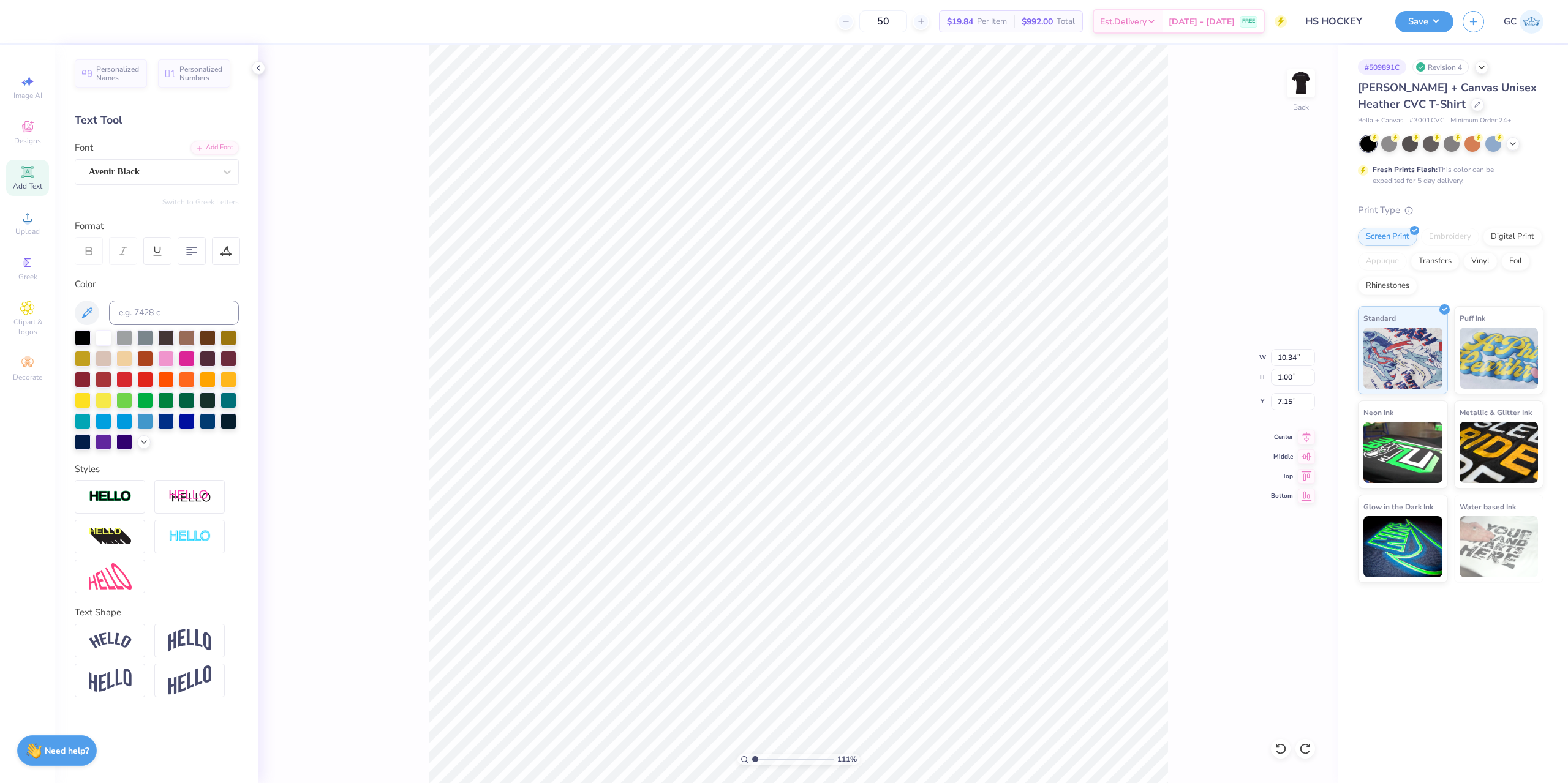
type input "7.82"
type input "1.10522621487156"
type input "3.03"
type input "4.00"
type input "2.94"
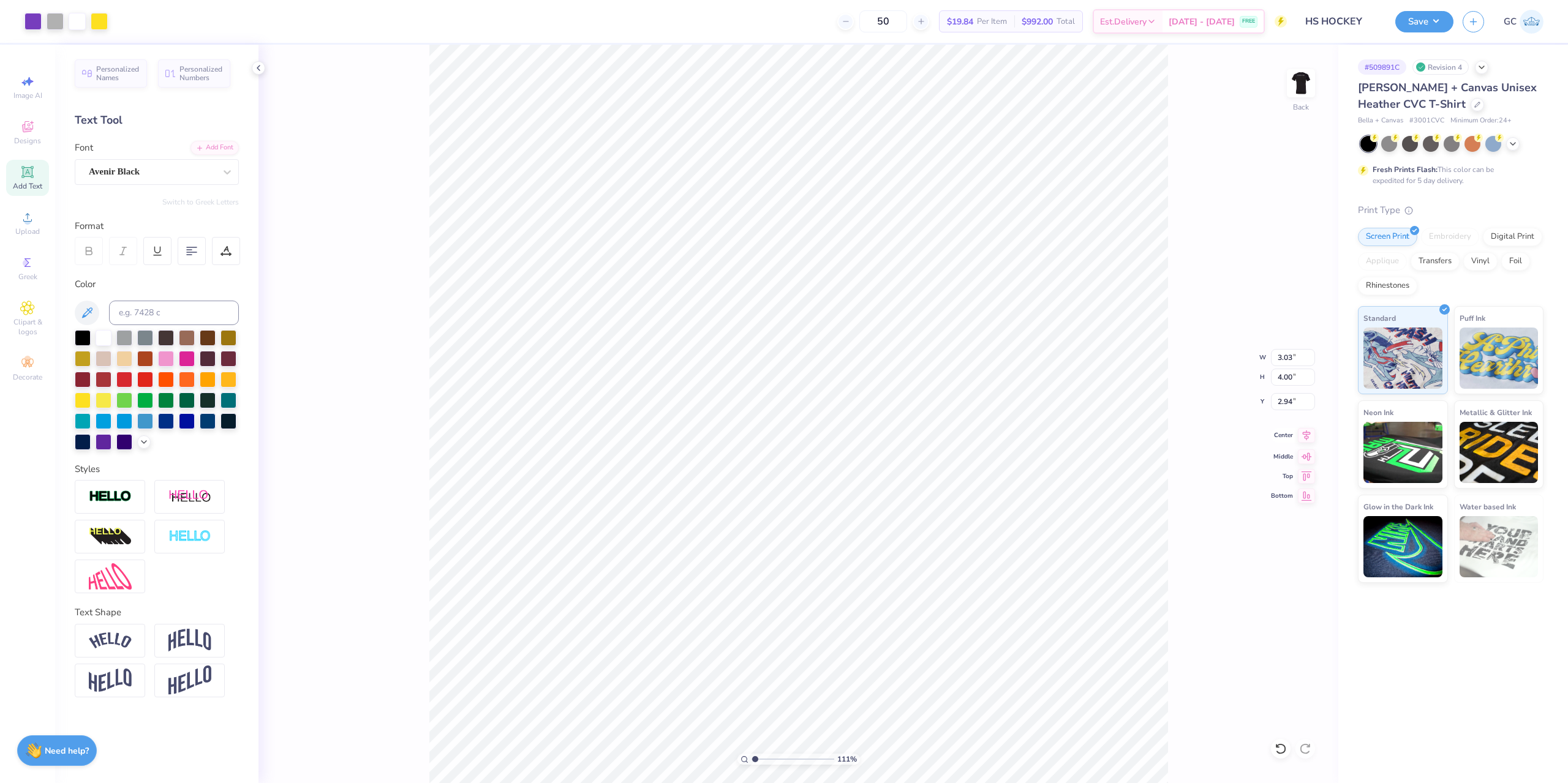
click at [1304, 439] on icon at bounding box center [1306, 436] width 17 height 15
click at [1308, 440] on icon at bounding box center [1306, 436] width 17 height 15
type input "4.48505384214065"
type input "7.09"
type input "3.00581987268404"
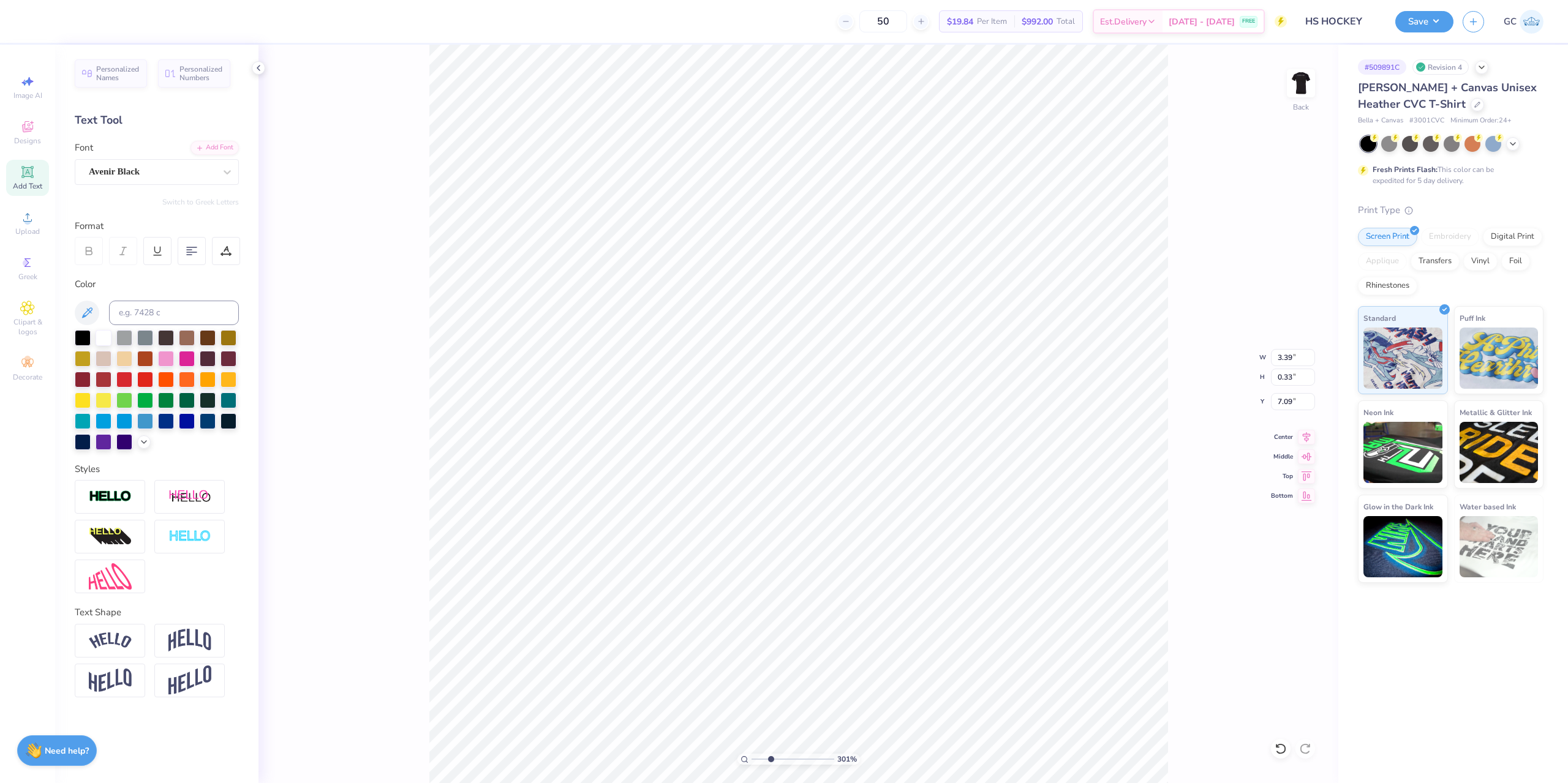
type input "3.03"
type input "4.00"
type input "2.94"
type input "3.39"
type input "0.33"
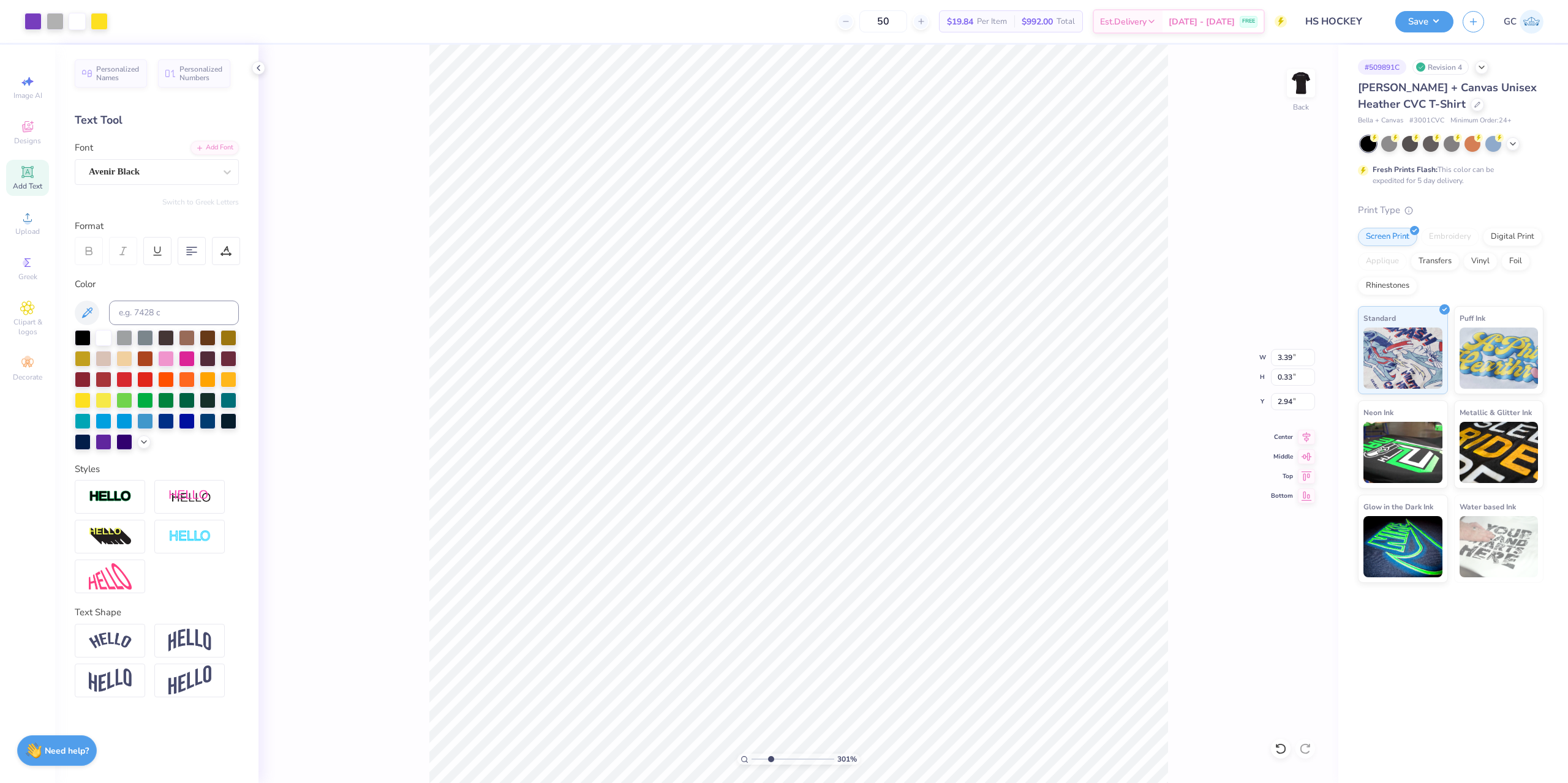
type input "7.09"
drag, startPoint x: 1277, startPoint y: 362, endPoint x: 1292, endPoint y: 362, distance: 15.0
click at [1292, 362] on input "3.39" at bounding box center [1293, 358] width 44 height 17
type input "3.01"
type input "0.29"
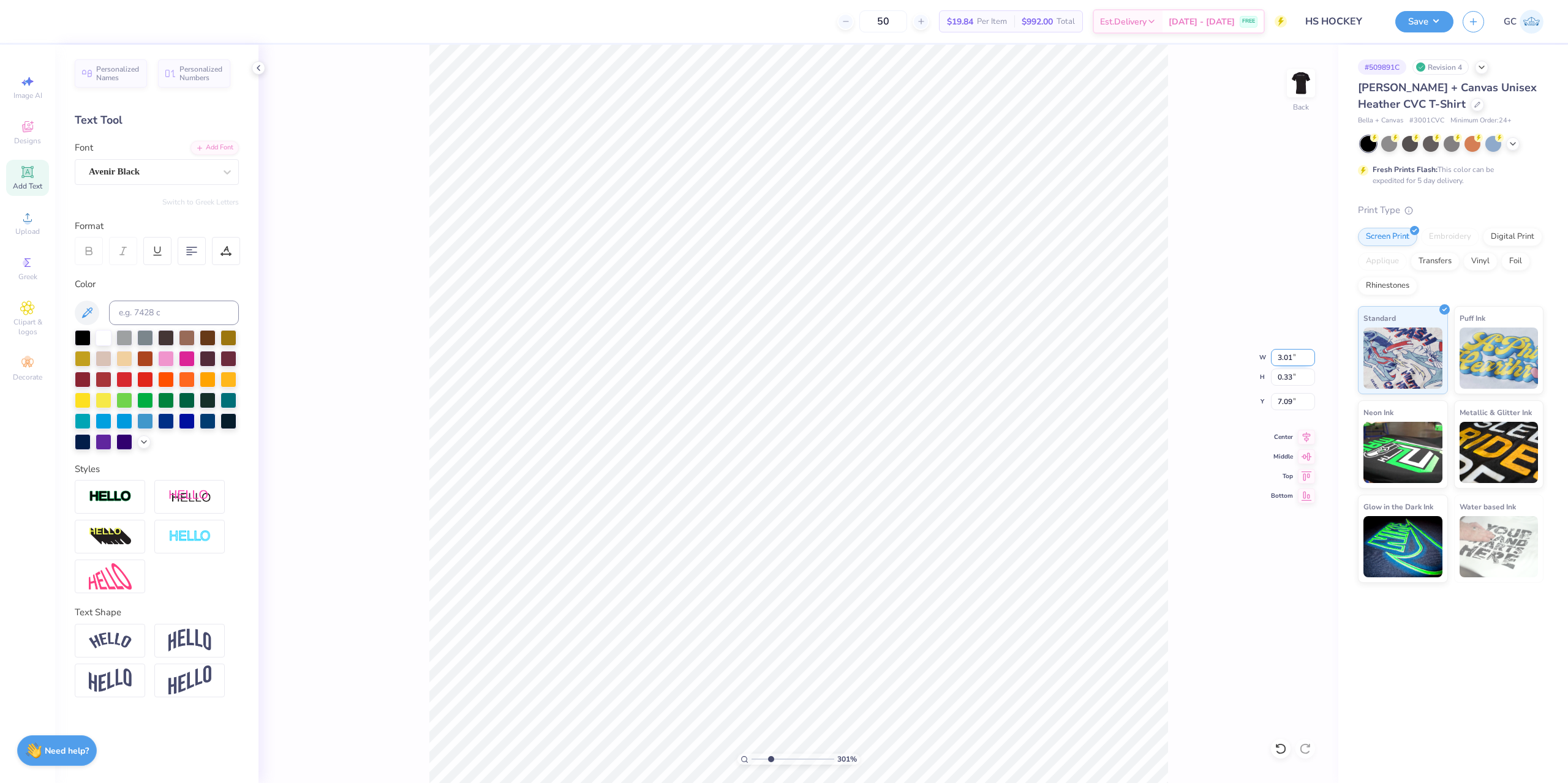
type input "7.11"
click at [1309, 434] on icon at bounding box center [1307, 435] width 8 height 10
click at [1304, 436] on icon at bounding box center [1306, 436] width 17 height 15
click at [915, 464] on li "Group" at bounding box center [915, 465] width 96 height 24
type input "1.22152498603932"
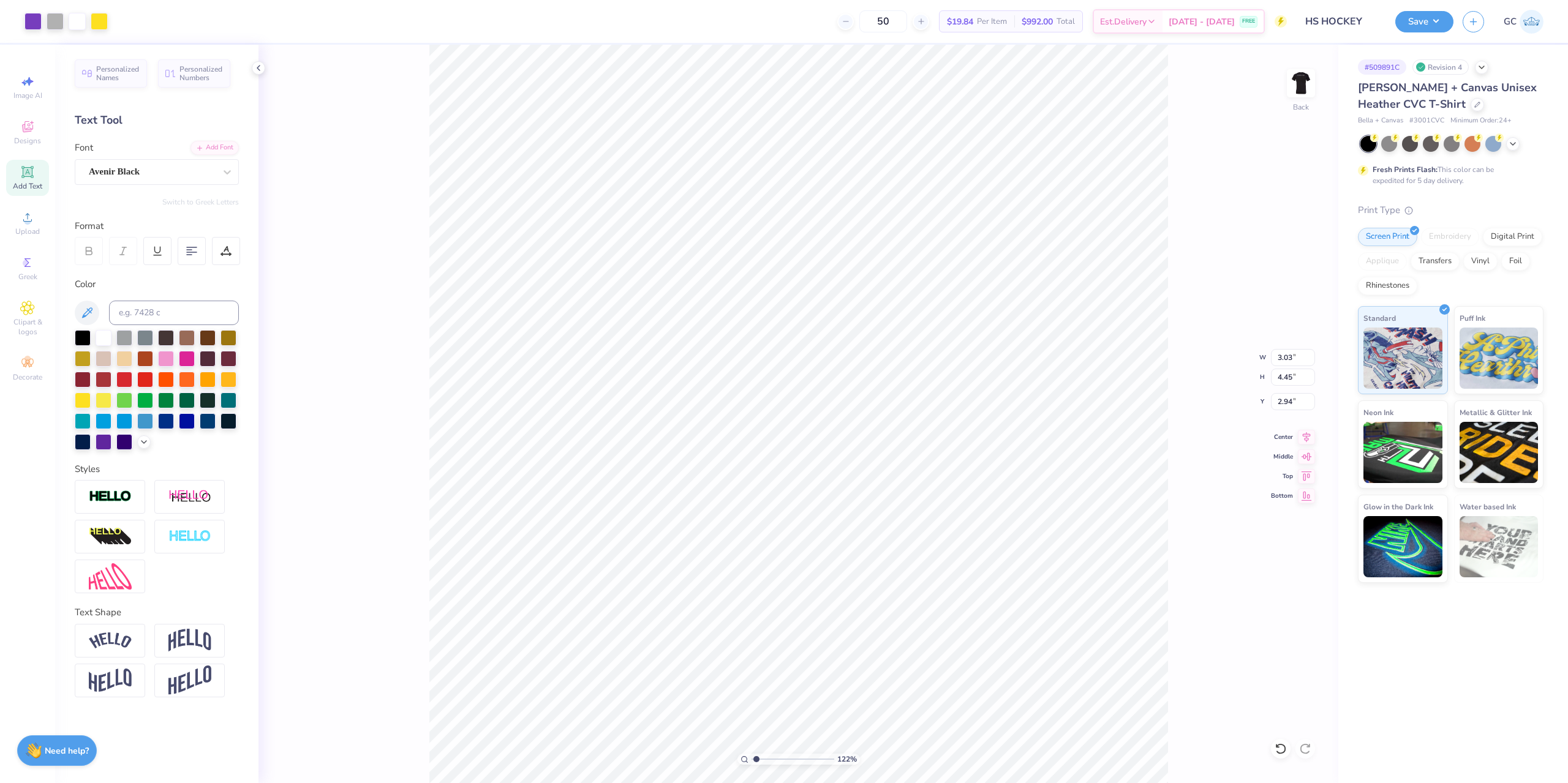
type input "3.00"
click at [1286, 92] on img at bounding box center [1301, 83] width 49 height 49
click at [1300, 83] on img at bounding box center [1301, 83] width 49 height 49
click at [1423, 34] on div "Save GC" at bounding box center [1482, 22] width 173 height 43
click at [1435, 17] on button "Save" at bounding box center [1425, 19] width 58 height 22
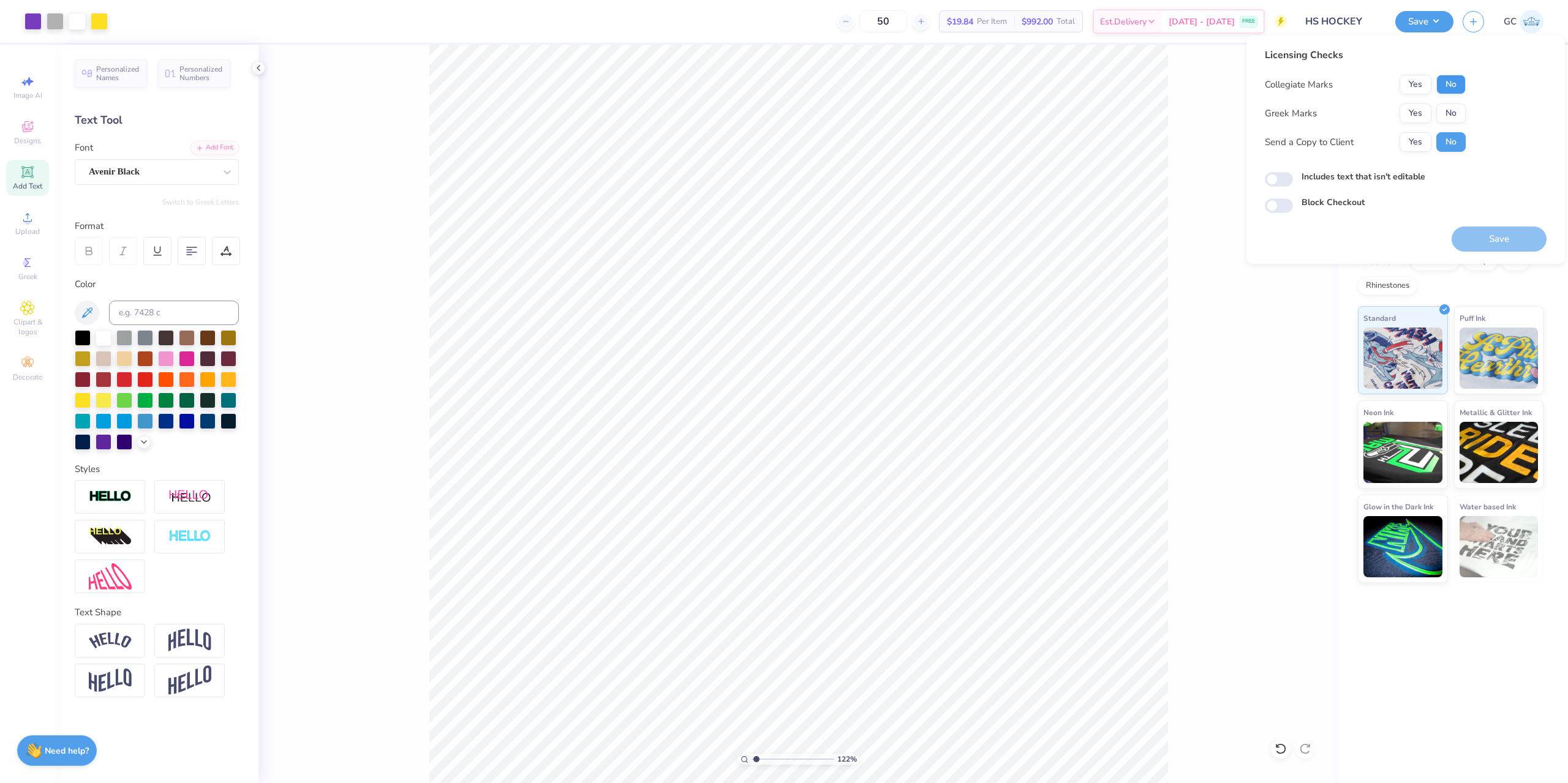
click at [1449, 74] on div "Licensing Checks Collegiate Marks Yes No Greek Marks Yes No Send a Copy to Clie…" at bounding box center [1366, 104] width 201 height 113
click at [1455, 89] on button "No" at bounding box center [1451, 84] width 29 height 19
click at [1455, 118] on button "No" at bounding box center [1451, 113] width 29 height 19
click at [1492, 241] on button "Save" at bounding box center [1499, 239] width 95 height 25
type input "1.22152498603932"
